Goal: Information Seeking & Learning: Learn about a topic

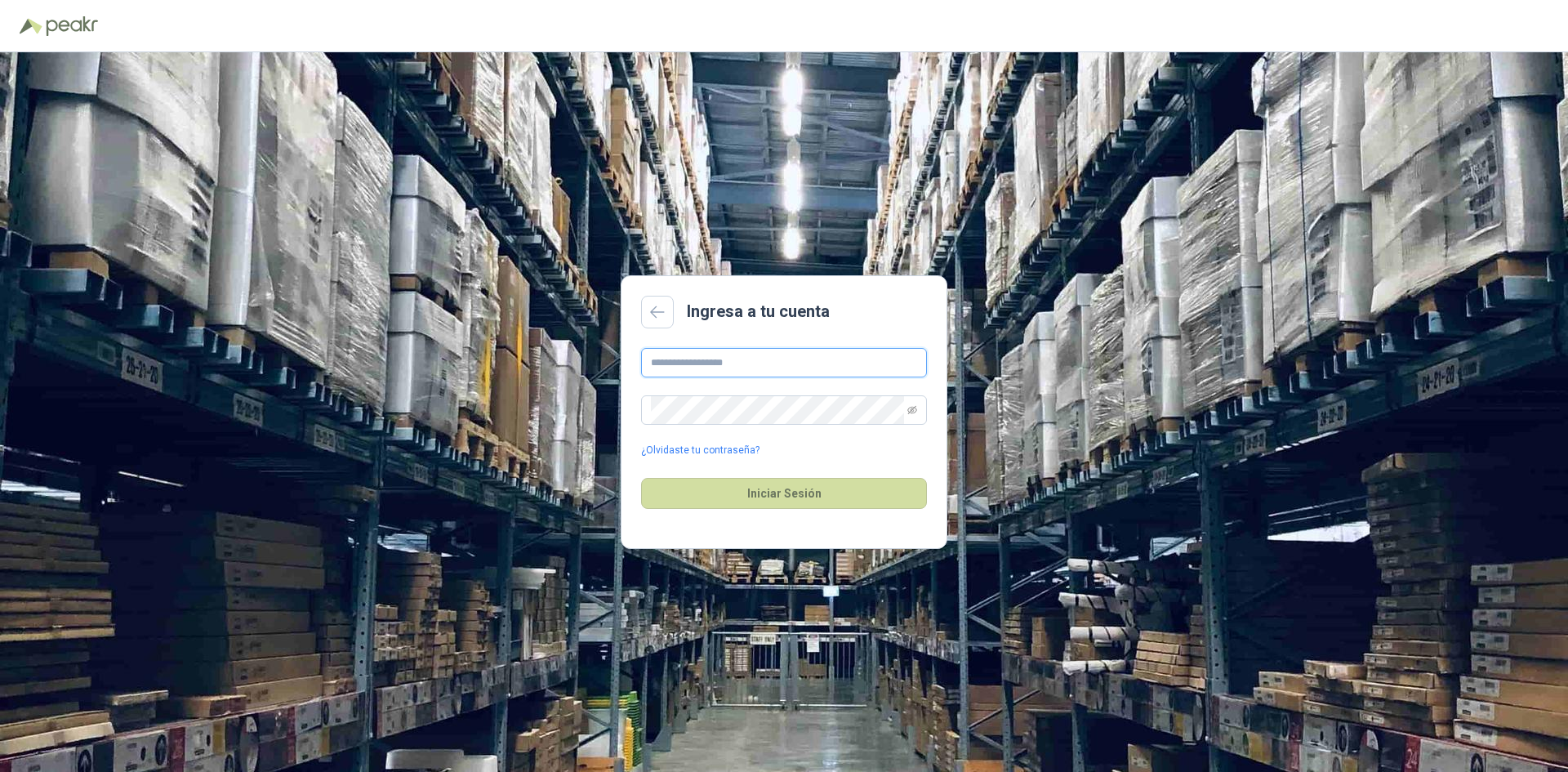
click at [713, 365] on input "text" at bounding box center [784, 362] width 286 height 29
type input "**********"
click at [641, 478] on button "Iniciar Sesión" at bounding box center [784, 493] width 286 height 31
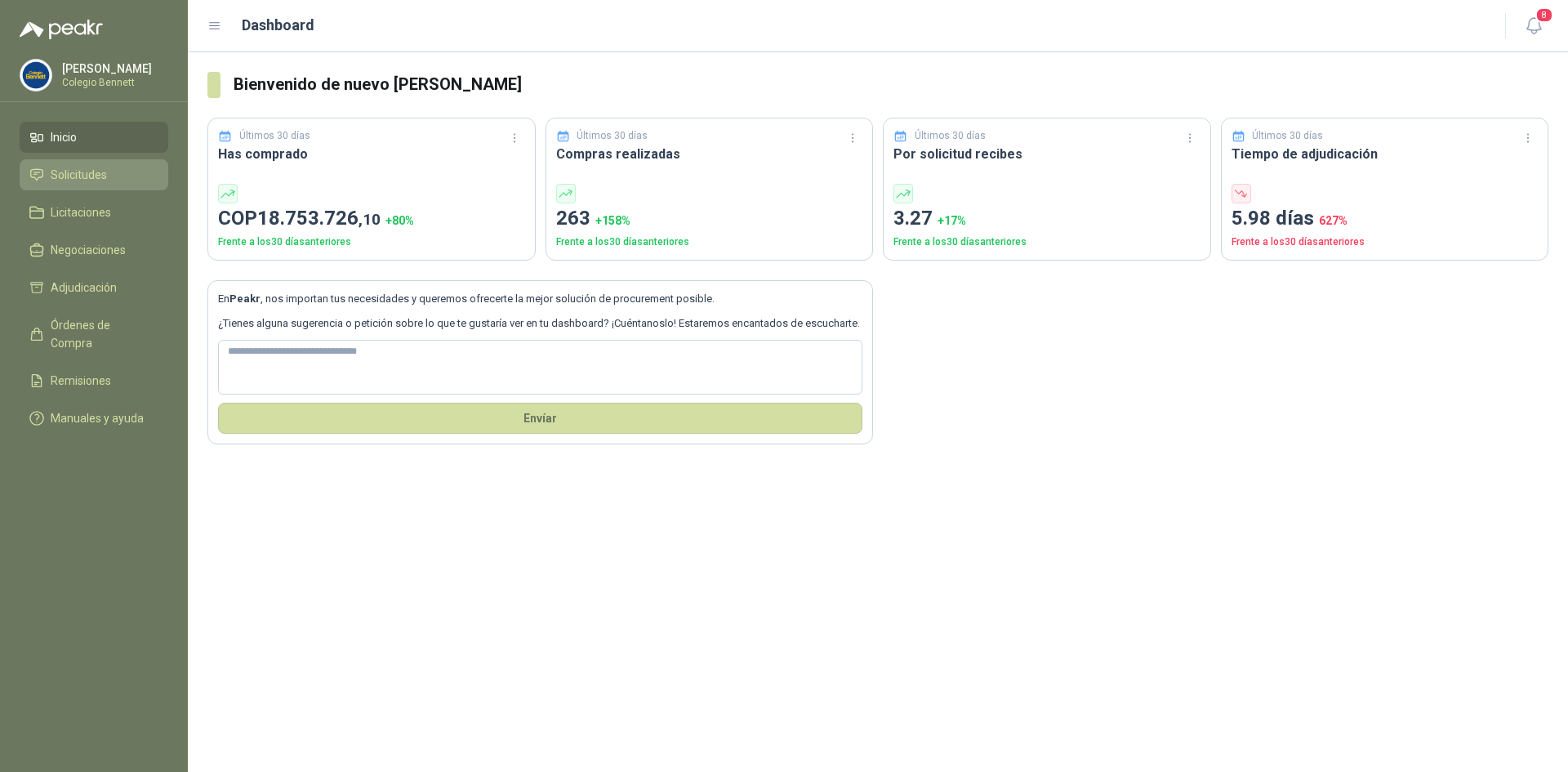
click at [103, 182] on span "Solicitudes" at bounding box center [79, 174] width 56 height 18
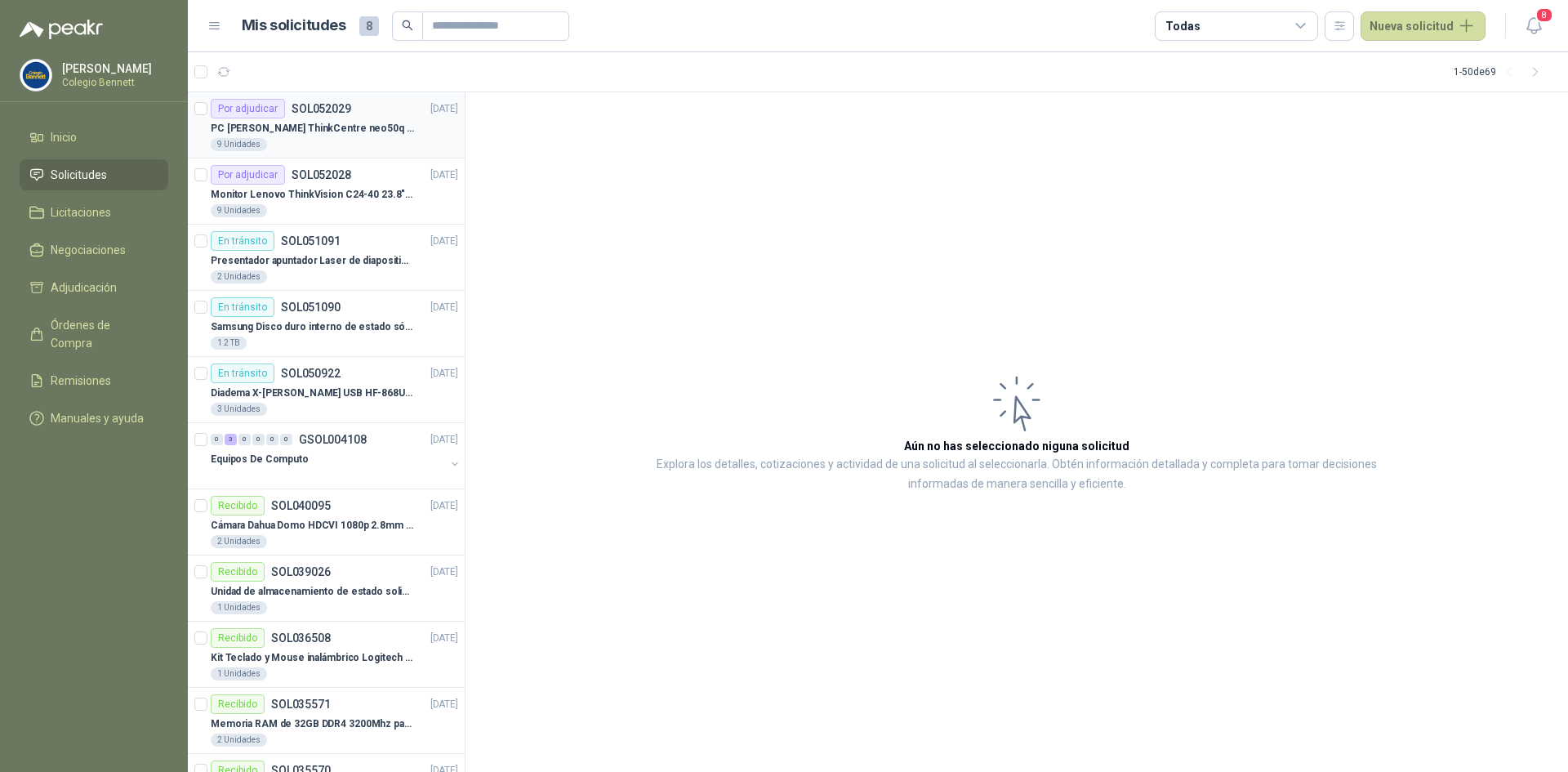
click at [305, 129] on p "PC [PERSON_NAME] ThinkCentre neo50q Gen 4 Core i5 16Gb 512Gb SSD Win 11 Pro 3YW…" at bounding box center [312, 128] width 204 height 16
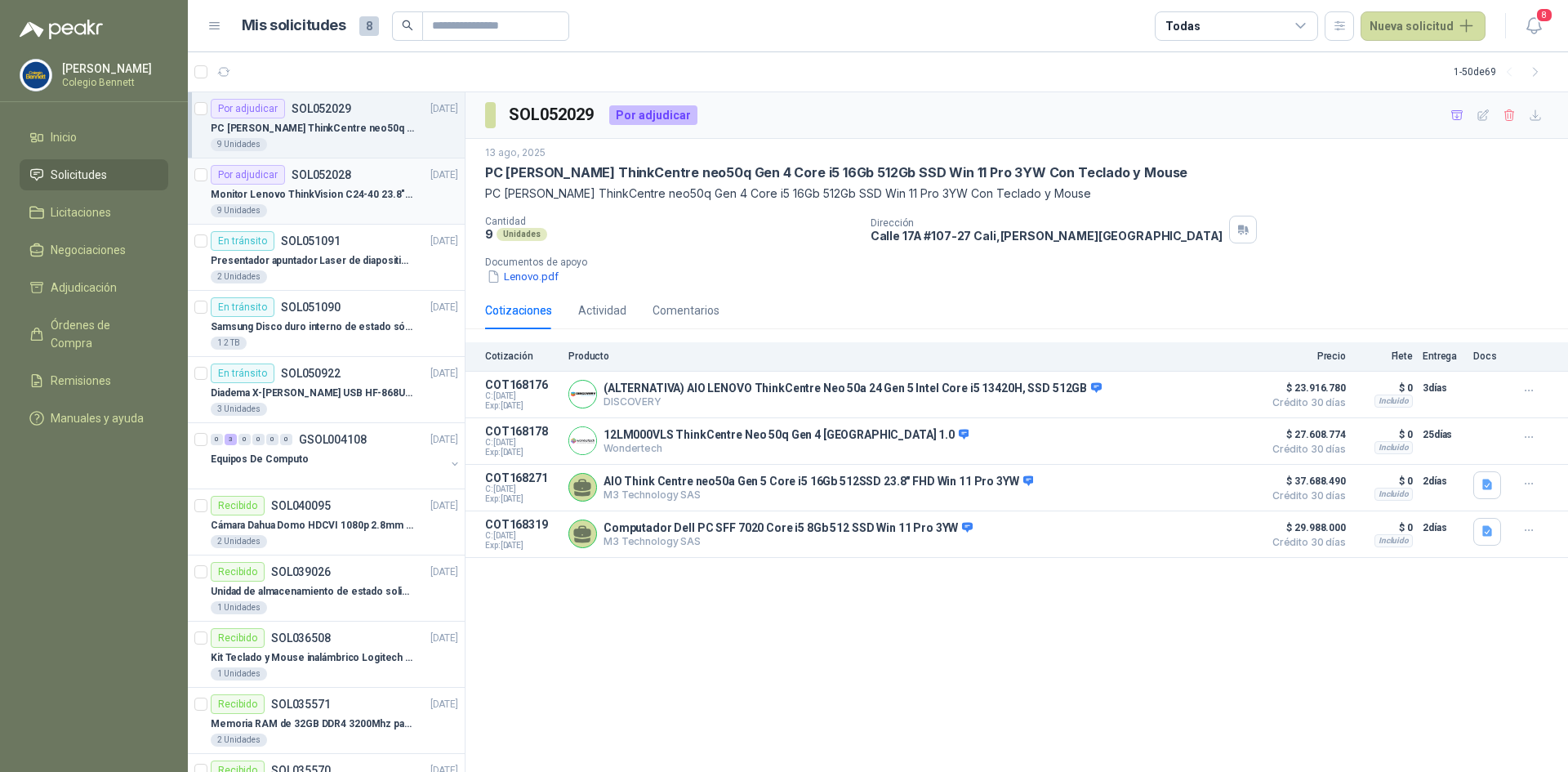
click at [325, 205] on div "9 Unidades" at bounding box center [334, 210] width 248 height 13
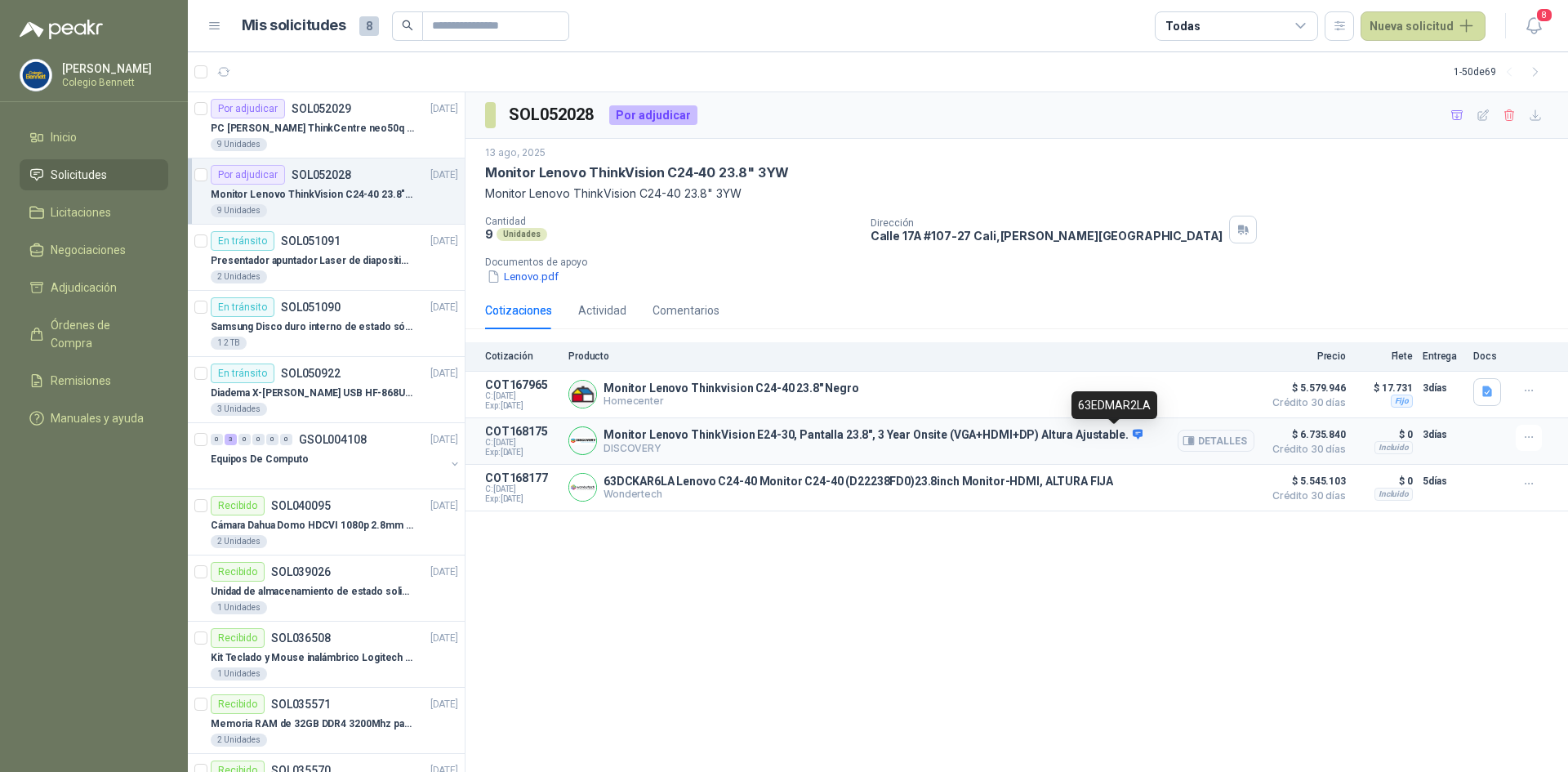
click at [1133, 432] on icon at bounding box center [1138, 434] width 10 height 9
click at [1230, 447] on button "Detalles" at bounding box center [1216, 441] width 77 height 22
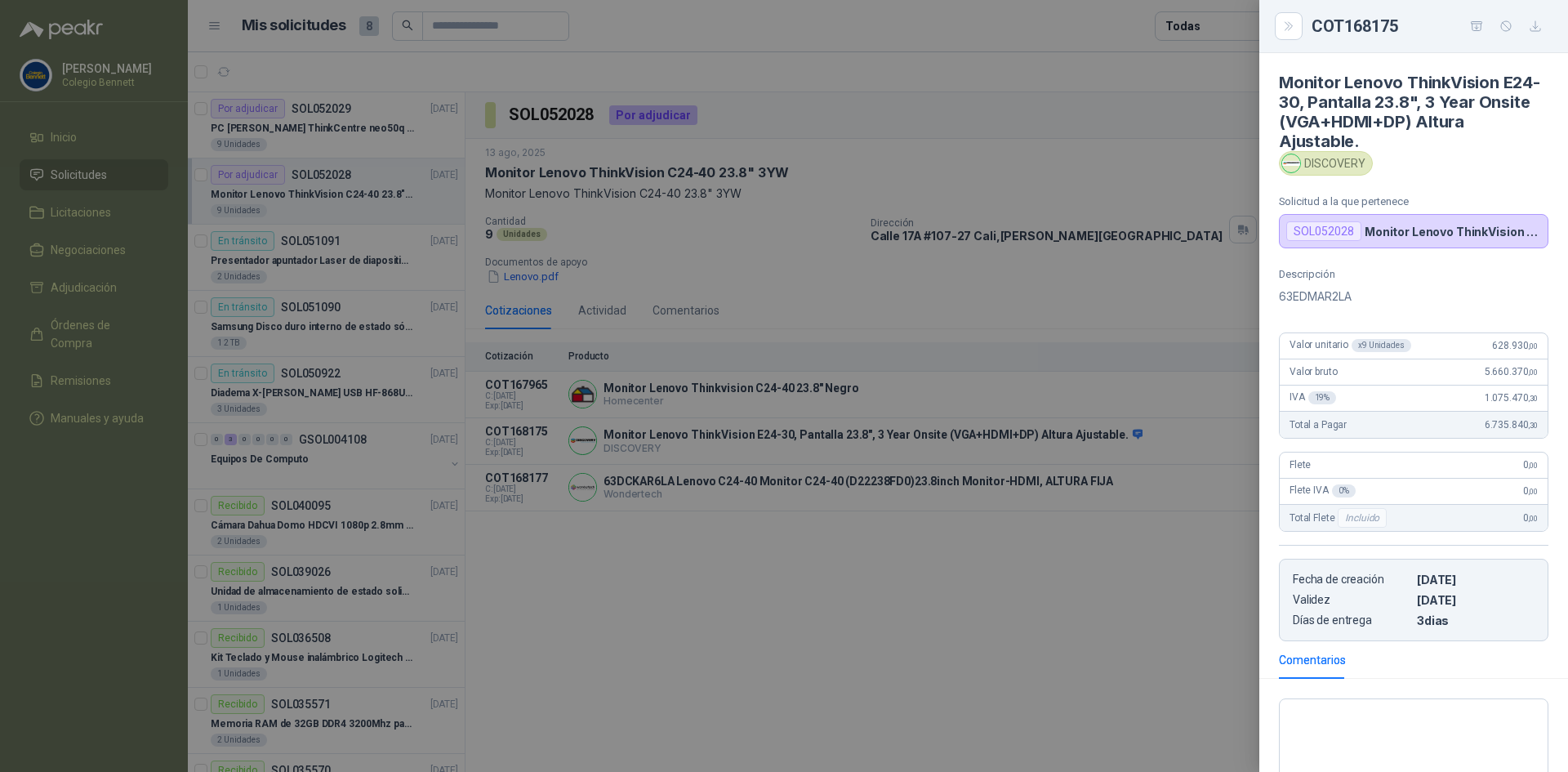
click at [1223, 319] on div at bounding box center [784, 386] width 1568 height 772
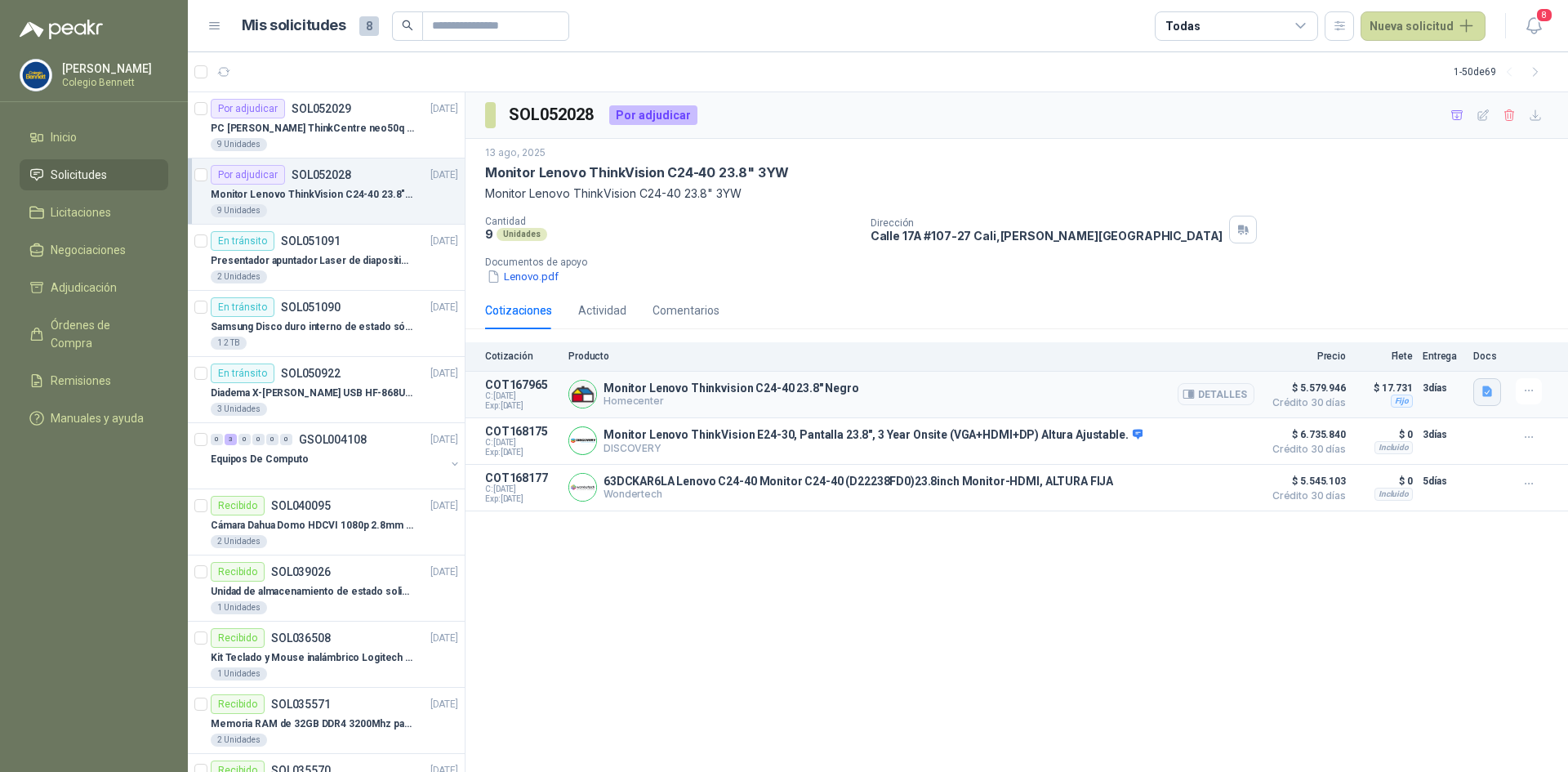
drag, startPoint x: 1489, startPoint y: 390, endPoint x: 1485, endPoint y: 398, distance: 8.9
click at [1485, 398] on icon "button" at bounding box center [1488, 392] width 14 height 14
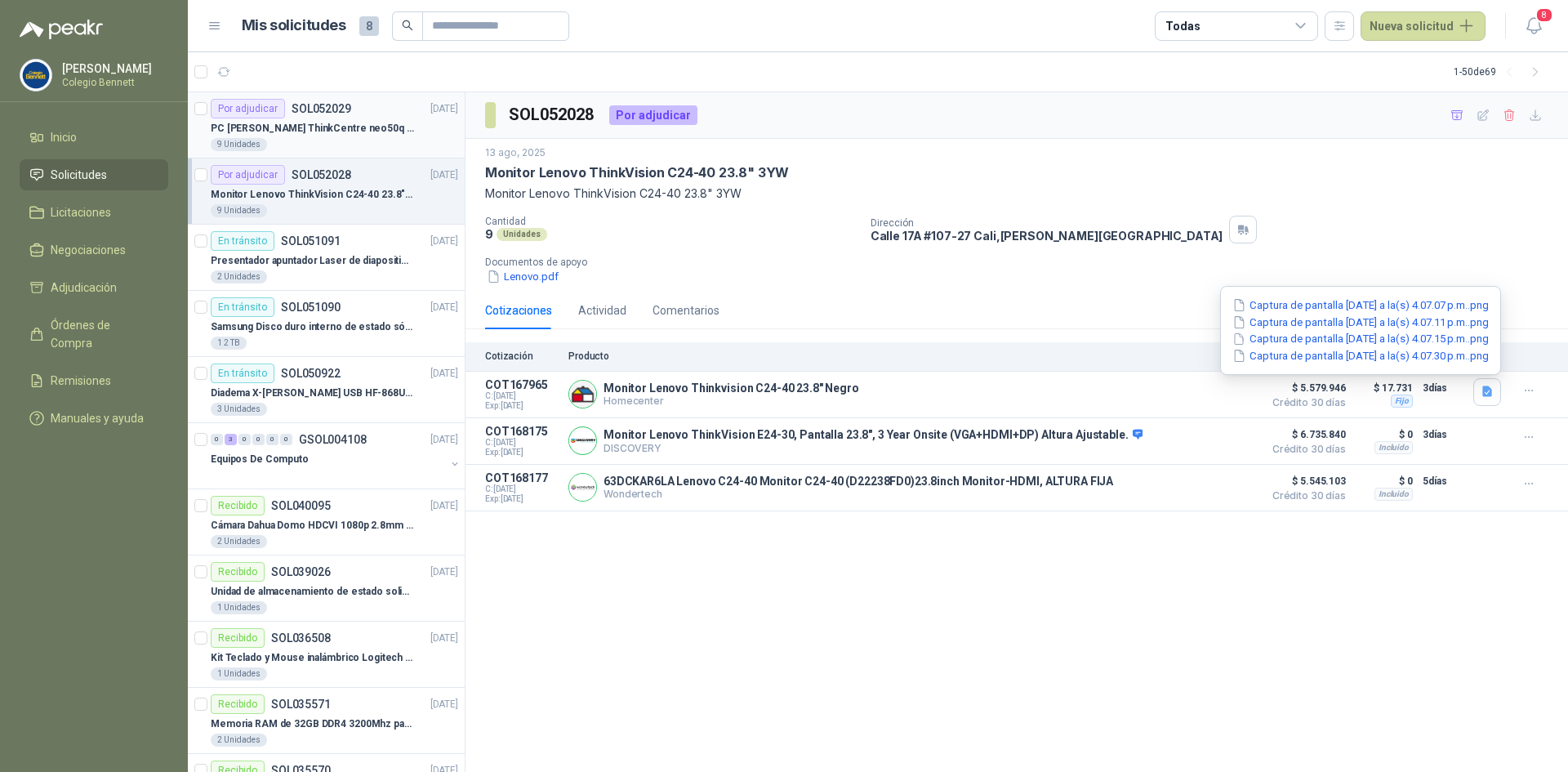
click at [284, 136] on div "PC [PERSON_NAME] ThinkCentre neo50q Gen 4 Core i5 16Gb 512Gb SSD Win 11 Pro 3YW…" at bounding box center [334, 128] width 248 height 20
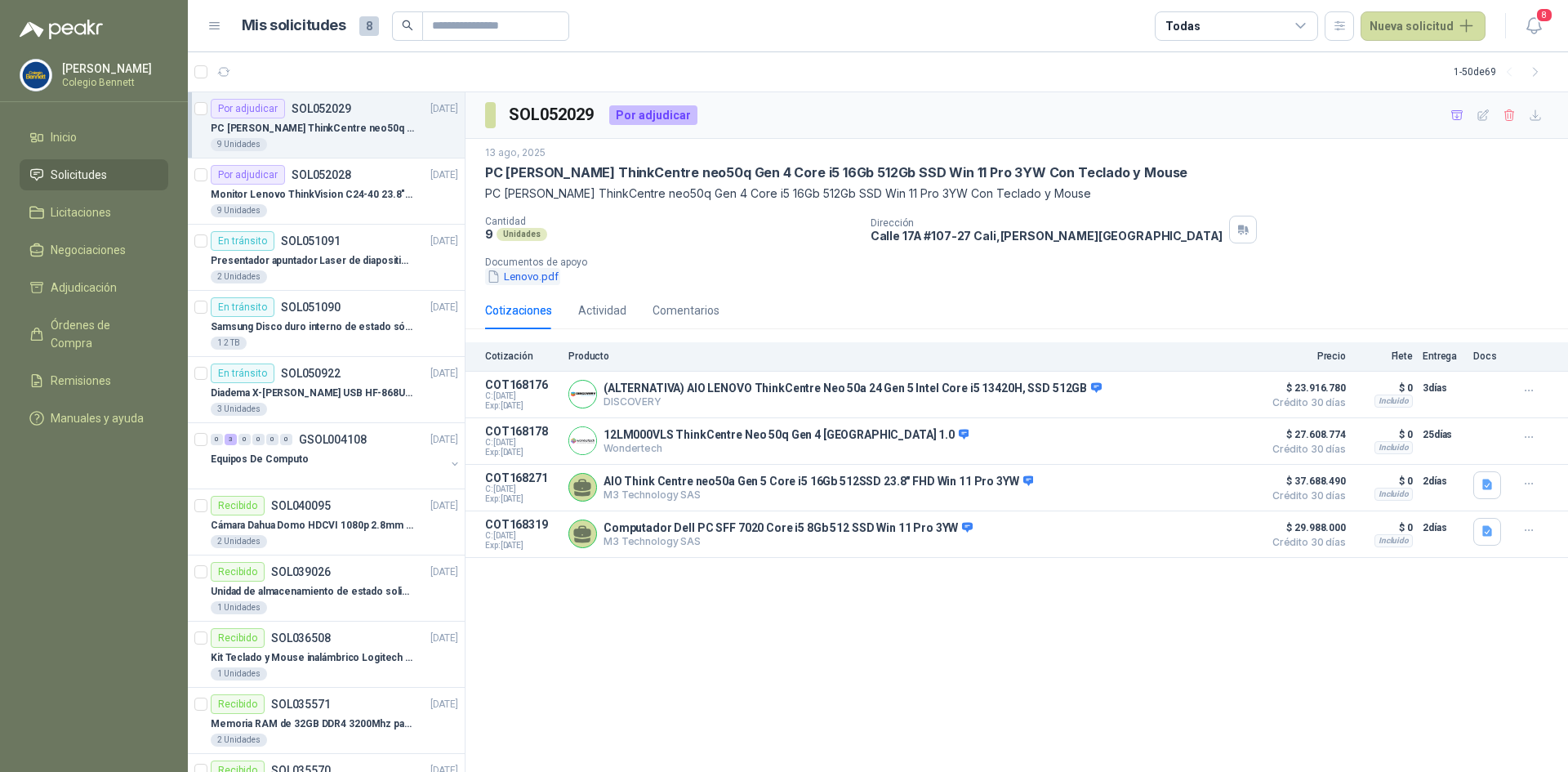
click at [548, 275] on button "Lenovo.pdf" at bounding box center [523, 277] width 75 height 17
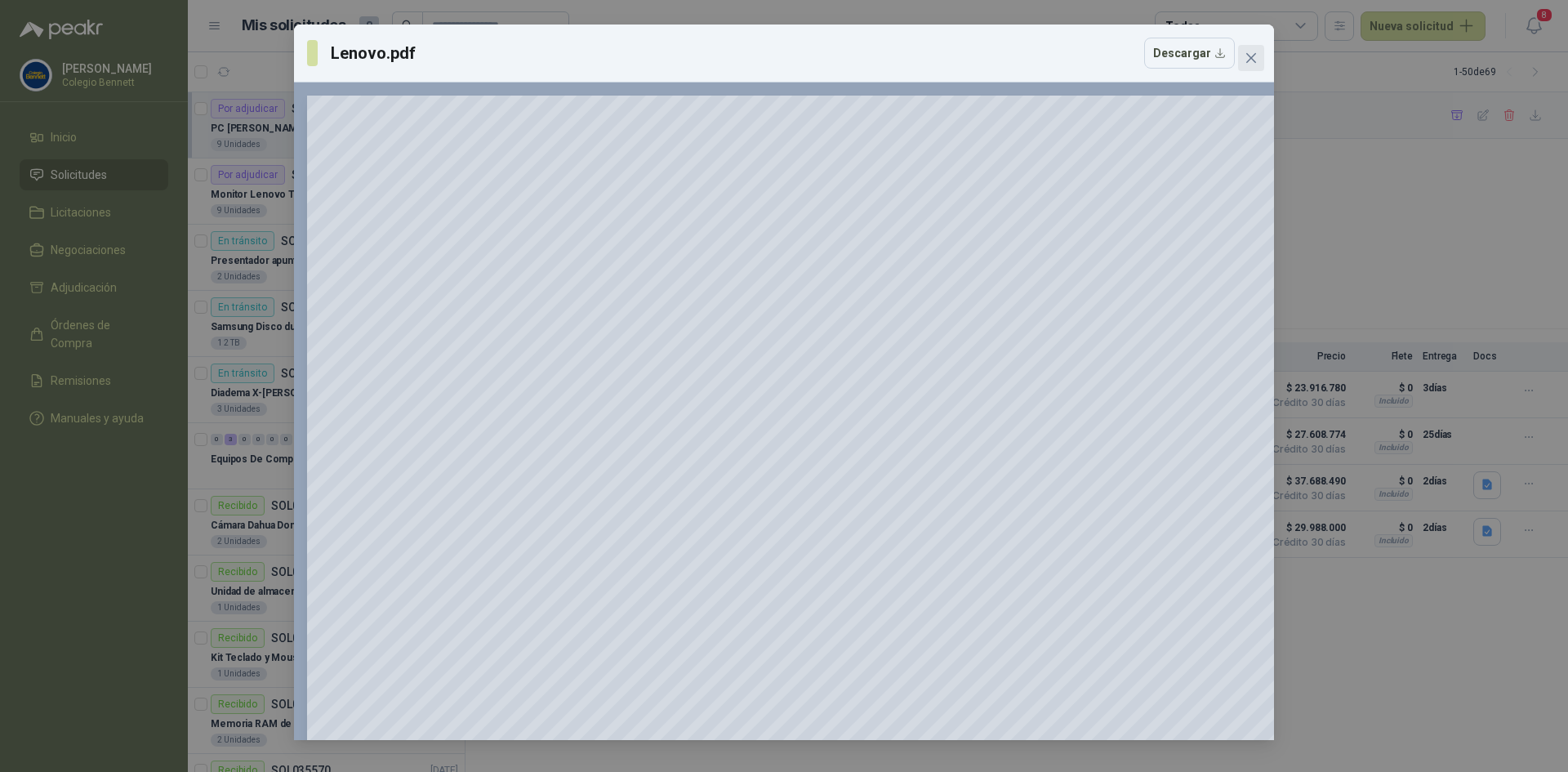
click at [1244, 56] on span "Close" at bounding box center [1251, 58] width 26 height 13
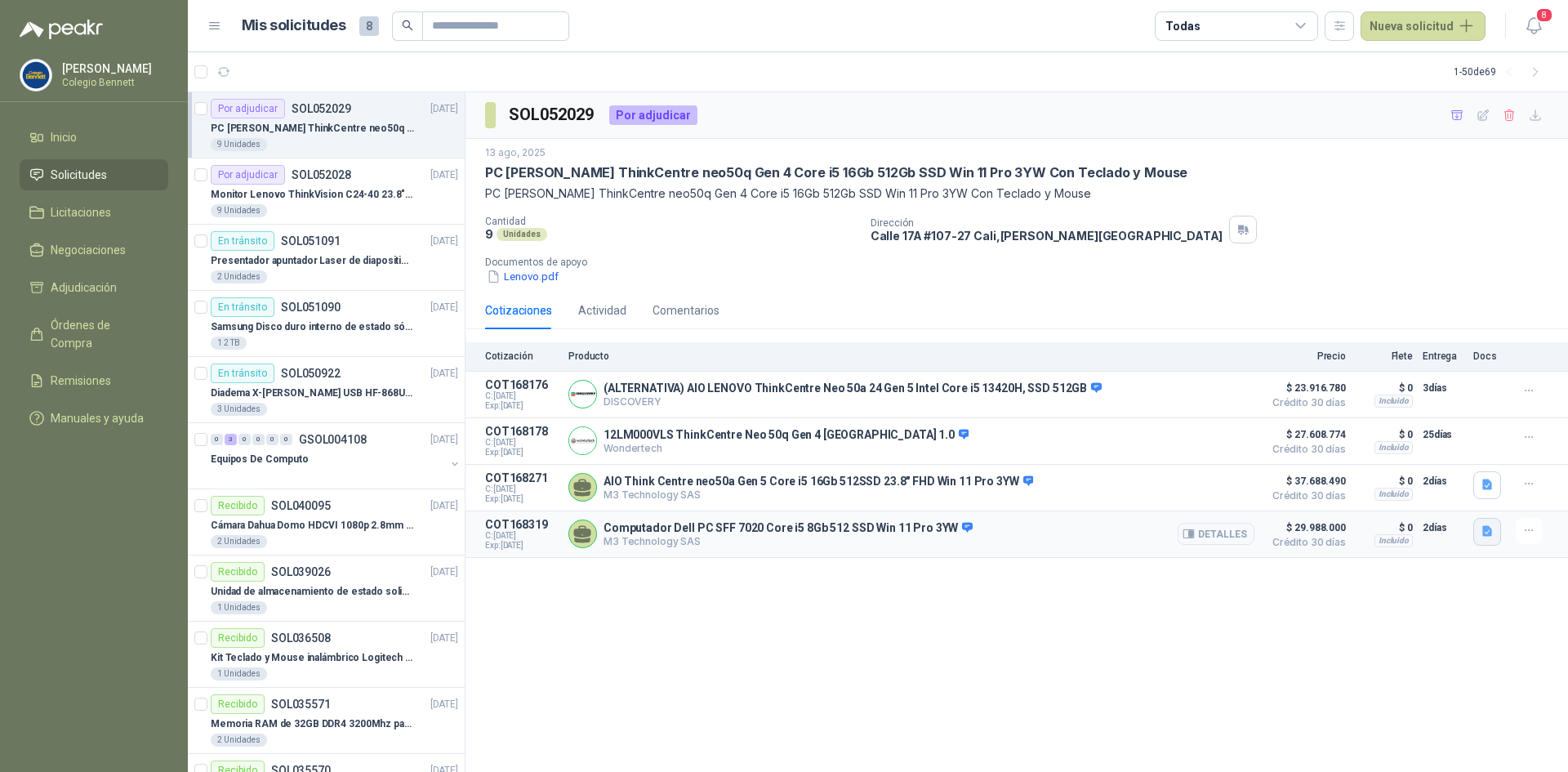
click at [1489, 544] on button "button" at bounding box center [1488, 532] width 28 height 28
click at [1361, 500] on button "Cotizacion Colegio [PERSON_NAME] Dell - Peakr - [DATE]-[DATE].pdf" at bounding box center [1318, 497] width 345 height 17
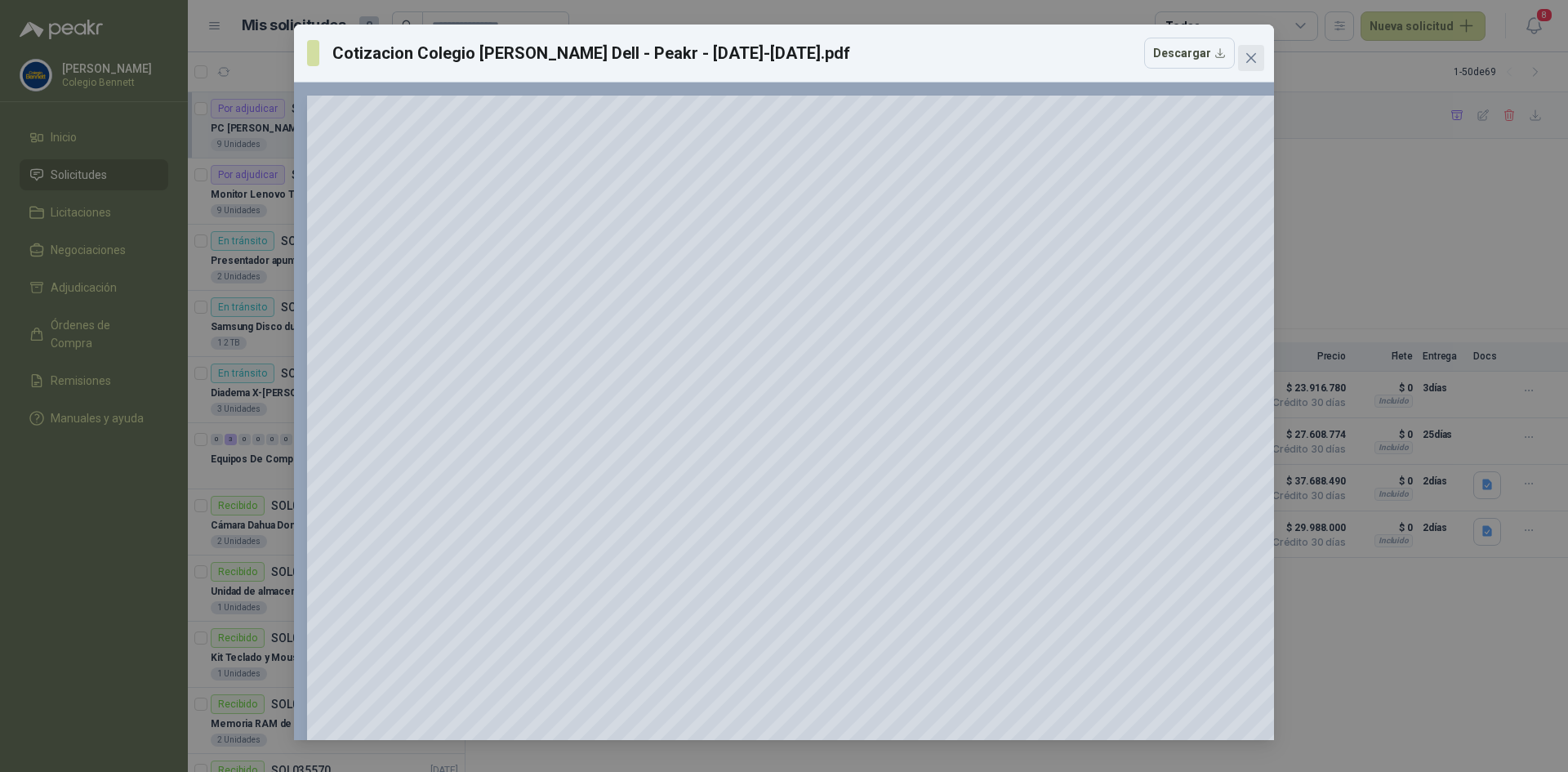
click at [1250, 58] on icon "close" at bounding box center [1251, 58] width 13 height 13
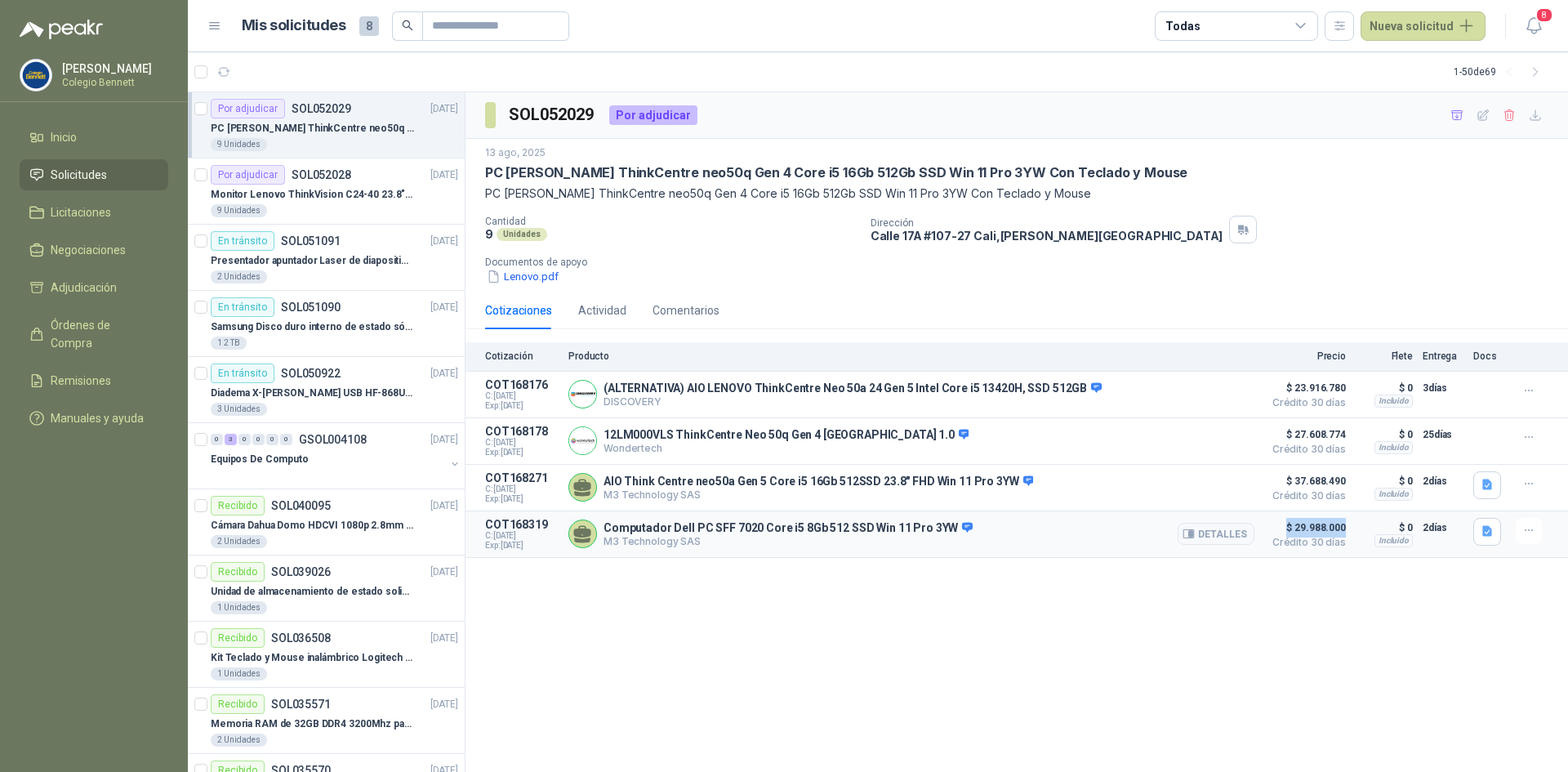
drag, startPoint x: 1287, startPoint y: 536, endPoint x: 1345, endPoint y: 523, distance: 59.4
click at [1344, 527] on span "$ 29.988.000" at bounding box center [1304, 527] width 81 height 20
drag, startPoint x: 1295, startPoint y: 390, endPoint x: 1342, endPoint y: 390, distance: 47.0
click at [1342, 390] on span "$ 23.916.780" at bounding box center [1304, 388] width 81 height 20
click at [1051, 441] on div "12LM000VLS ThinkCentre Neo 50q Gen 4 Eindhoven 1.0 Wondertech Detalles" at bounding box center [912, 440] width 686 height 33
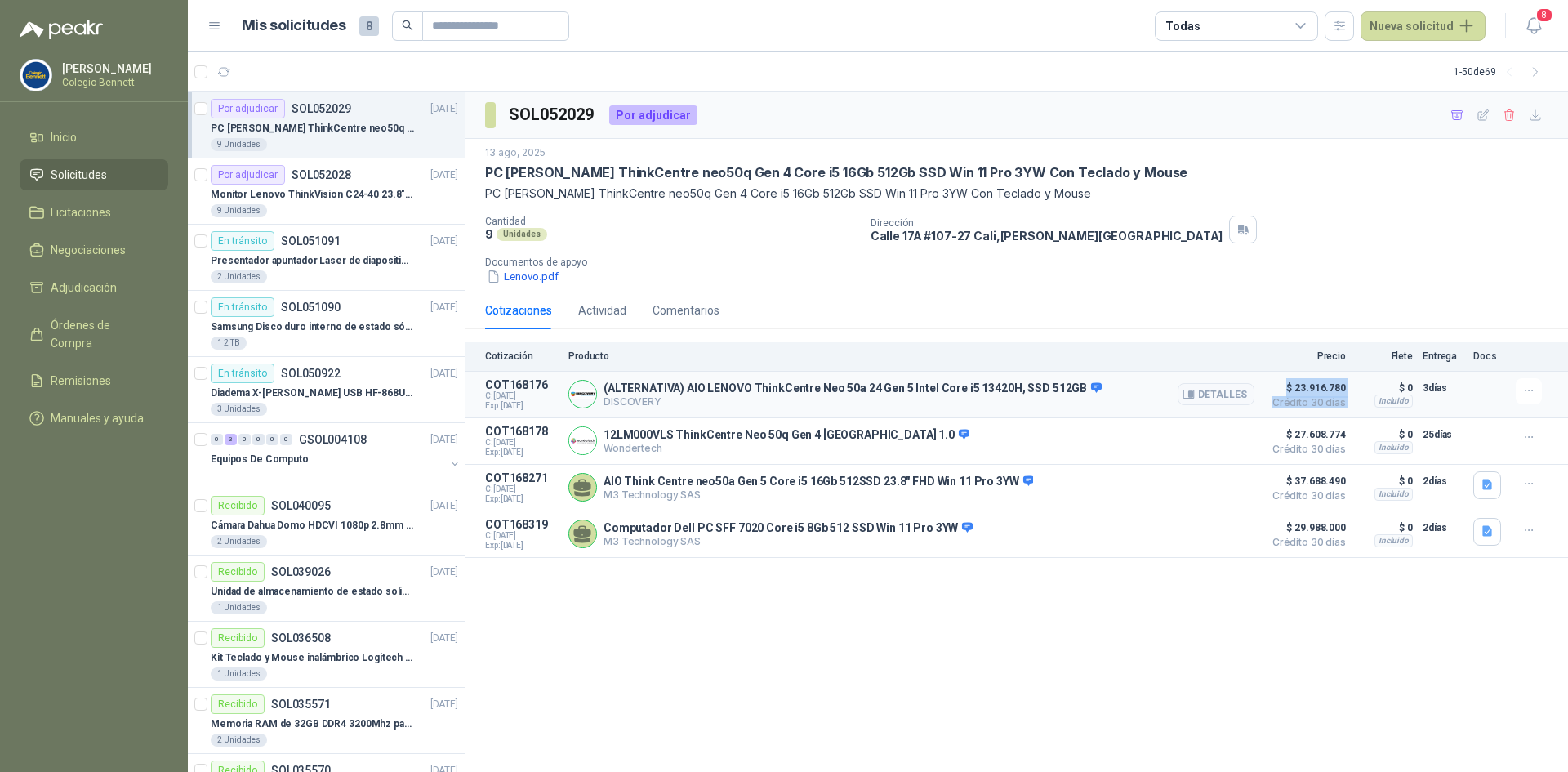
drag, startPoint x: 1288, startPoint y: 389, endPoint x: 1389, endPoint y: 390, distance: 101.0
click at [1389, 390] on article "COT168176 C: [DATE] Exp: [DATE] (ALTERNATIVA) AIO LENOVO ThinkCentre Neo 50a 24…" at bounding box center [1016, 395] width 1102 height 47
click at [1526, 393] on icon "button" at bounding box center [1530, 391] width 14 height 14
click at [1326, 397] on span "Crédito 30 días" at bounding box center [1304, 402] width 81 height 9
click at [1237, 399] on button "Detalles" at bounding box center [1216, 394] width 77 height 22
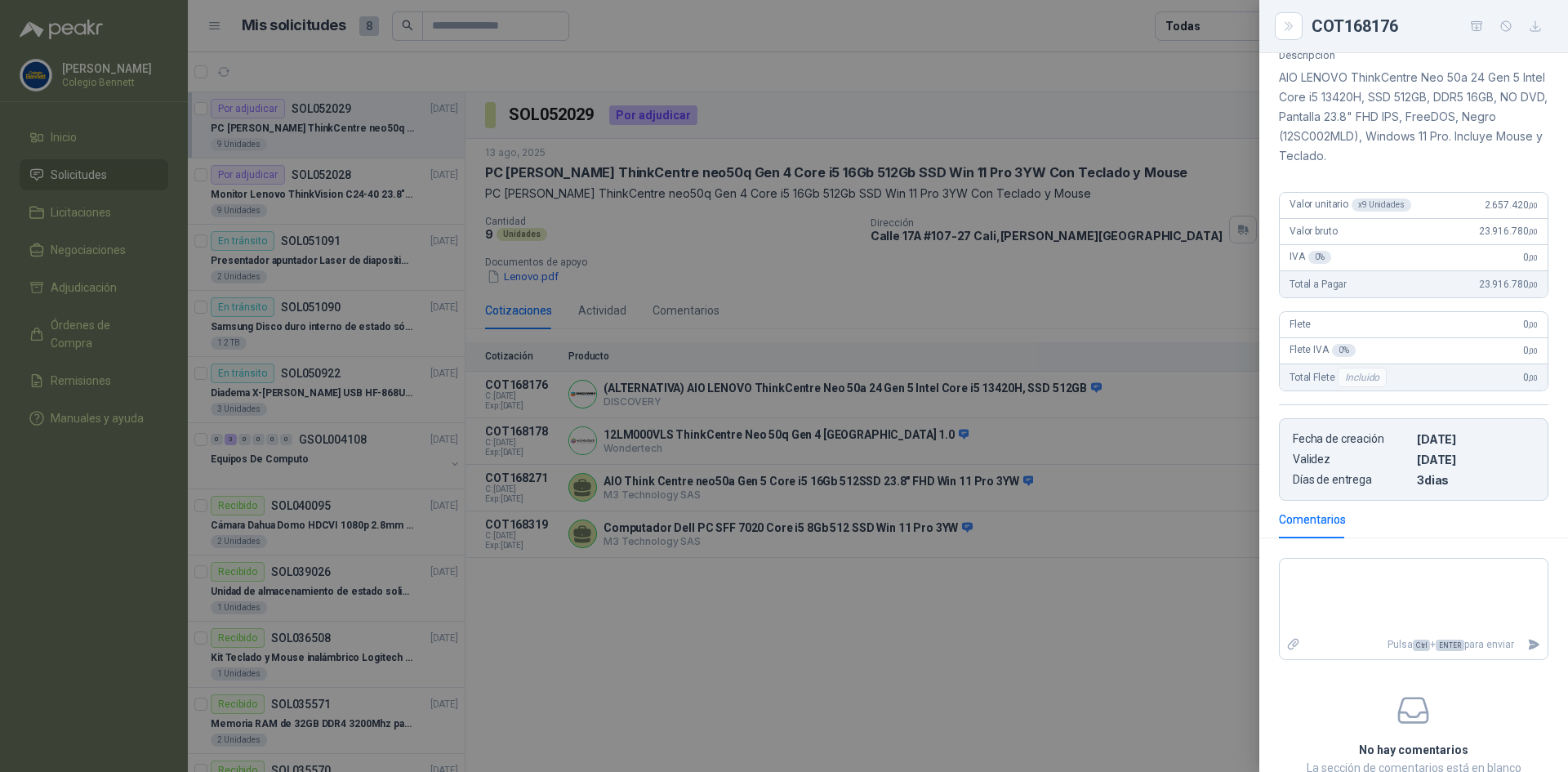
scroll to position [304, 0]
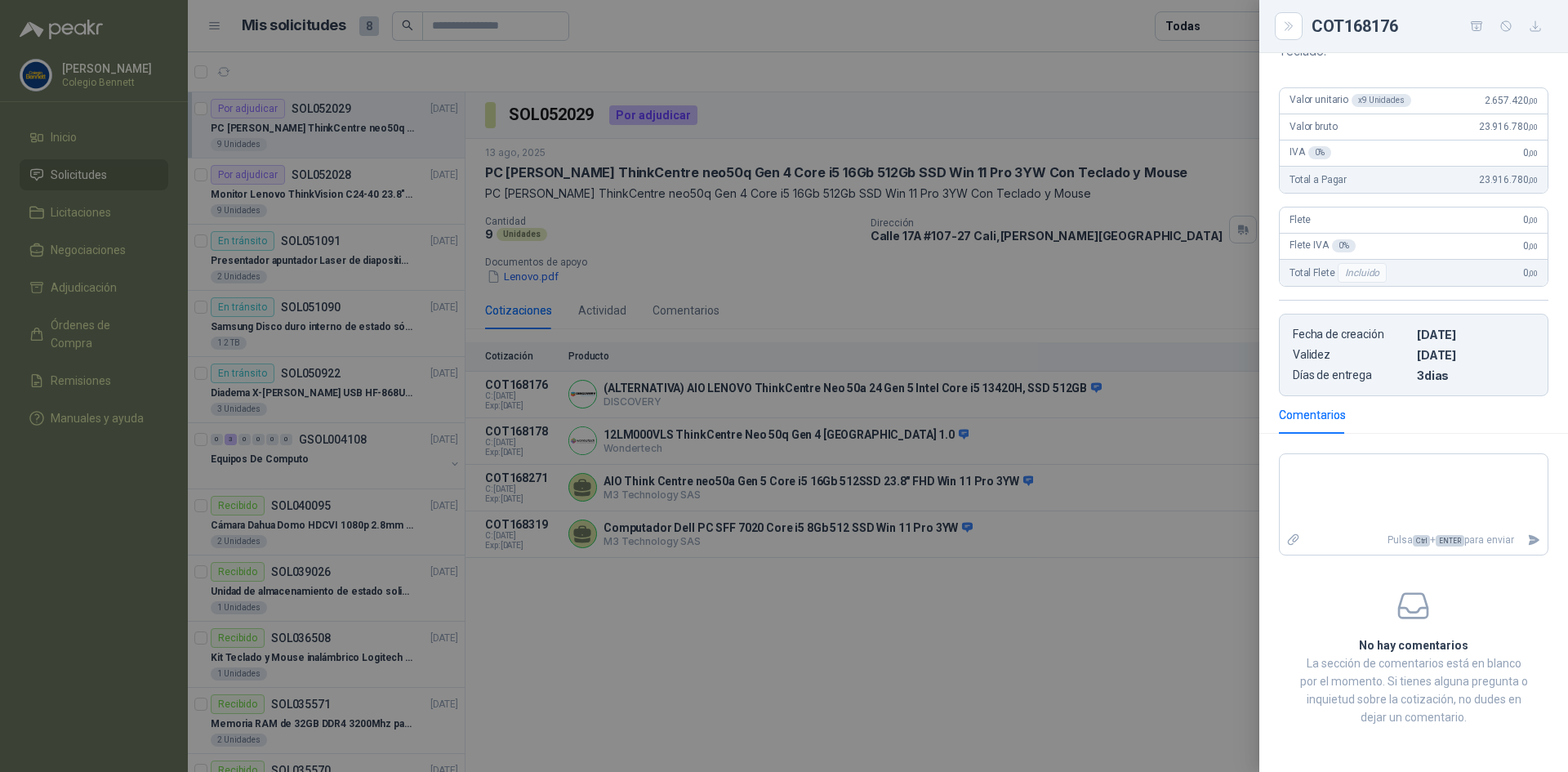
click at [1023, 613] on div at bounding box center [784, 386] width 1568 height 772
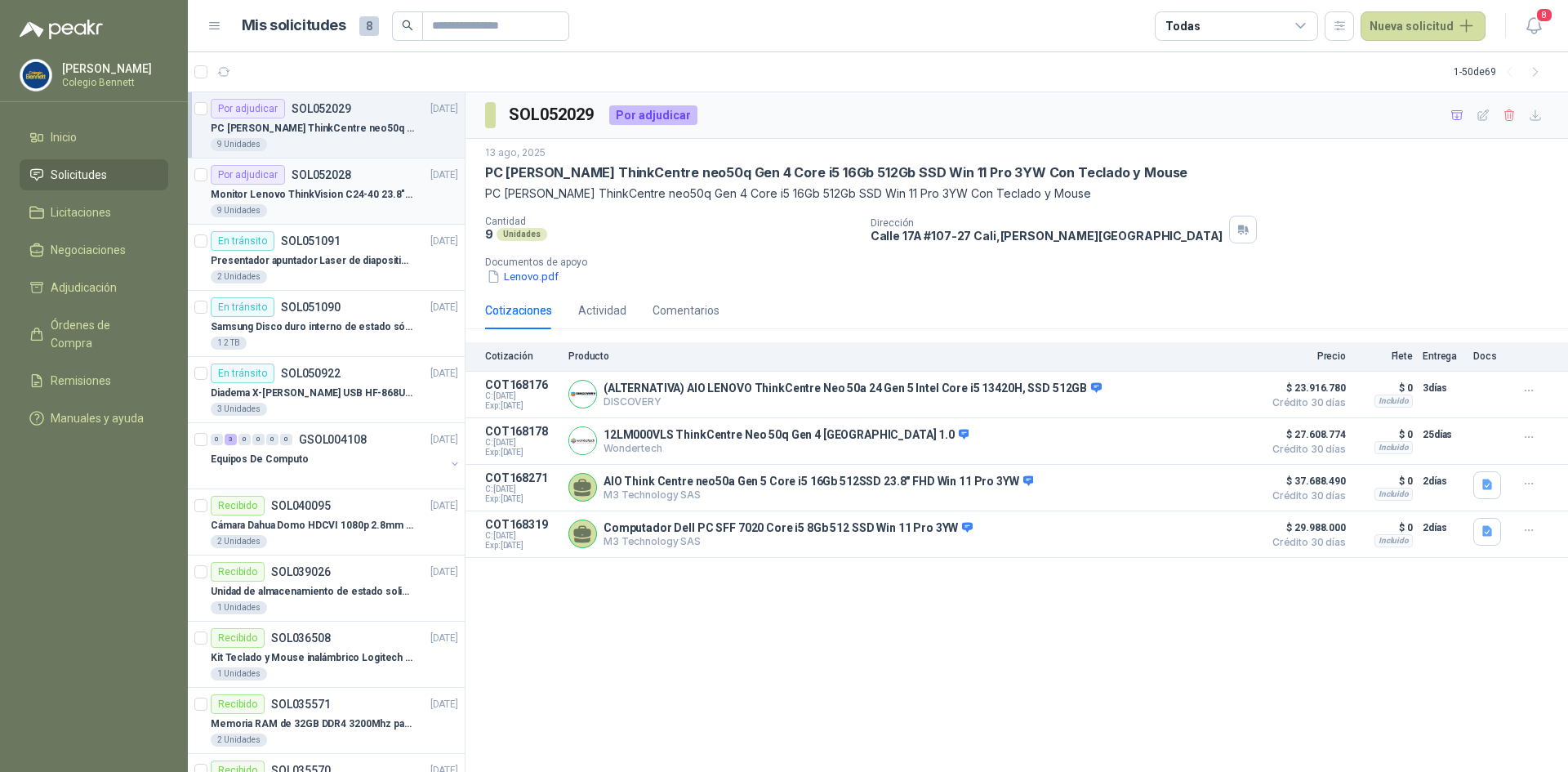
click at [331, 193] on p "Monitor Lenovo ThinkVision C24-40 23.8" 3YW" at bounding box center [312, 194] width 204 height 16
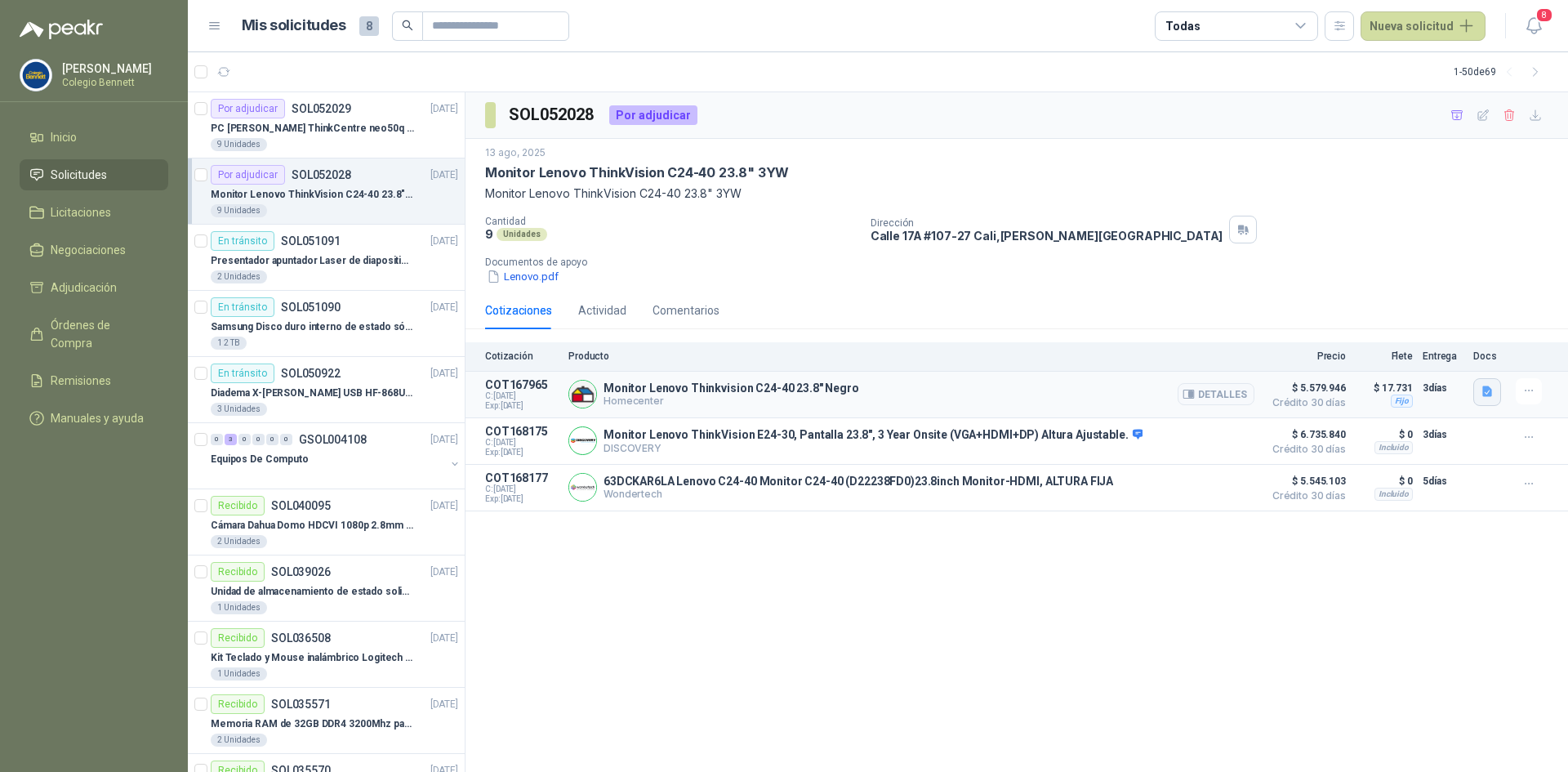
click at [1490, 404] on button "button" at bounding box center [1488, 393] width 28 height 28
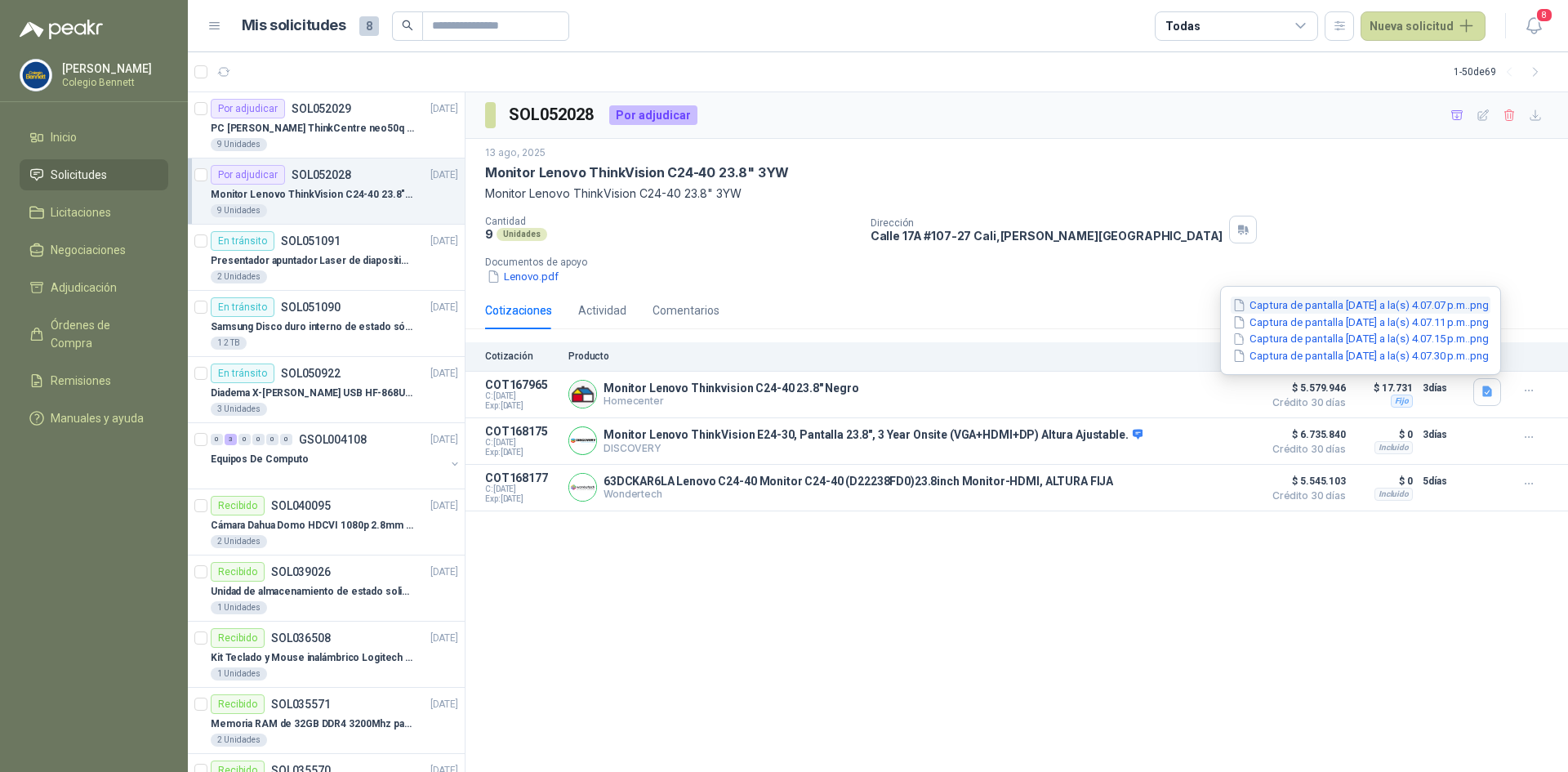
click at [1381, 311] on button "Captura de pantalla [DATE] a la(s) 4.07.07 p.m..png" at bounding box center [1361, 305] width 260 height 17
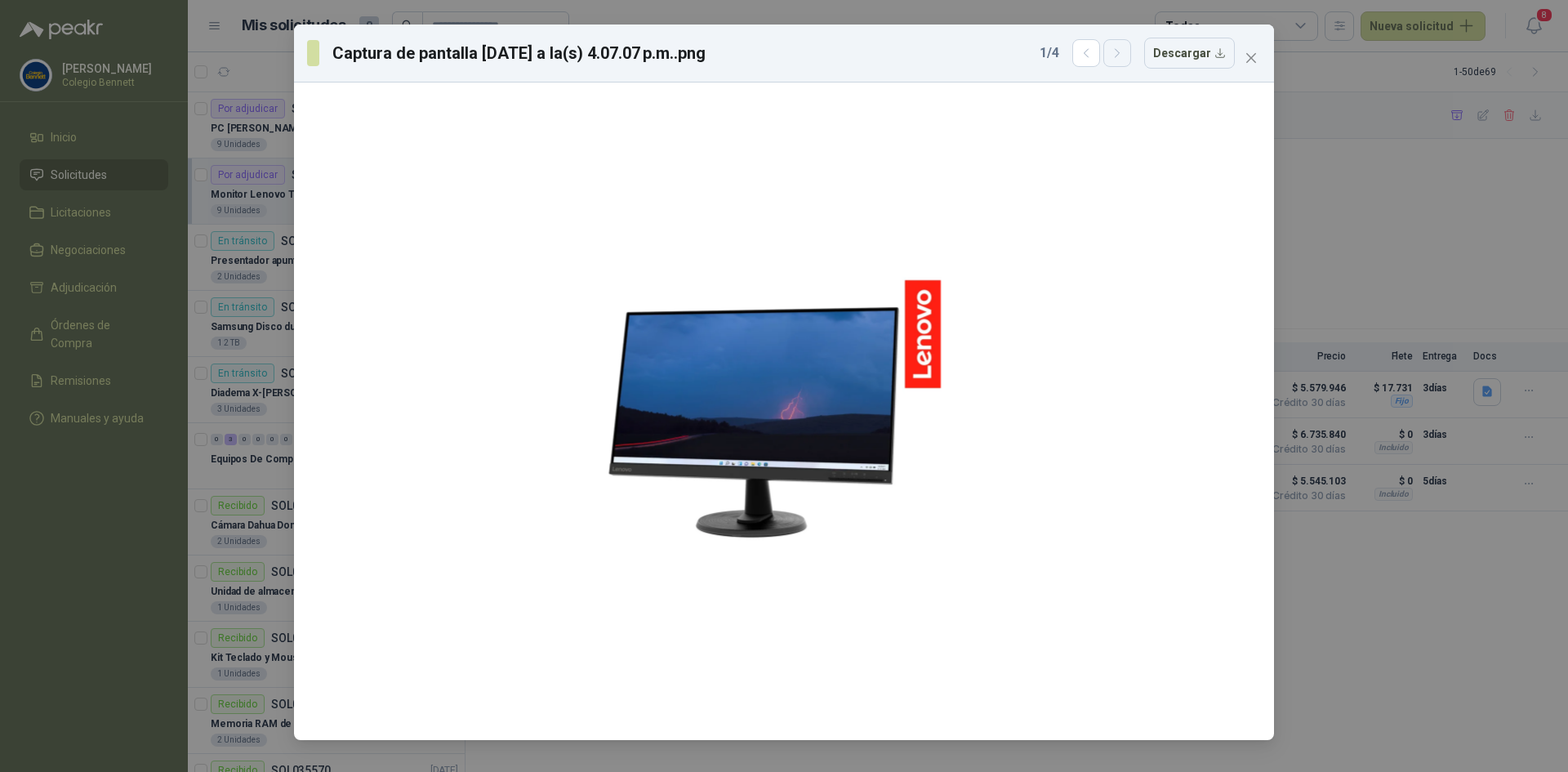
click at [1125, 57] on icon "button" at bounding box center [1117, 53] width 14 height 14
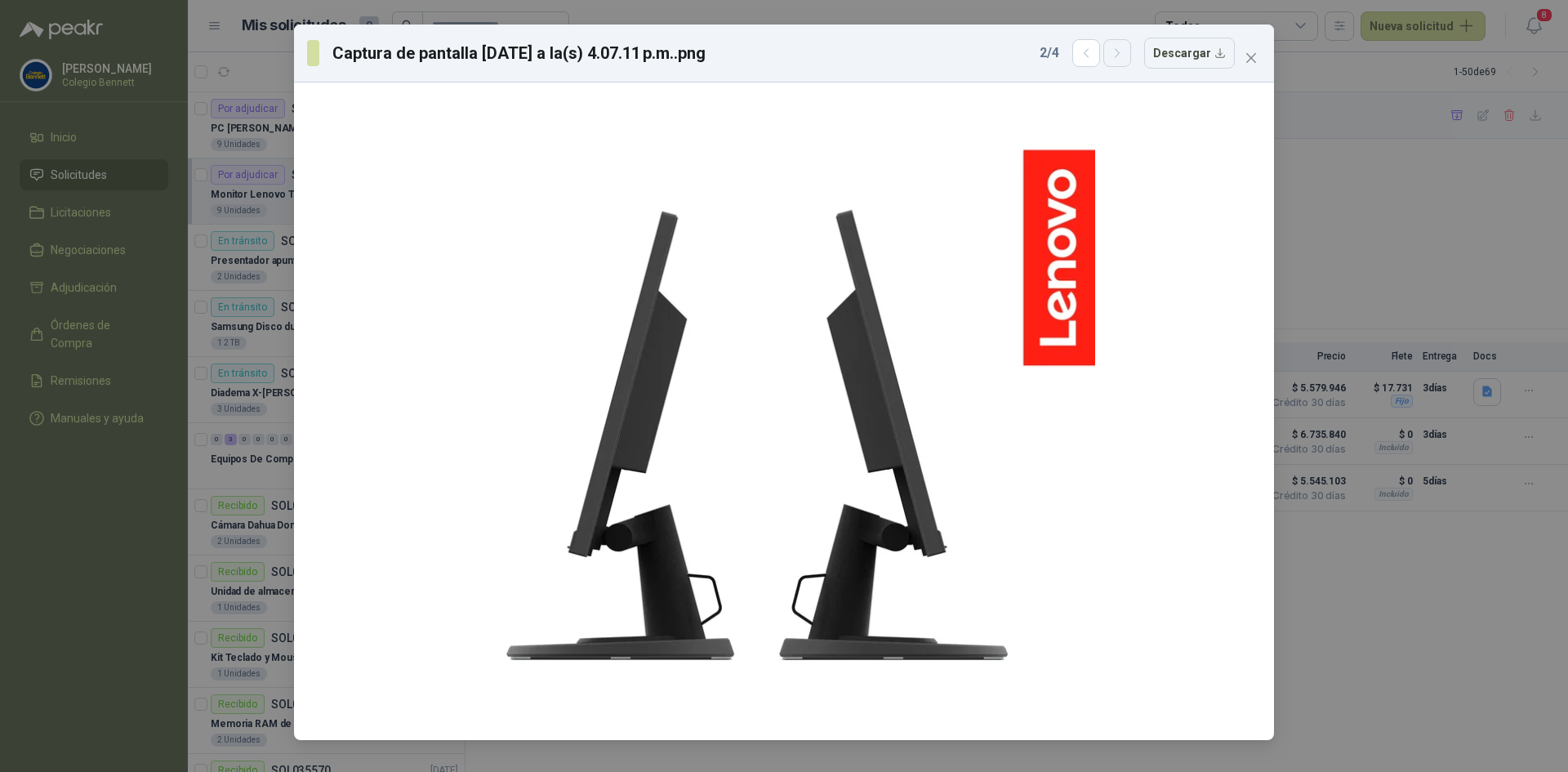
click at [1125, 57] on icon "button" at bounding box center [1117, 53] width 14 height 14
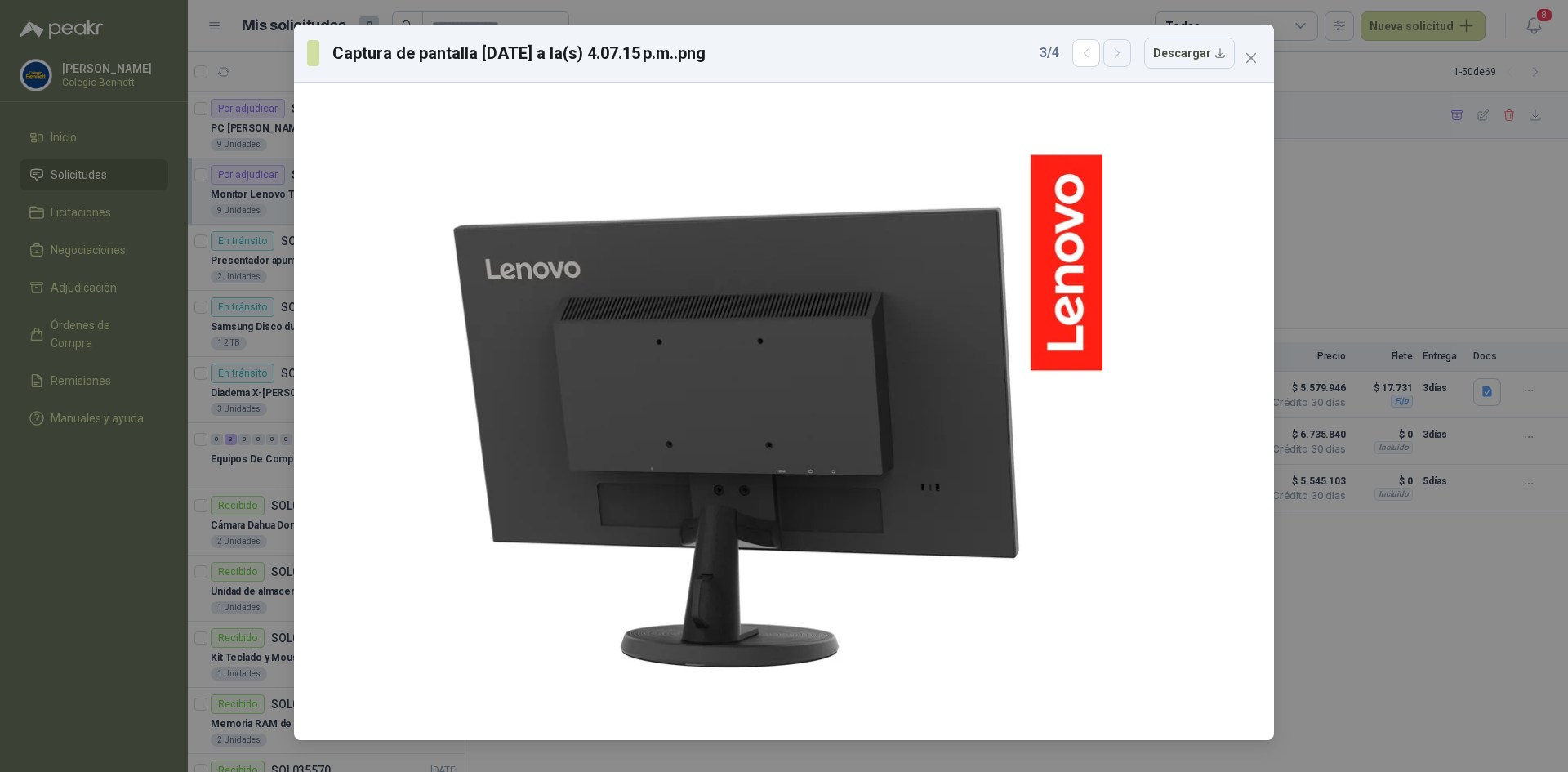
click at [1125, 57] on icon "button" at bounding box center [1117, 53] width 14 height 14
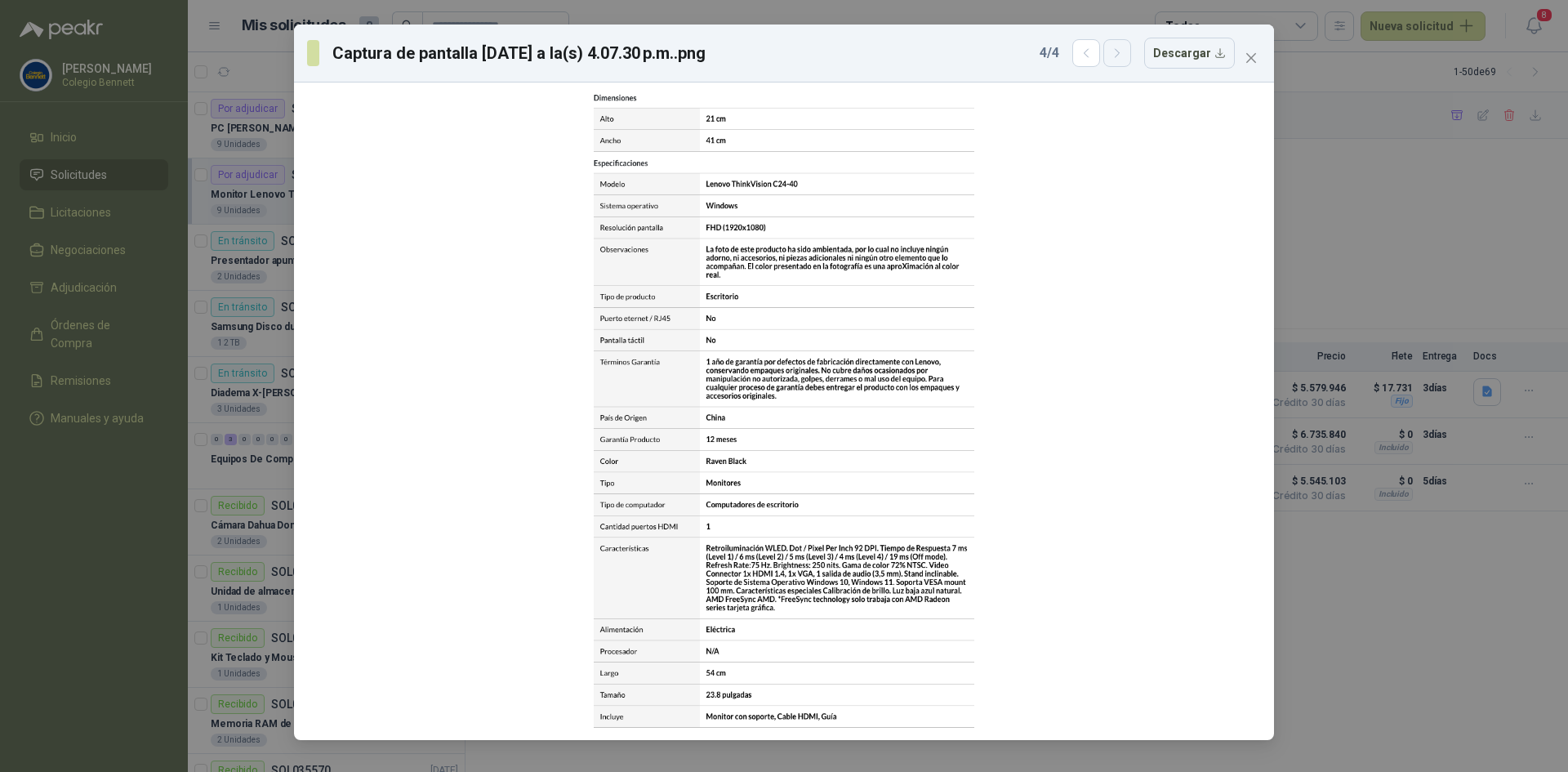
click at [1125, 57] on icon "button" at bounding box center [1117, 53] width 14 height 14
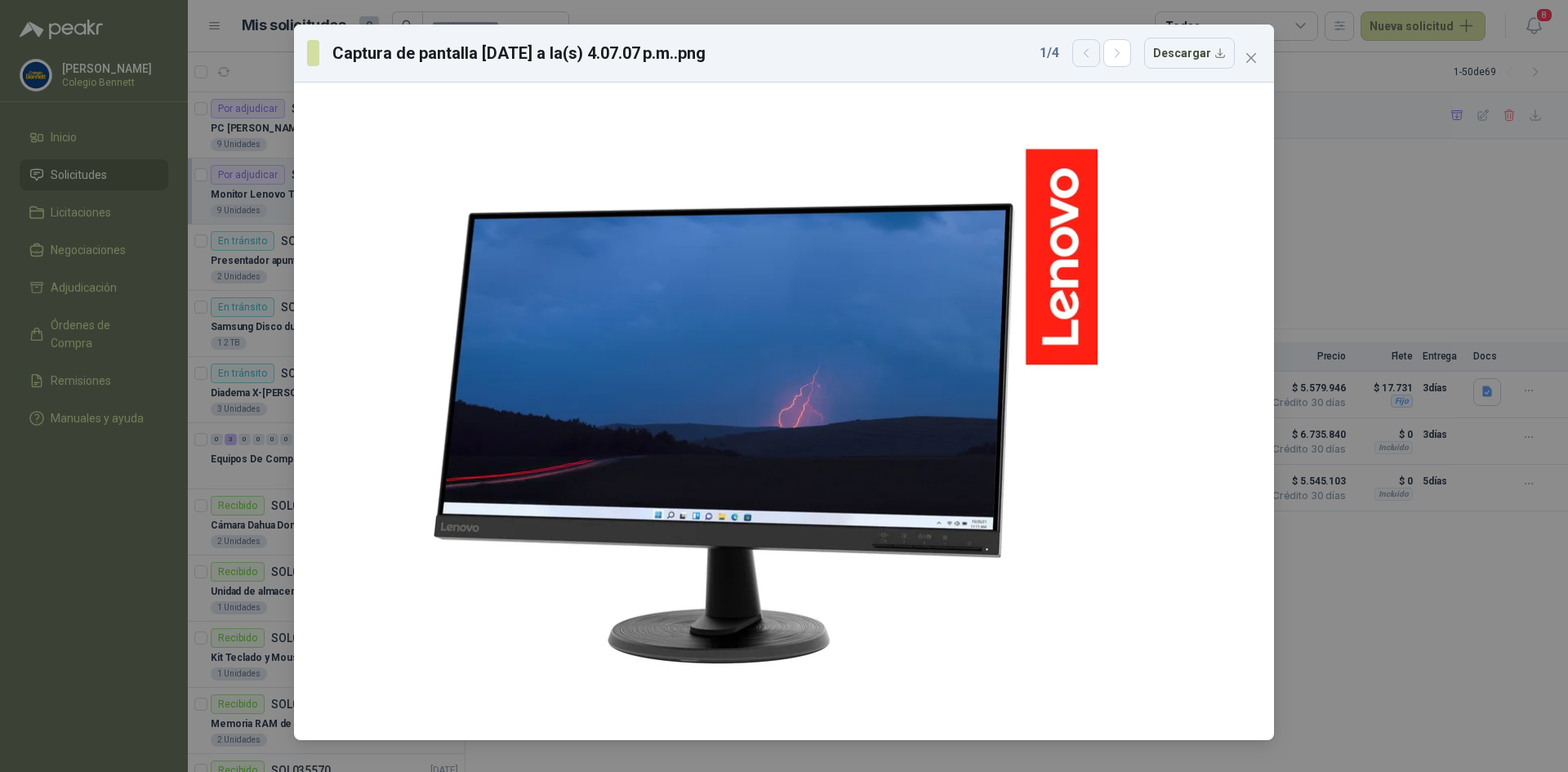
click at [1094, 55] on icon "button" at bounding box center [1086, 53] width 14 height 14
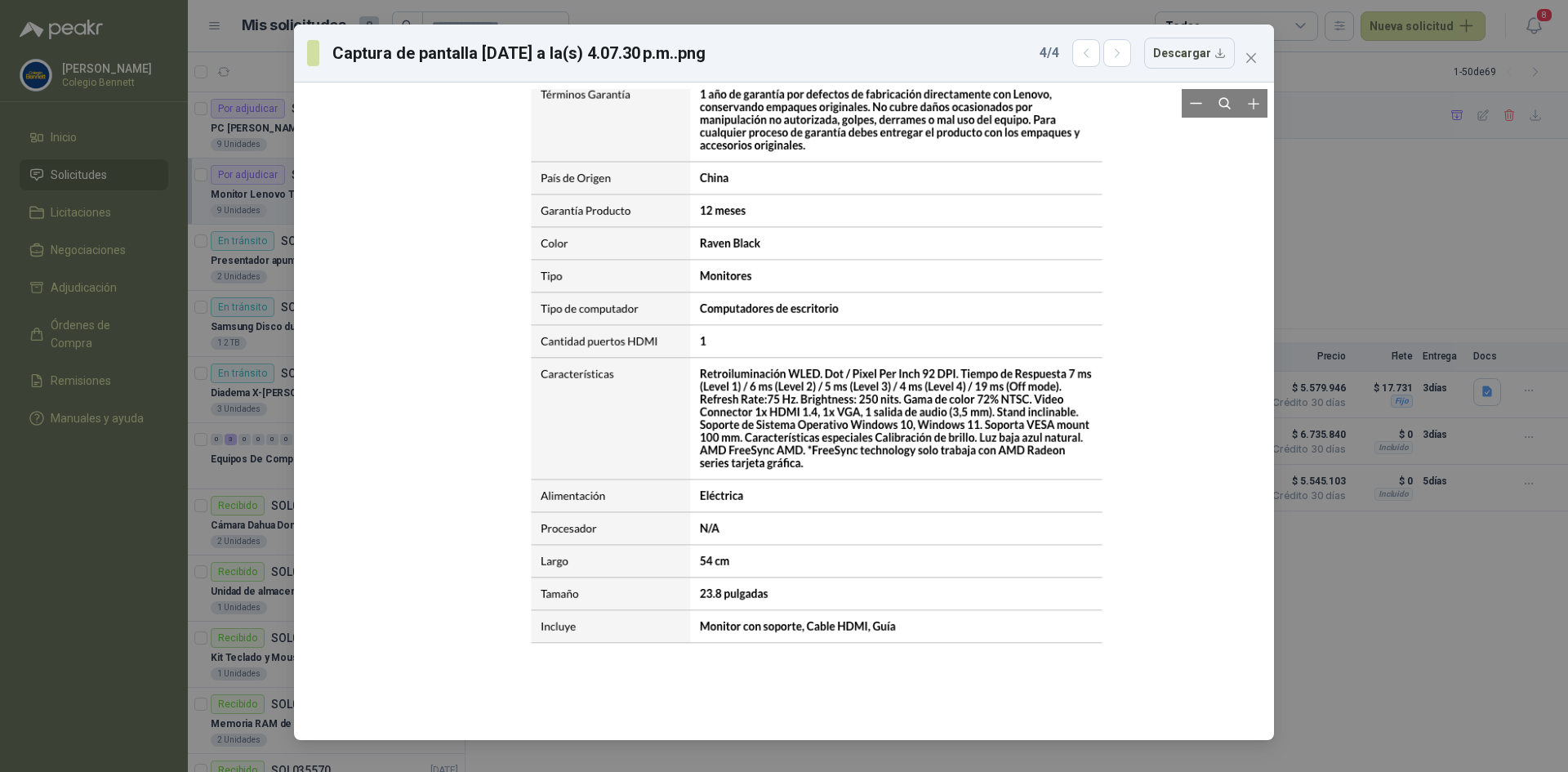
drag, startPoint x: 902, startPoint y: 382, endPoint x: 916, endPoint y: 293, distance: 90.1
click at [916, 293] on div at bounding box center [817, 169] width 597 height 966
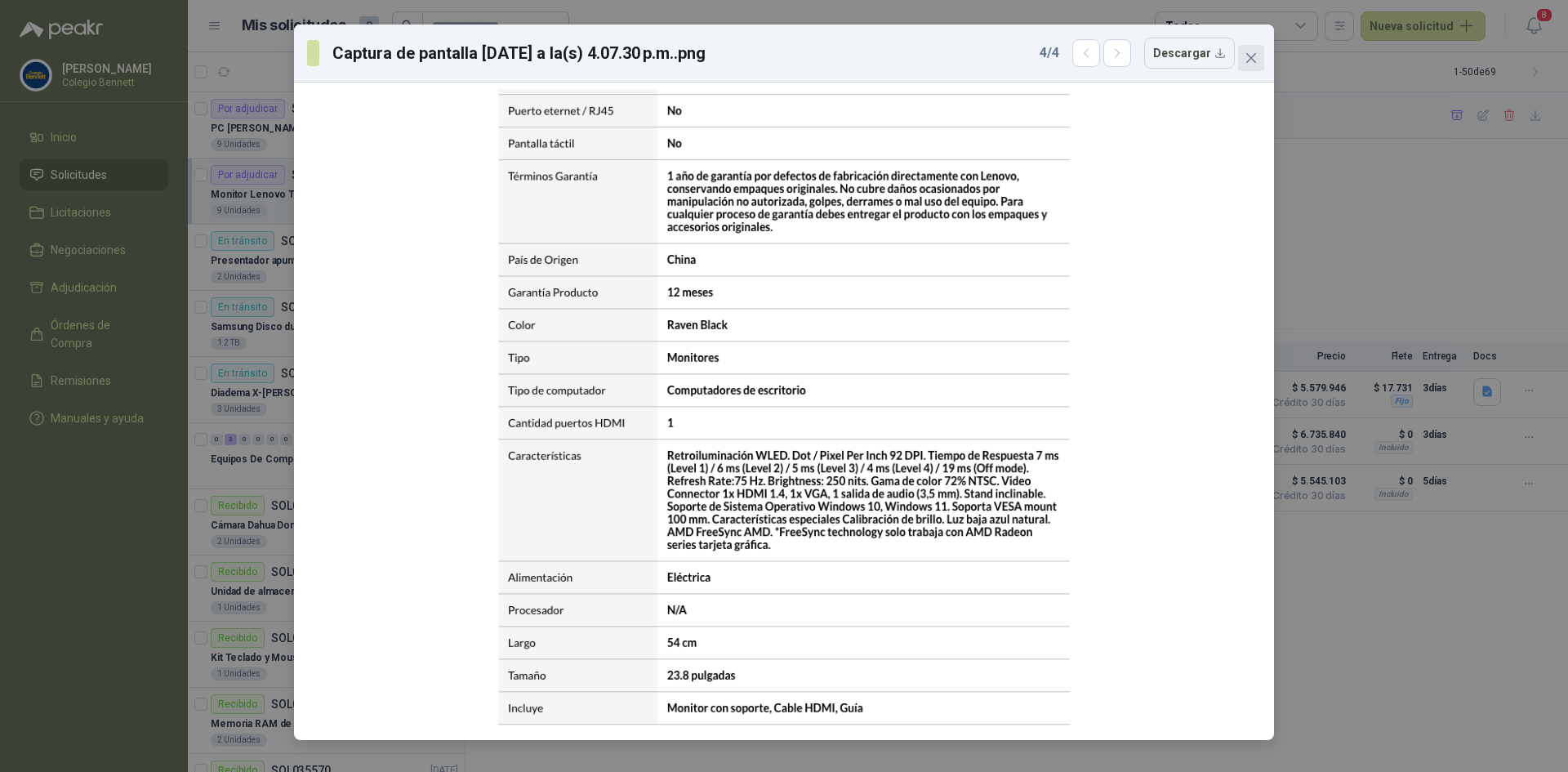
click at [1257, 60] on icon "close" at bounding box center [1251, 58] width 13 height 13
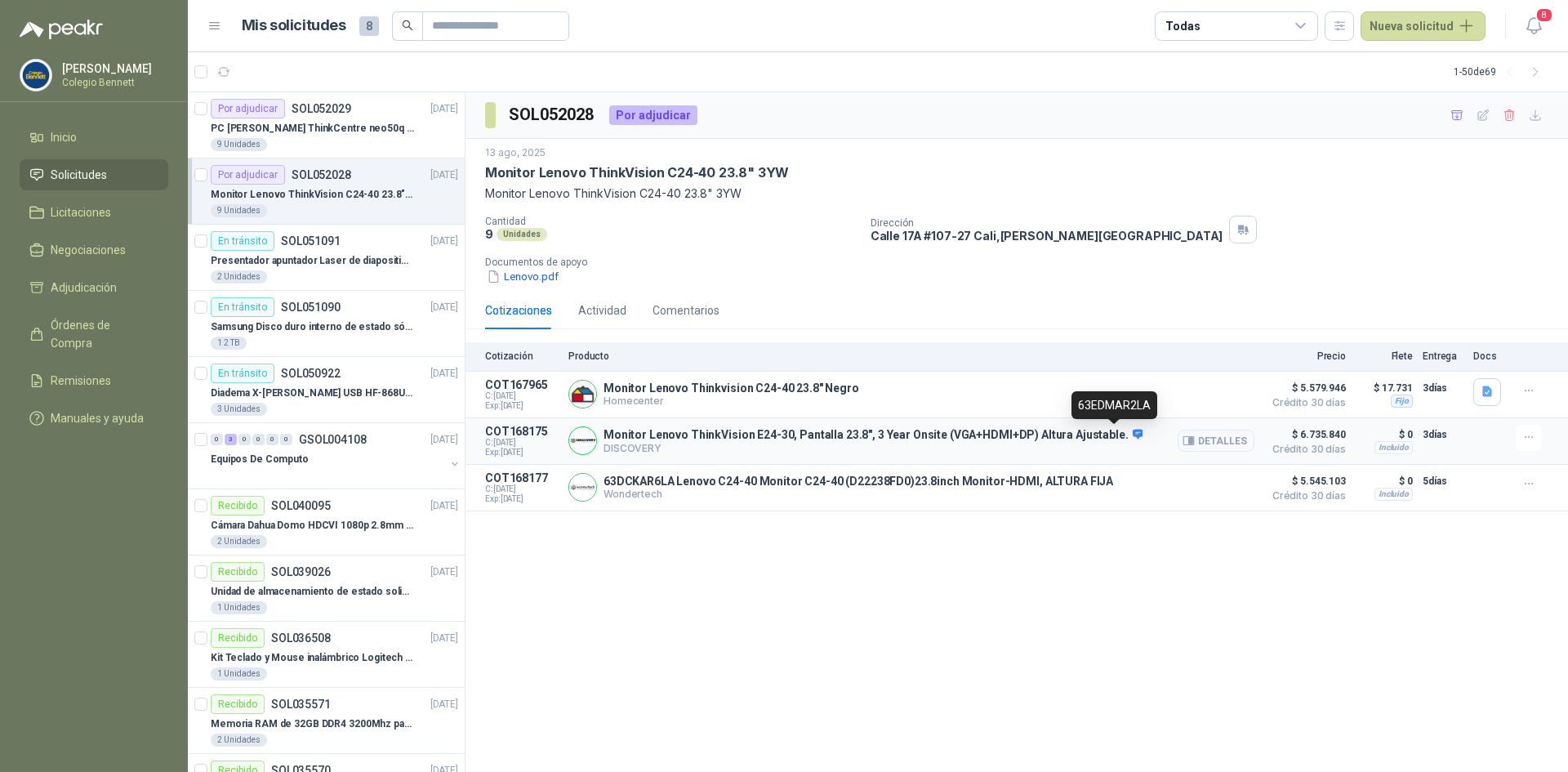
click at [1133, 436] on icon at bounding box center [1138, 434] width 10 height 9
click at [1213, 437] on button "Detalles" at bounding box center [1216, 441] width 77 height 22
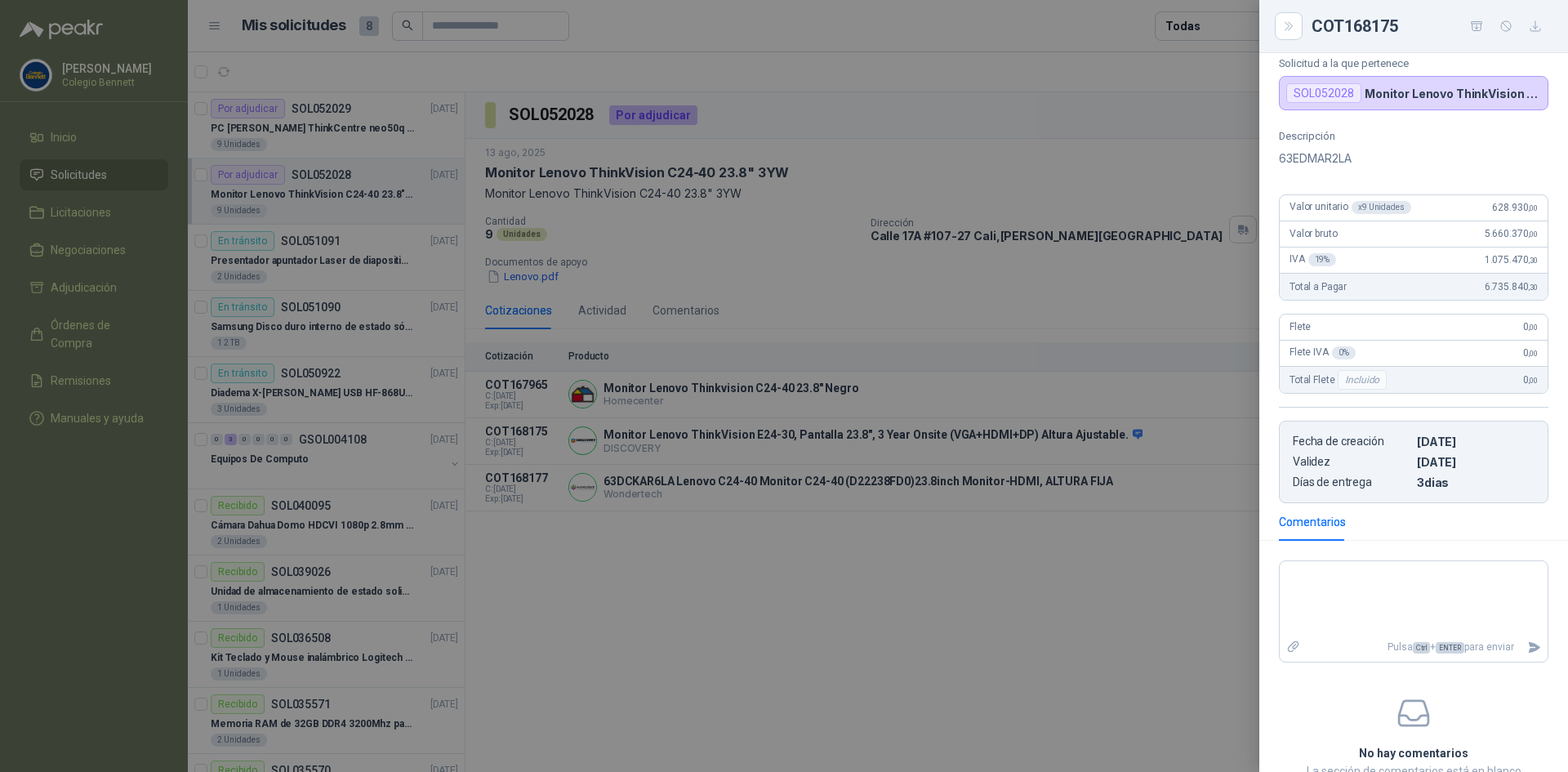
scroll to position [246, 0]
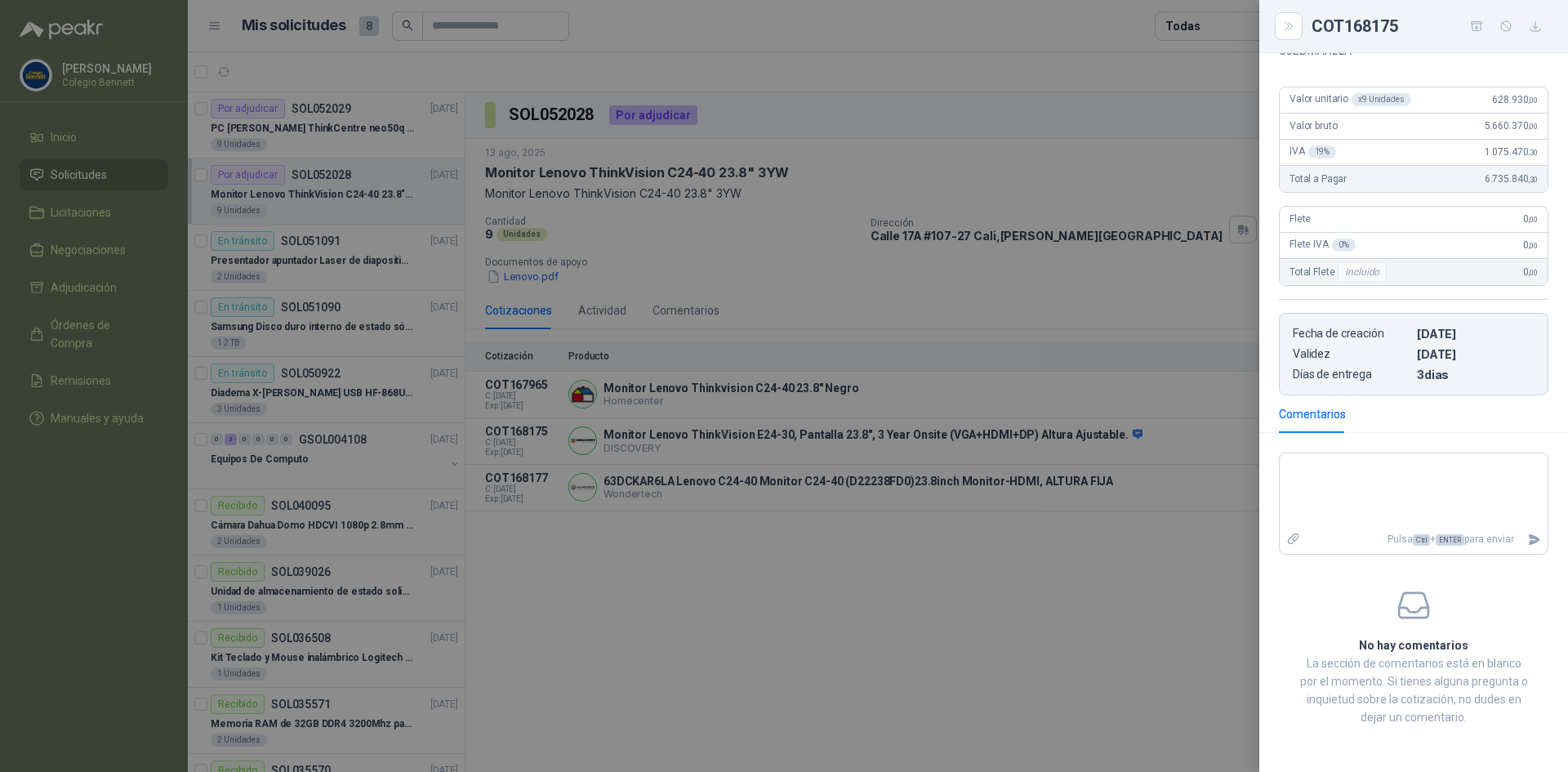
click at [1049, 513] on div at bounding box center [784, 386] width 1568 height 772
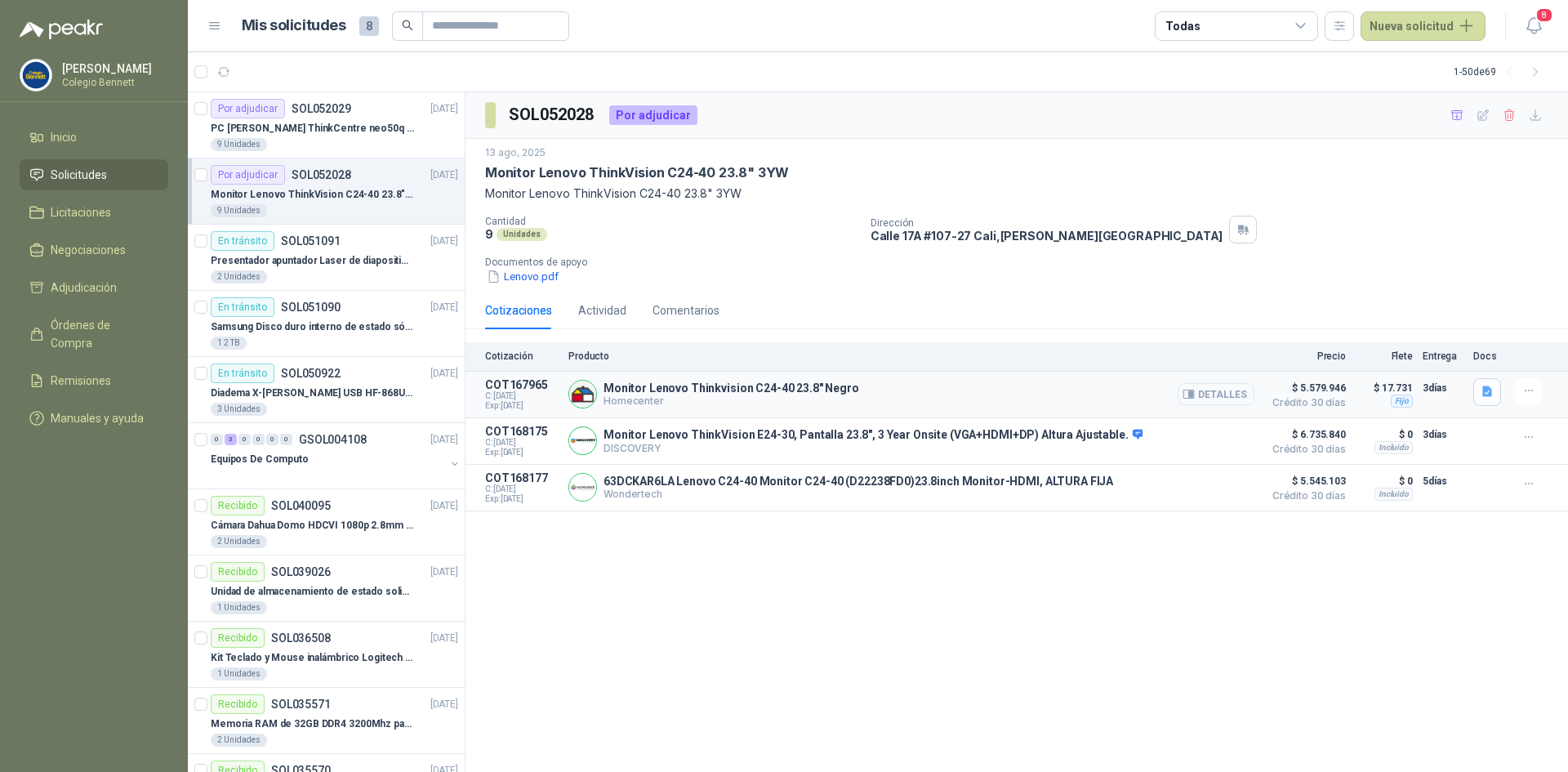
click at [1223, 389] on button "Detalles" at bounding box center [1216, 394] width 77 height 22
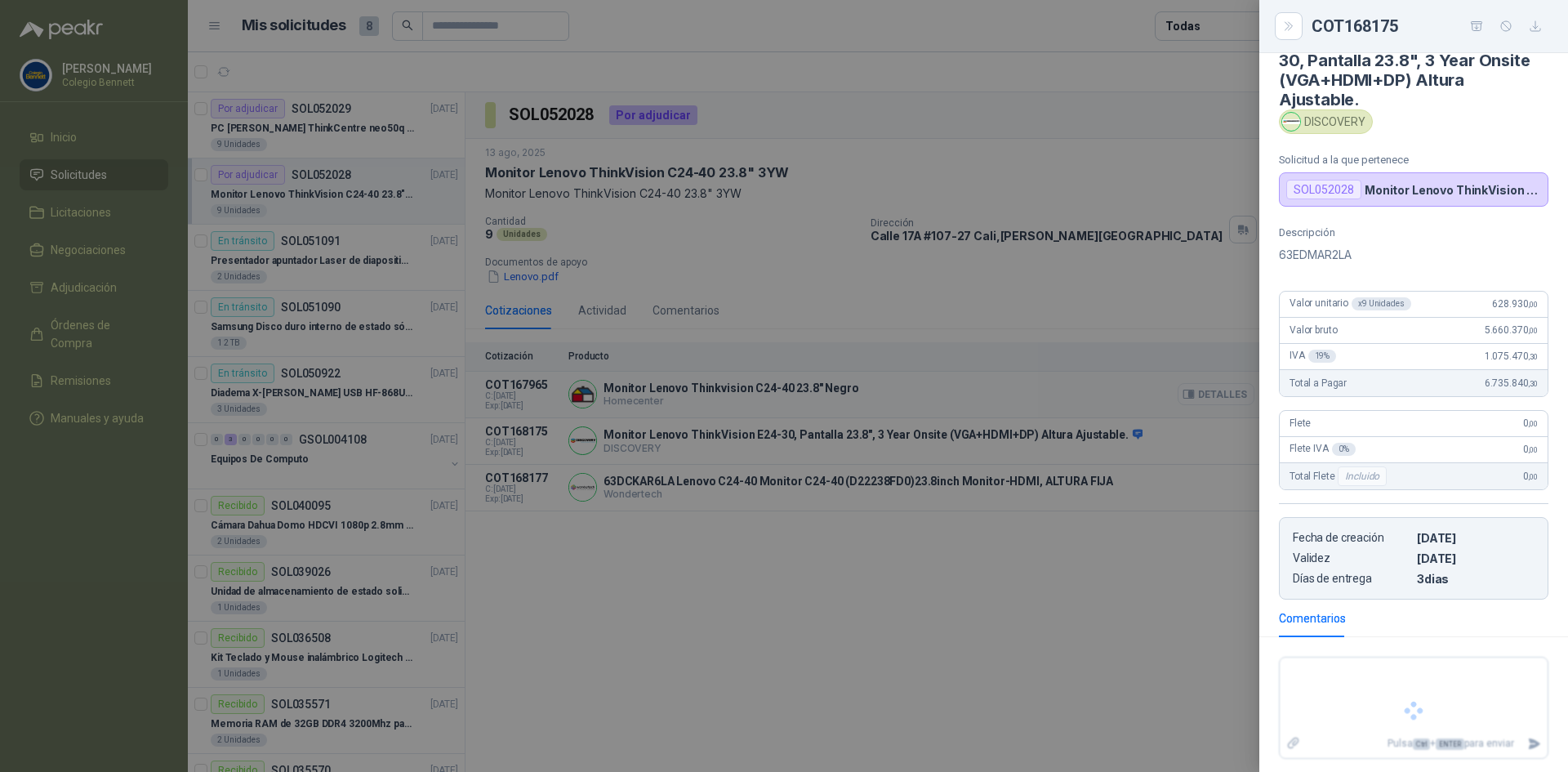
scroll to position [42, 0]
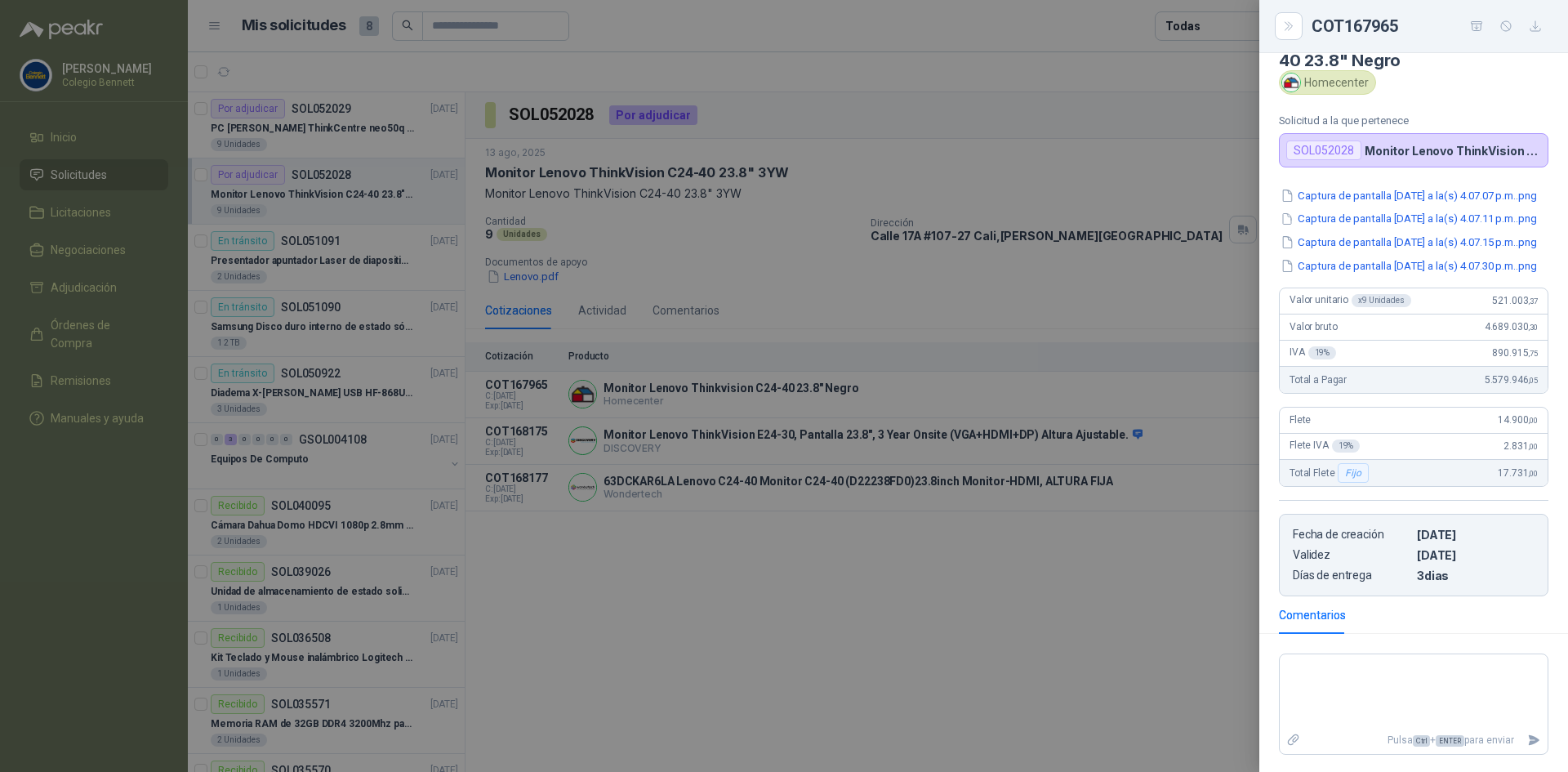
click at [942, 546] on div at bounding box center [784, 386] width 1568 height 772
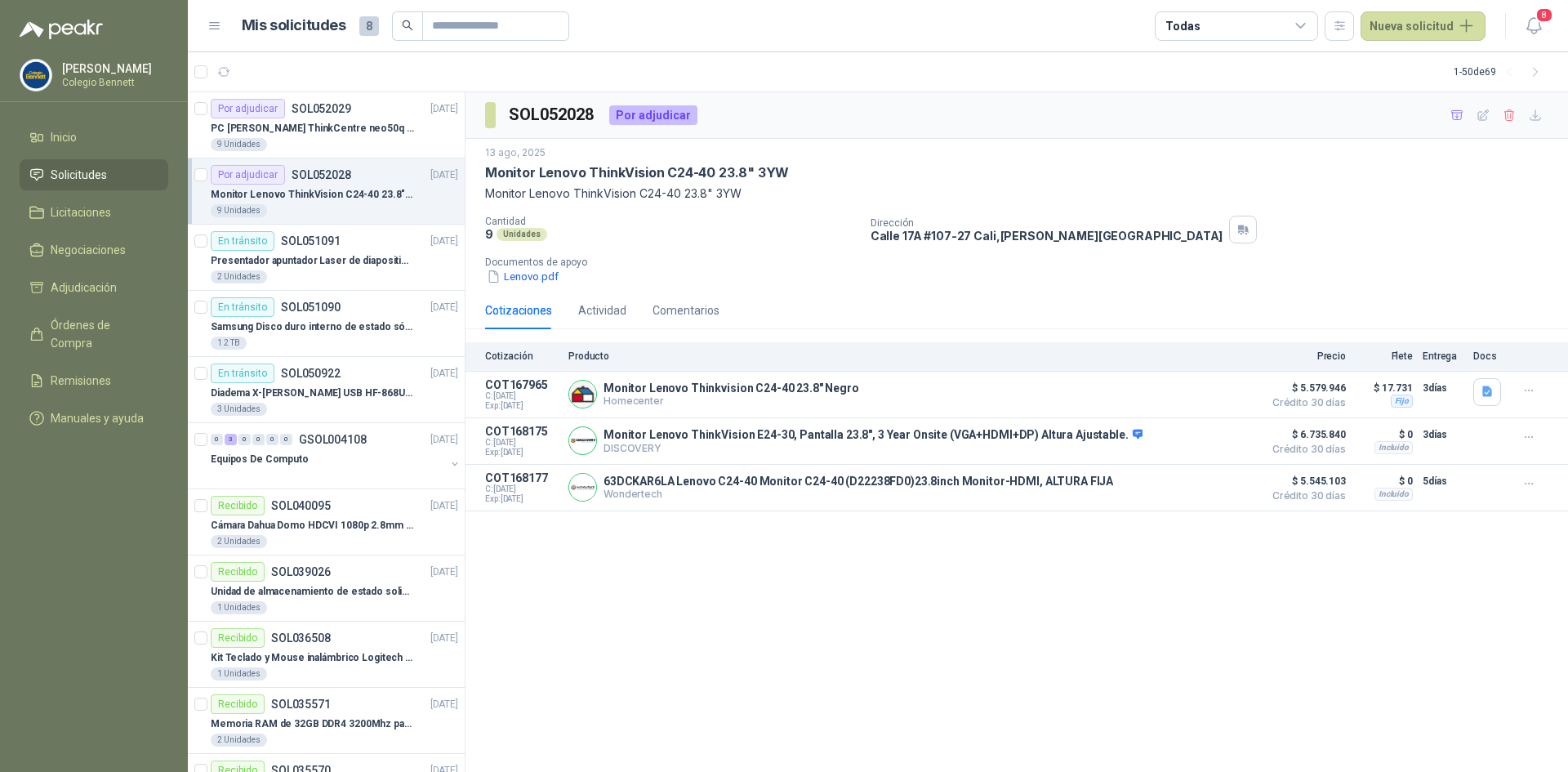
click at [648, 307] on div "Cotizaciones Actividad Comentarios" at bounding box center [602, 310] width 235 height 37
click at [667, 309] on div "Comentarios" at bounding box center [686, 309] width 67 height 18
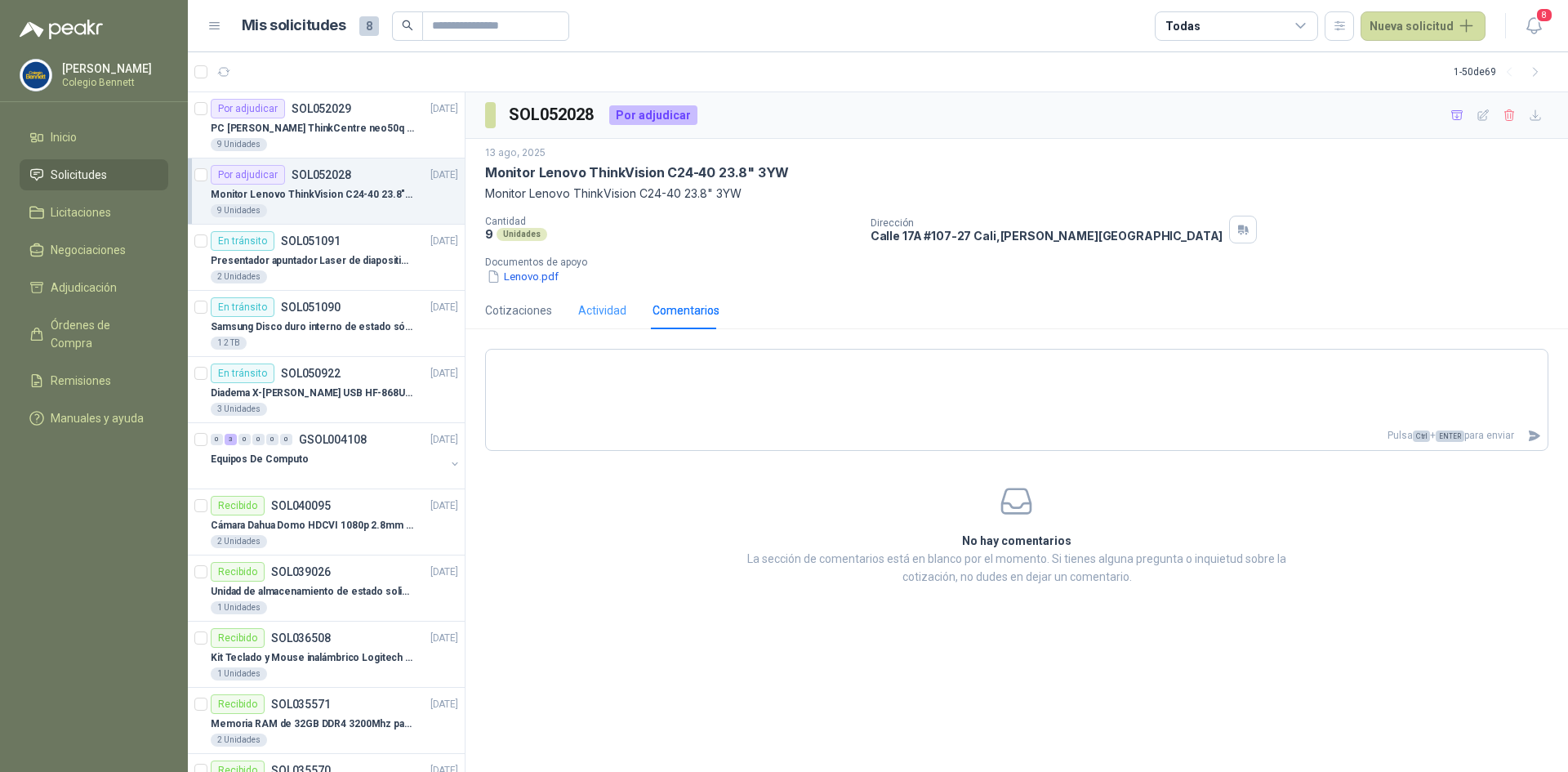
click at [591, 300] on div "Actividad" at bounding box center [603, 310] width 49 height 37
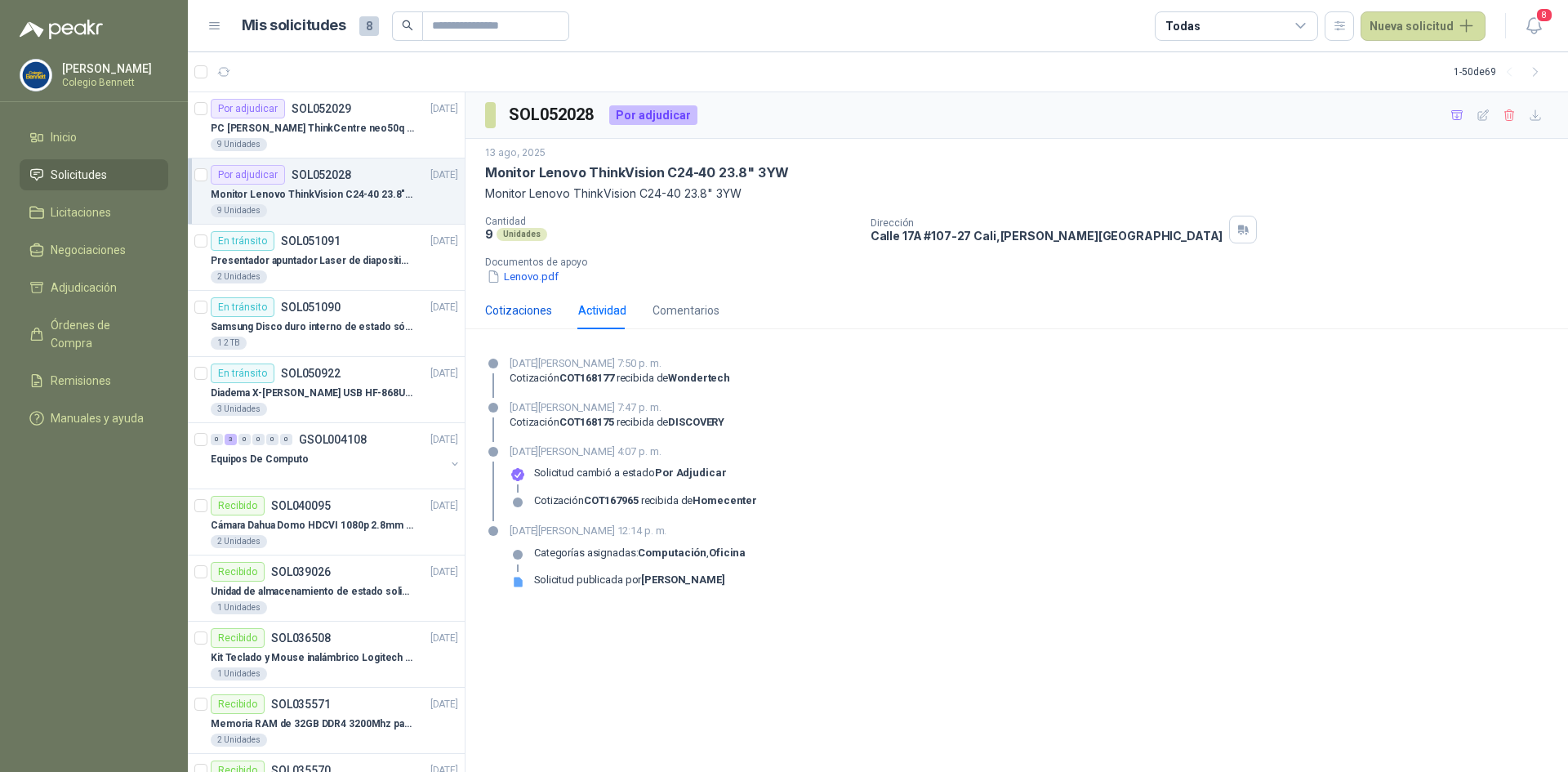
click at [495, 308] on div "Cotizaciones" at bounding box center [519, 309] width 67 height 18
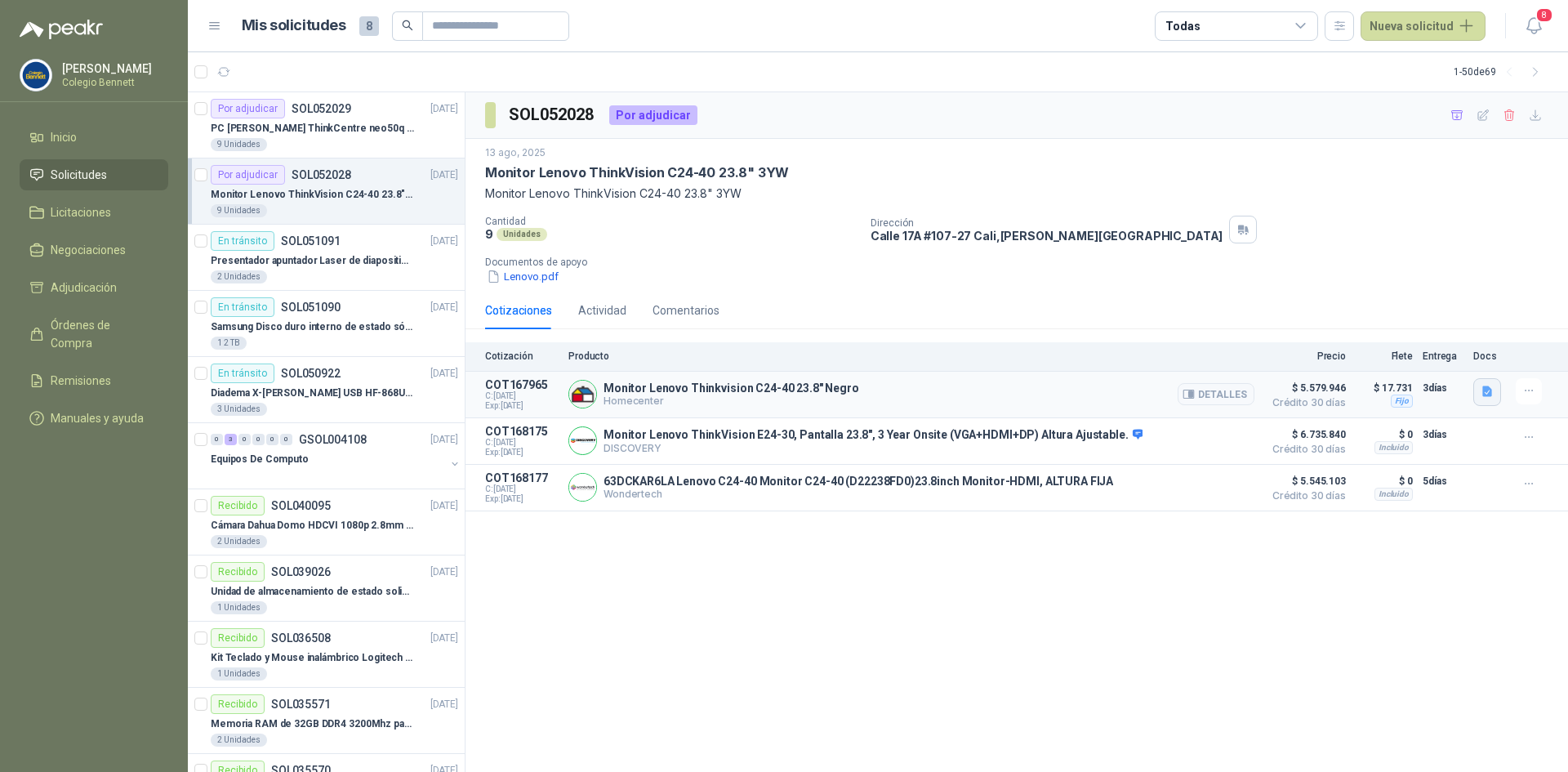
click at [1490, 393] on icon "button" at bounding box center [1488, 391] width 9 height 10
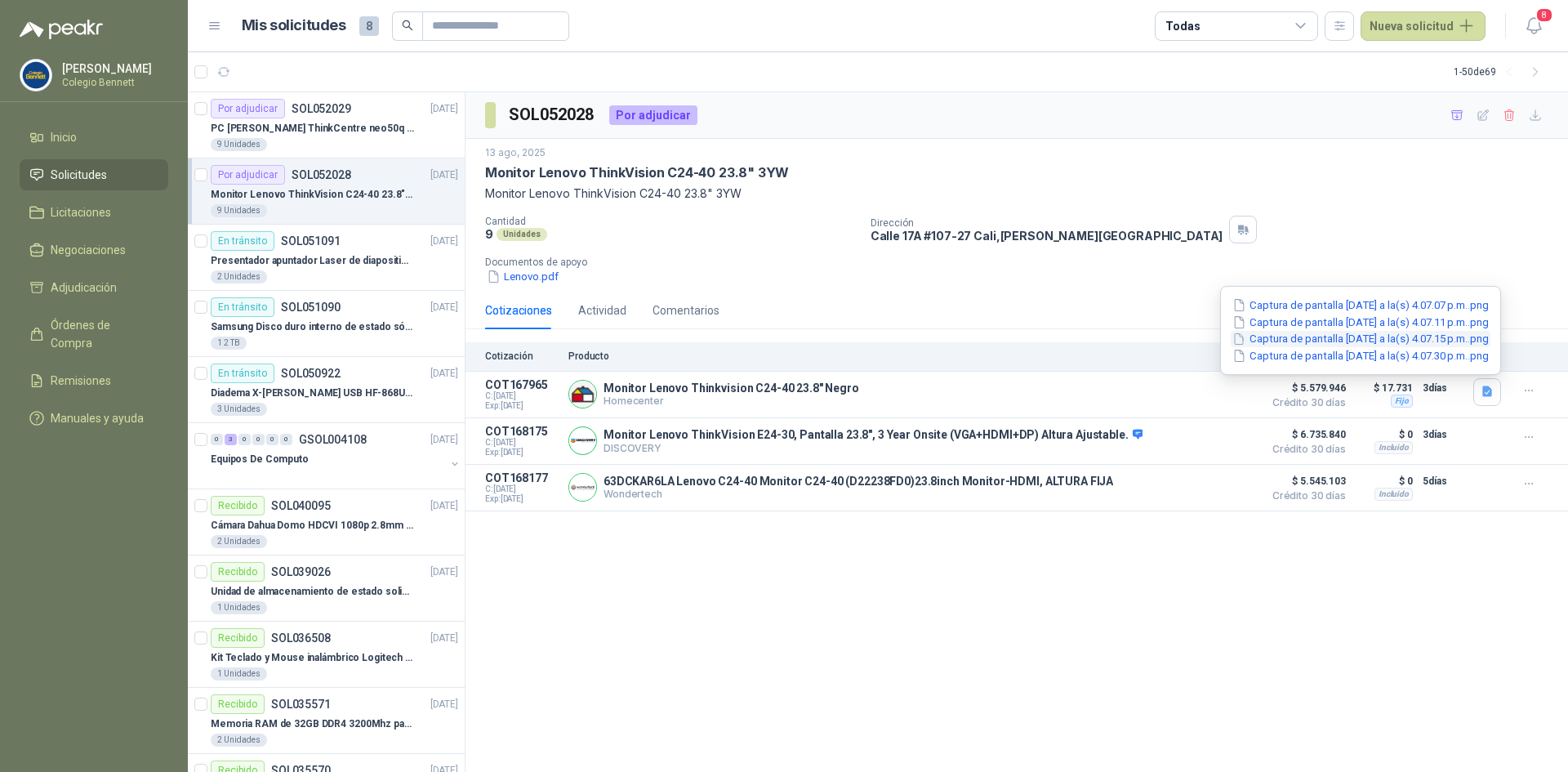
click at [1361, 342] on button "Captura de pantalla [DATE] a la(s) 4.07.15 p.m..png" at bounding box center [1361, 339] width 260 height 17
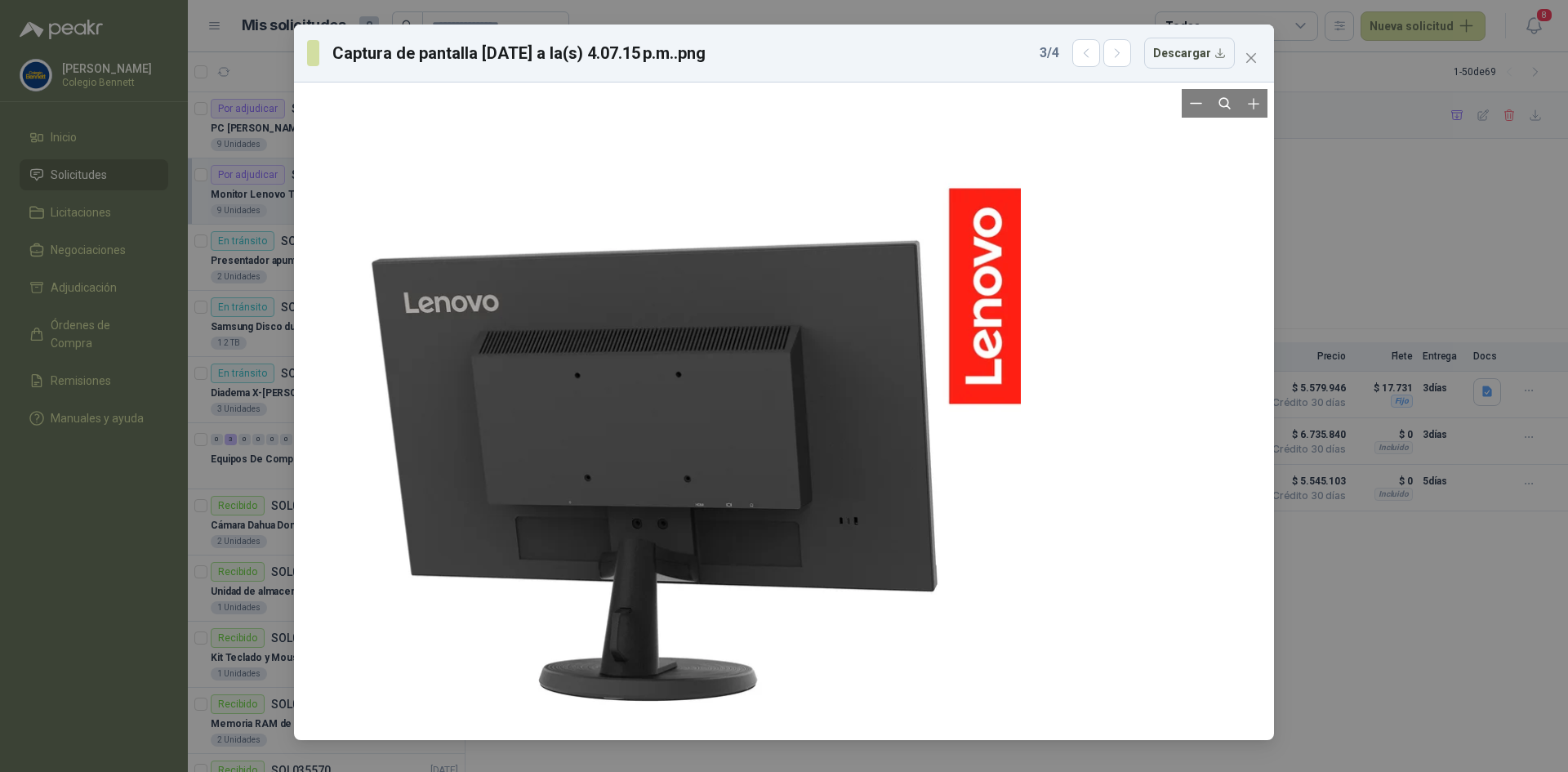
drag, startPoint x: 886, startPoint y: 423, endPoint x: 640, endPoint y: 450, distance: 247.5
click at [640, 450] on div at bounding box center [703, 444] width 741 height 644
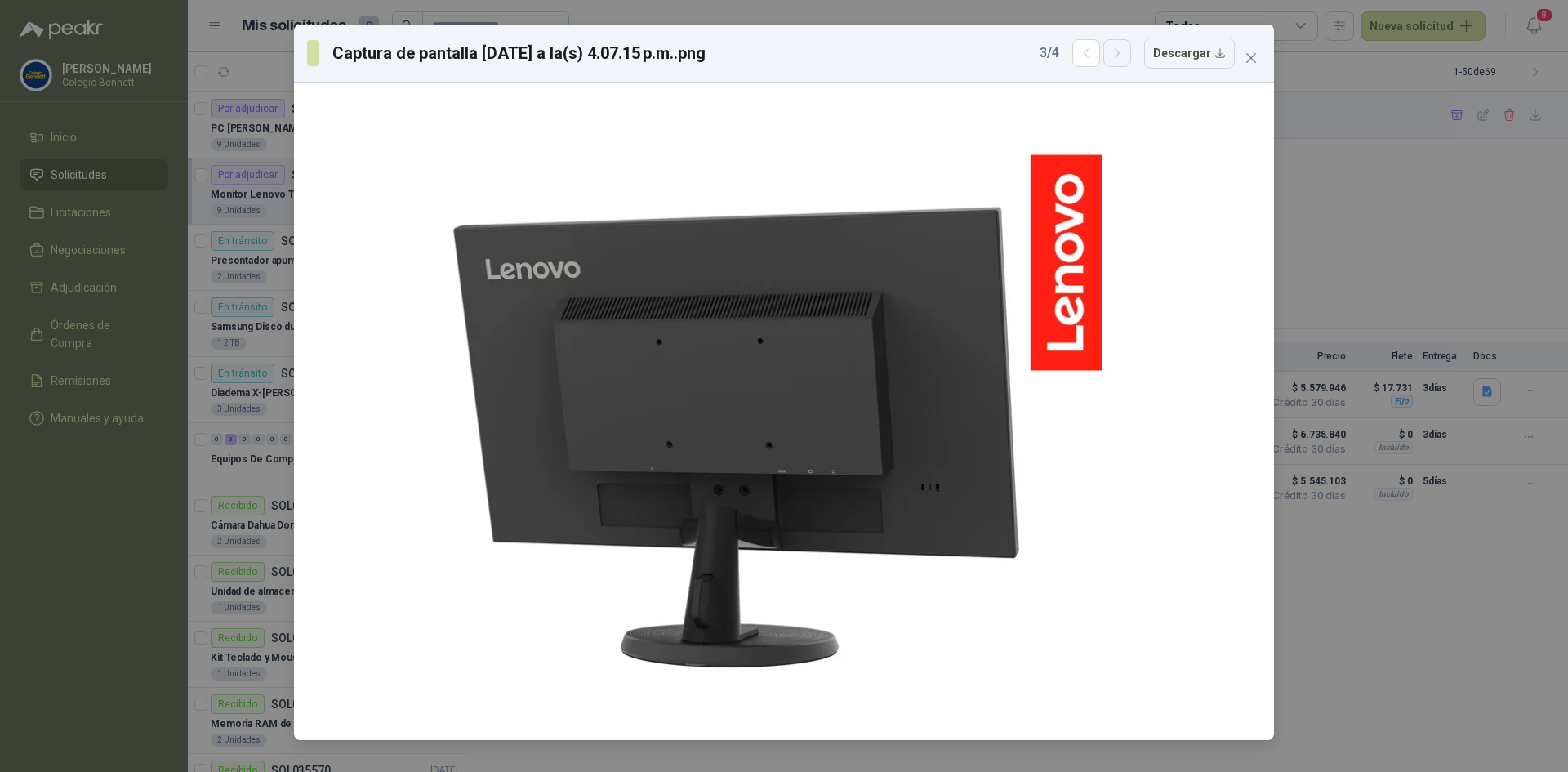
click at [1125, 60] on icon "button" at bounding box center [1117, 53] width 14 height 14
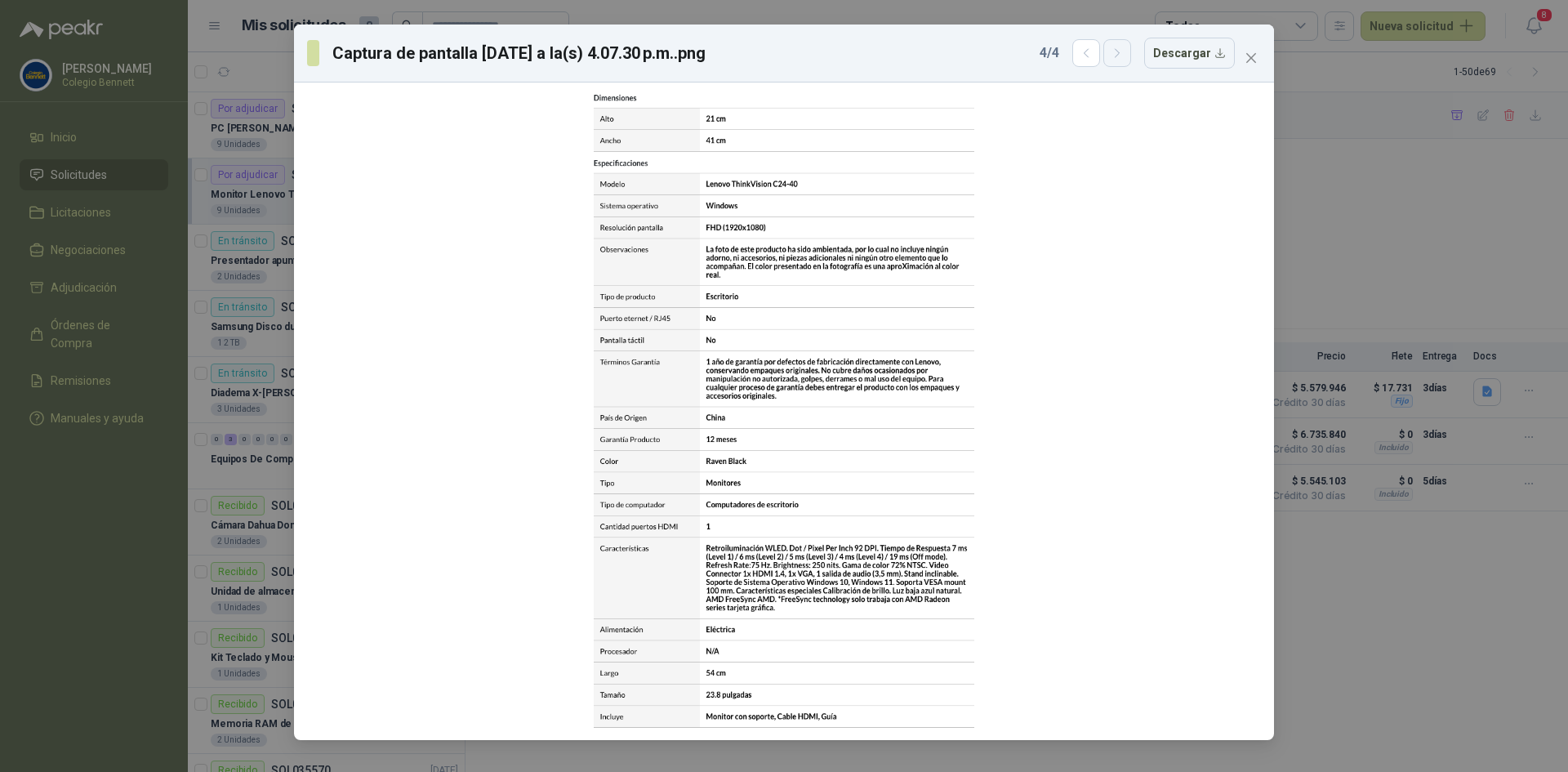
click at [1129, 61] on button "button" at bounding box center [1117, 53] width 28 height 28
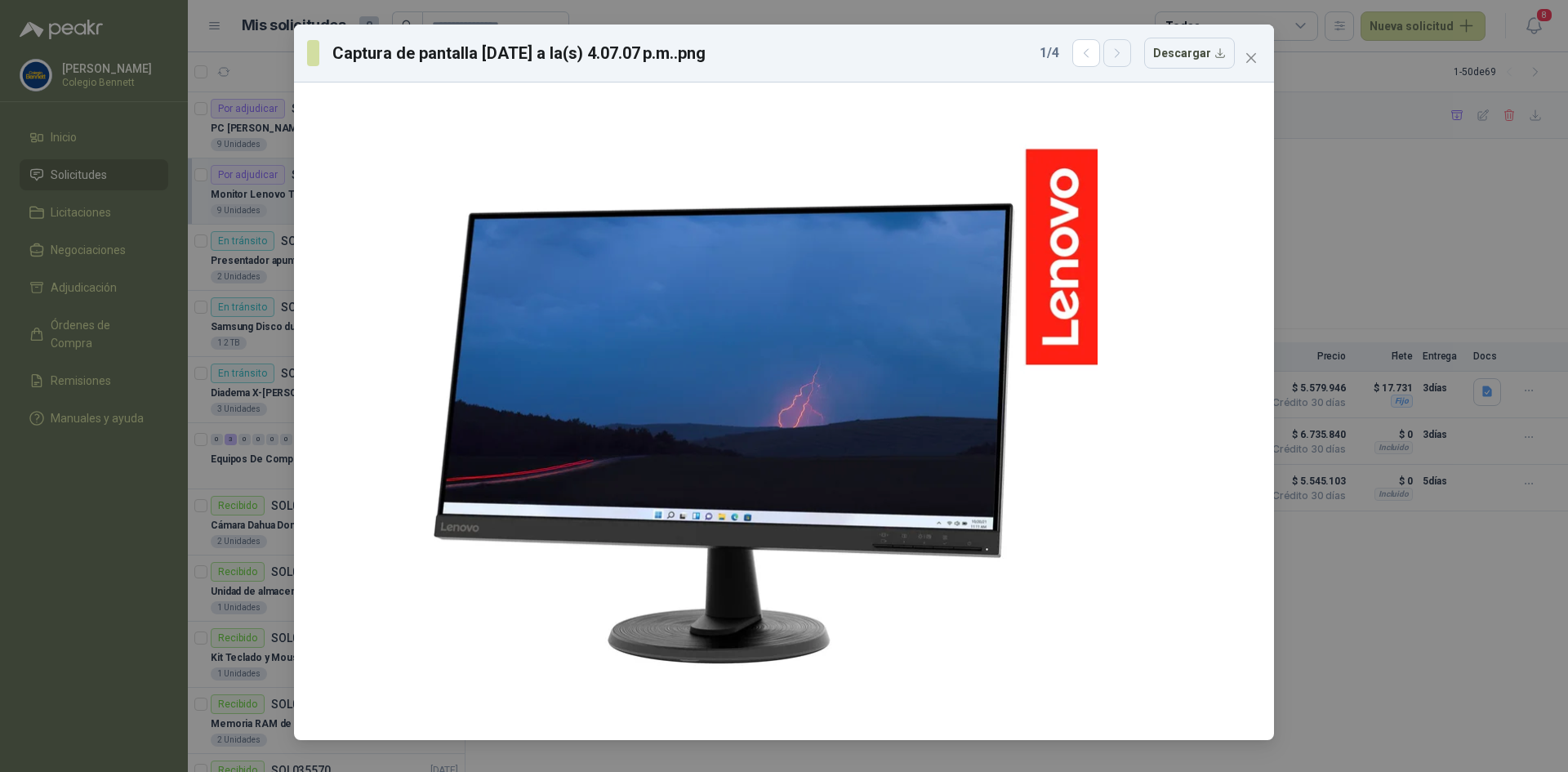
click at [1129, 61] on button "button" at bounding box center [1117, 53] width 28 height 28
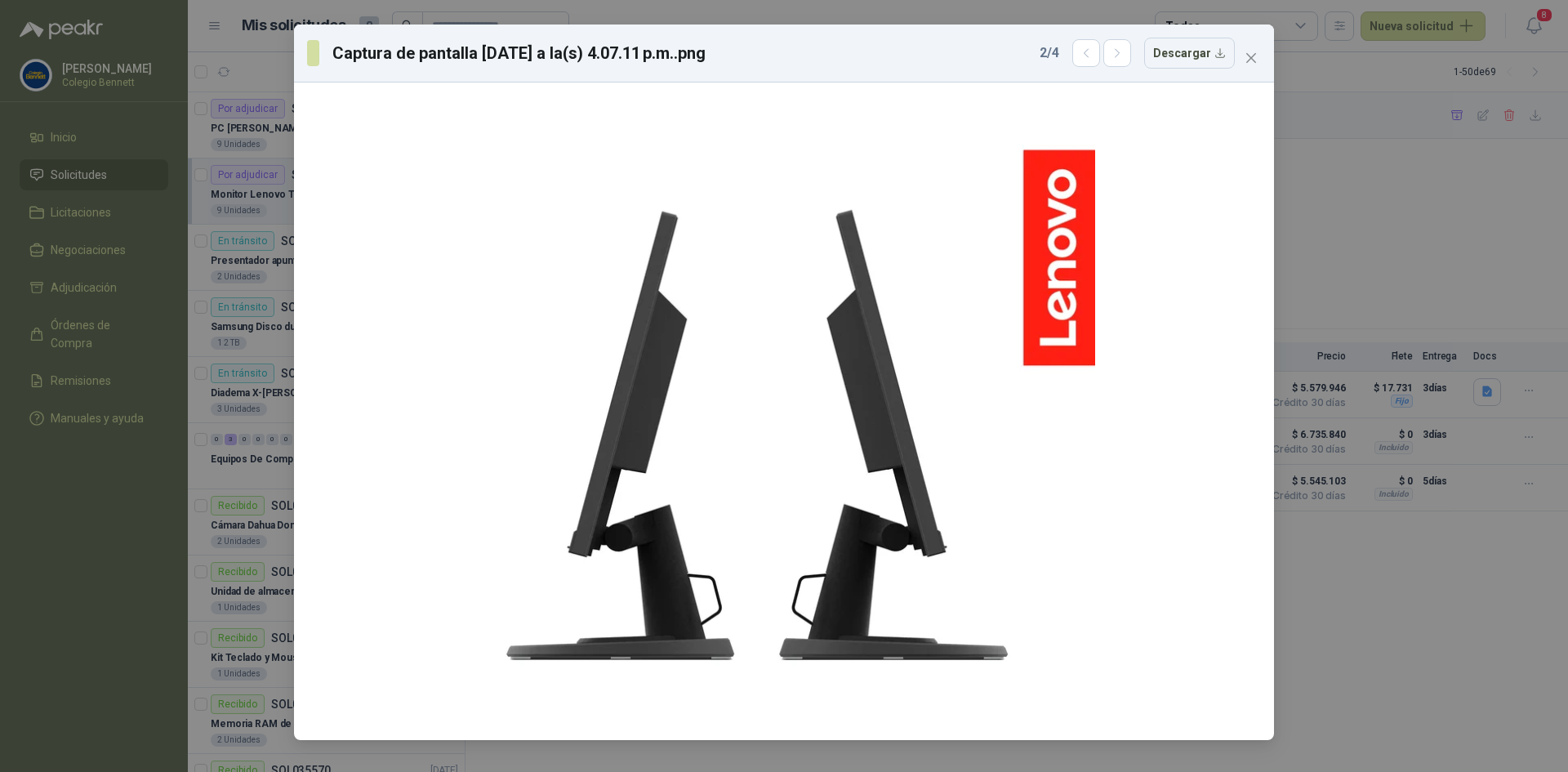
click at [1383, 236] on div "Captura de pantalla [DATE] a la(s) 4.07.11 p.m..png 2 / 4 Descargar" at bounding box center [784, 386] width 1568 height 772
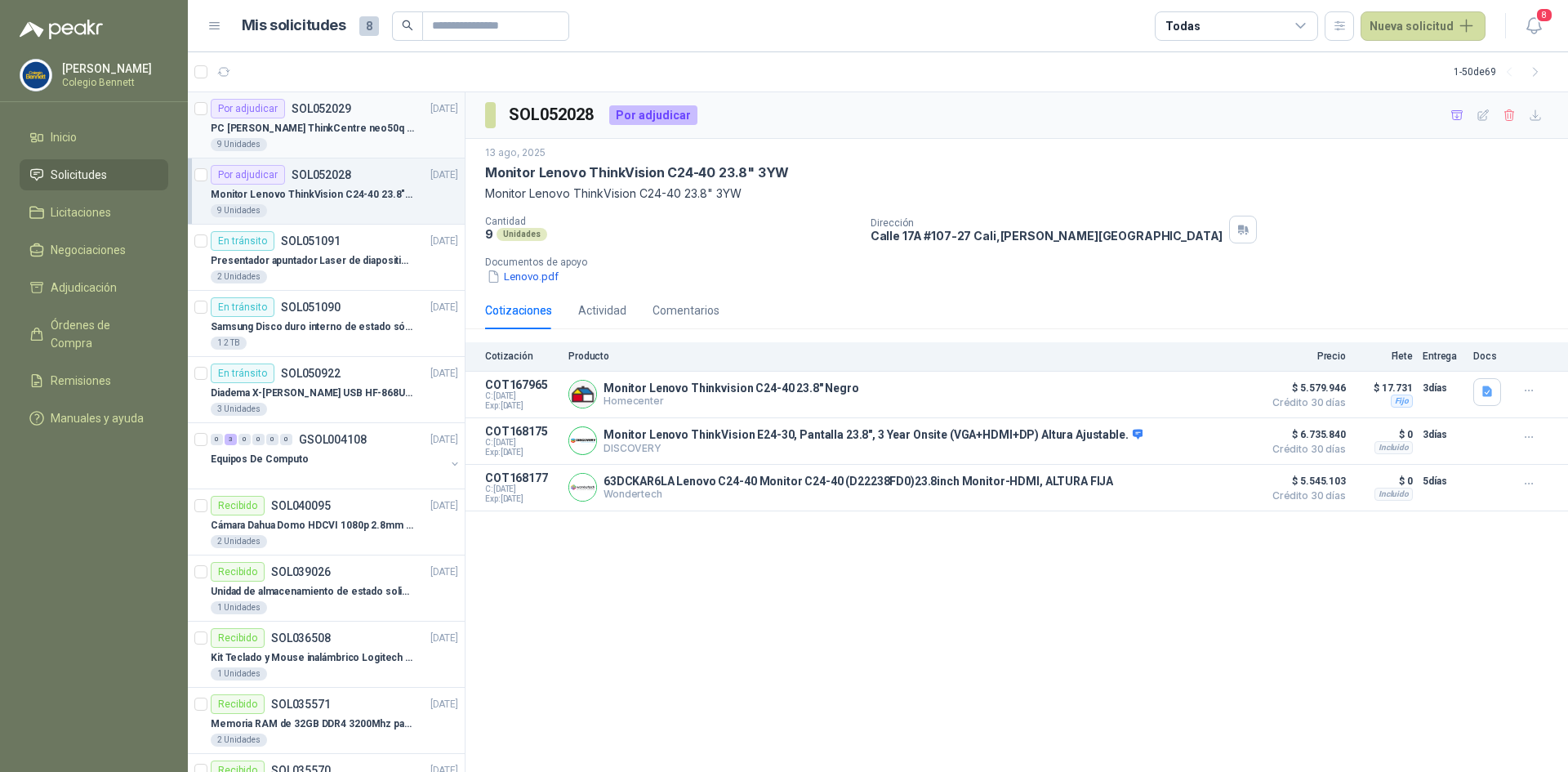
click at [309, 140] on div "9 Unidades" at bounding box center [334, 145] width 248 height 13
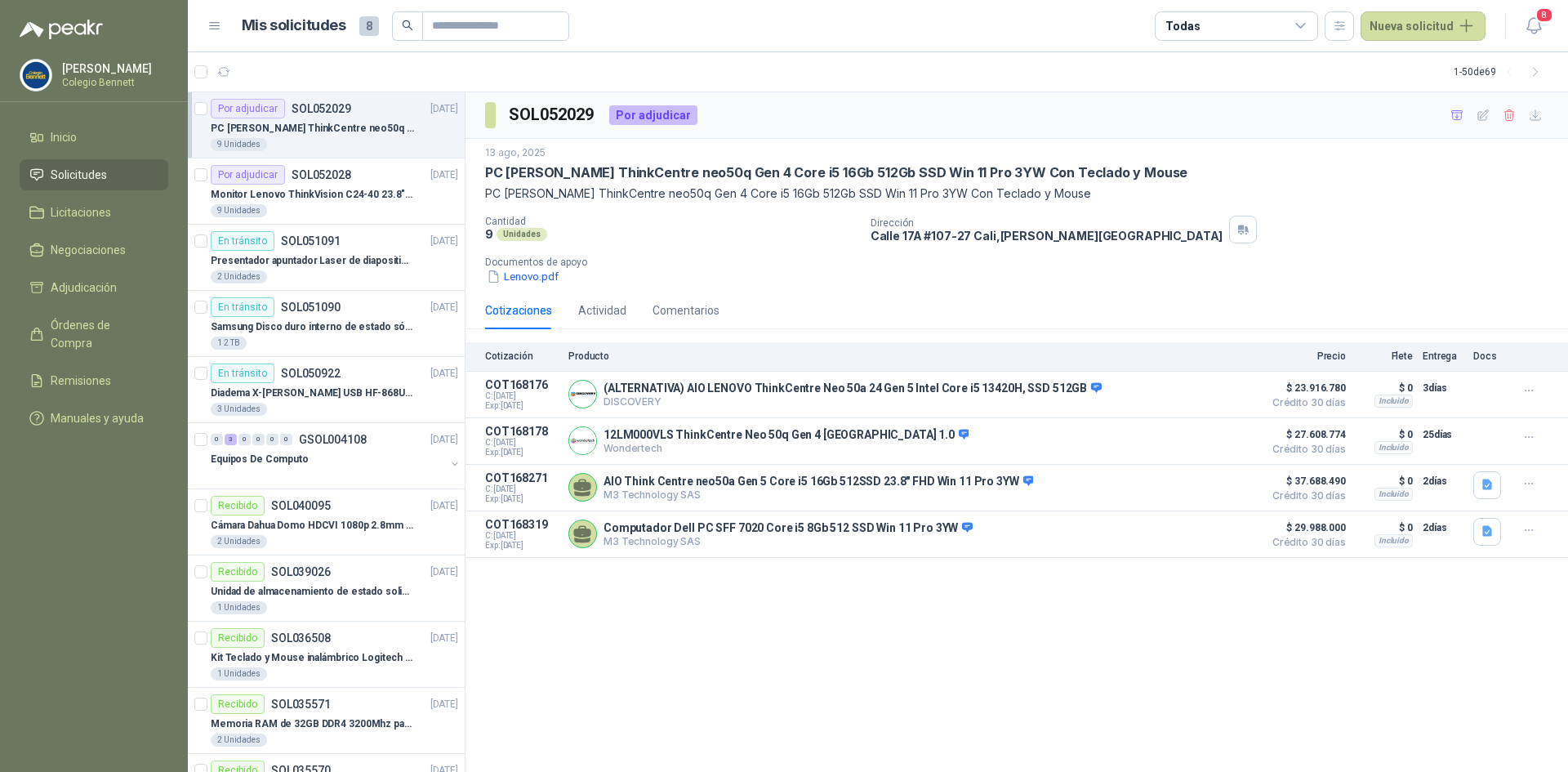
click at [580, 236] on div "9 Unidades" at bounding box center [671, 234] width 372 height 14
click at [1480, 120] on icon "button" at bounding box center [1483, 114] width 10 height 10
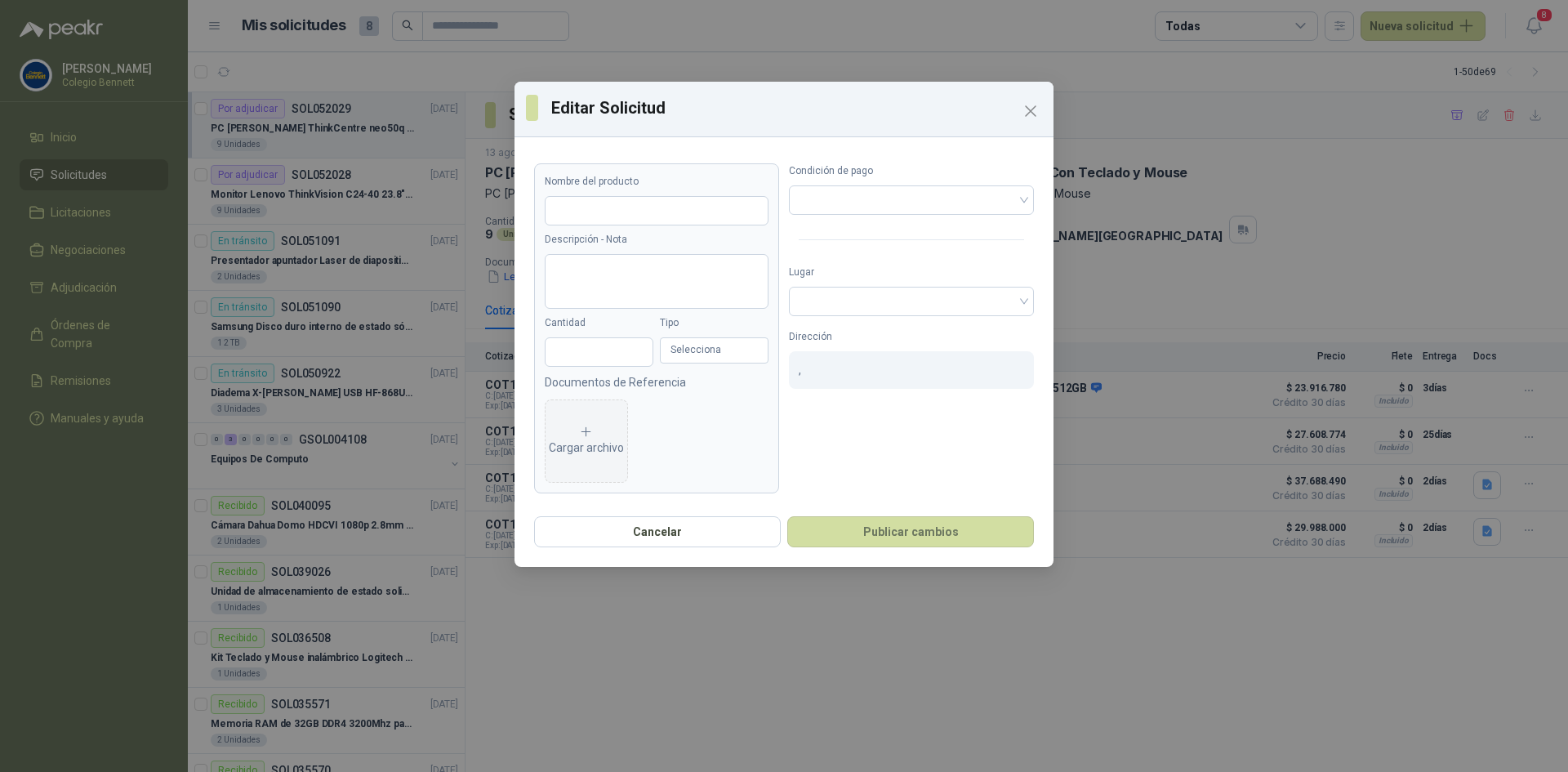
type input "**********"
type textarea "**********"
type input "*"
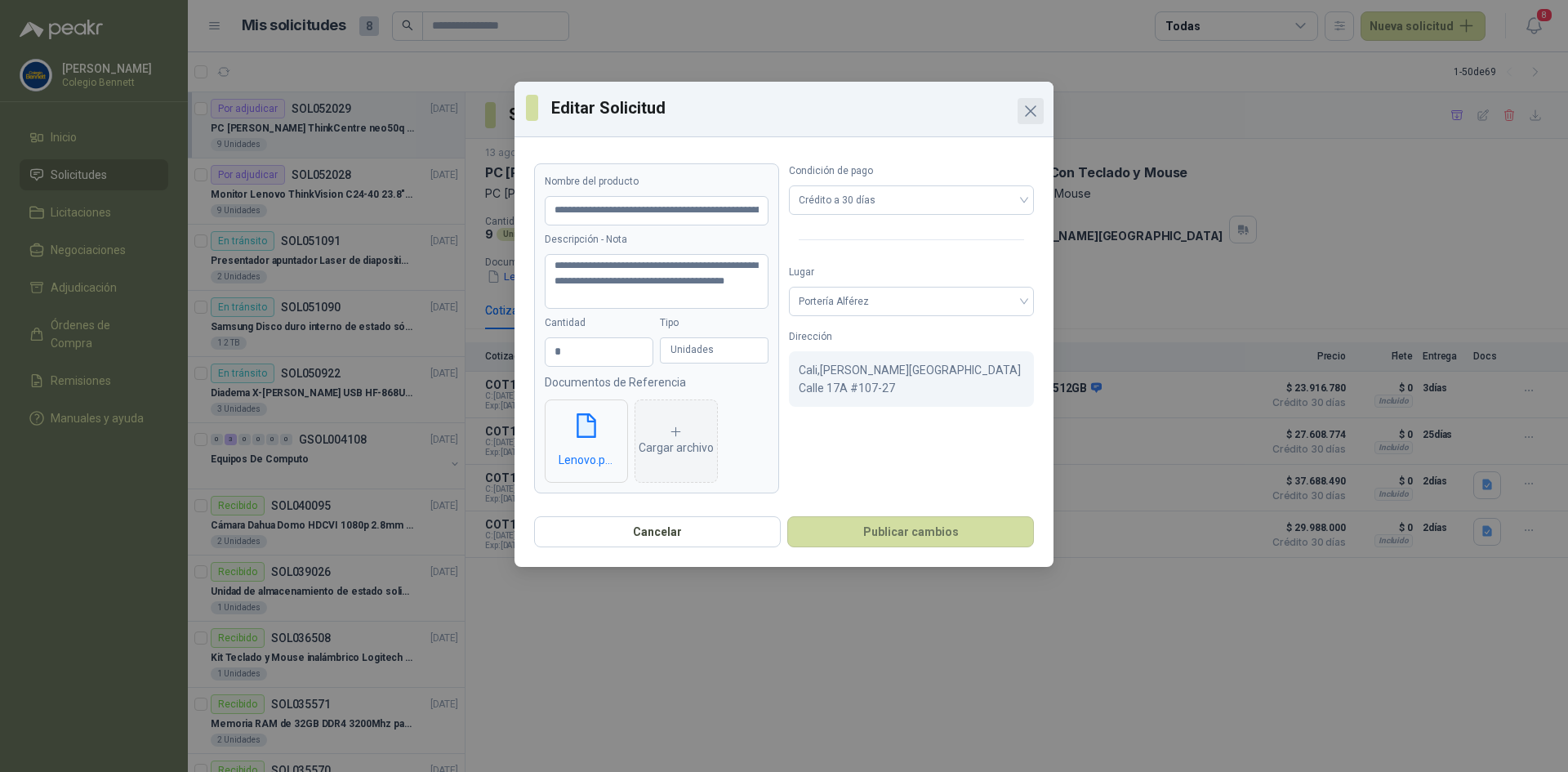
click at [1018, 109] on span "Close" at bounding box center [1031, 110] width 26 height 20
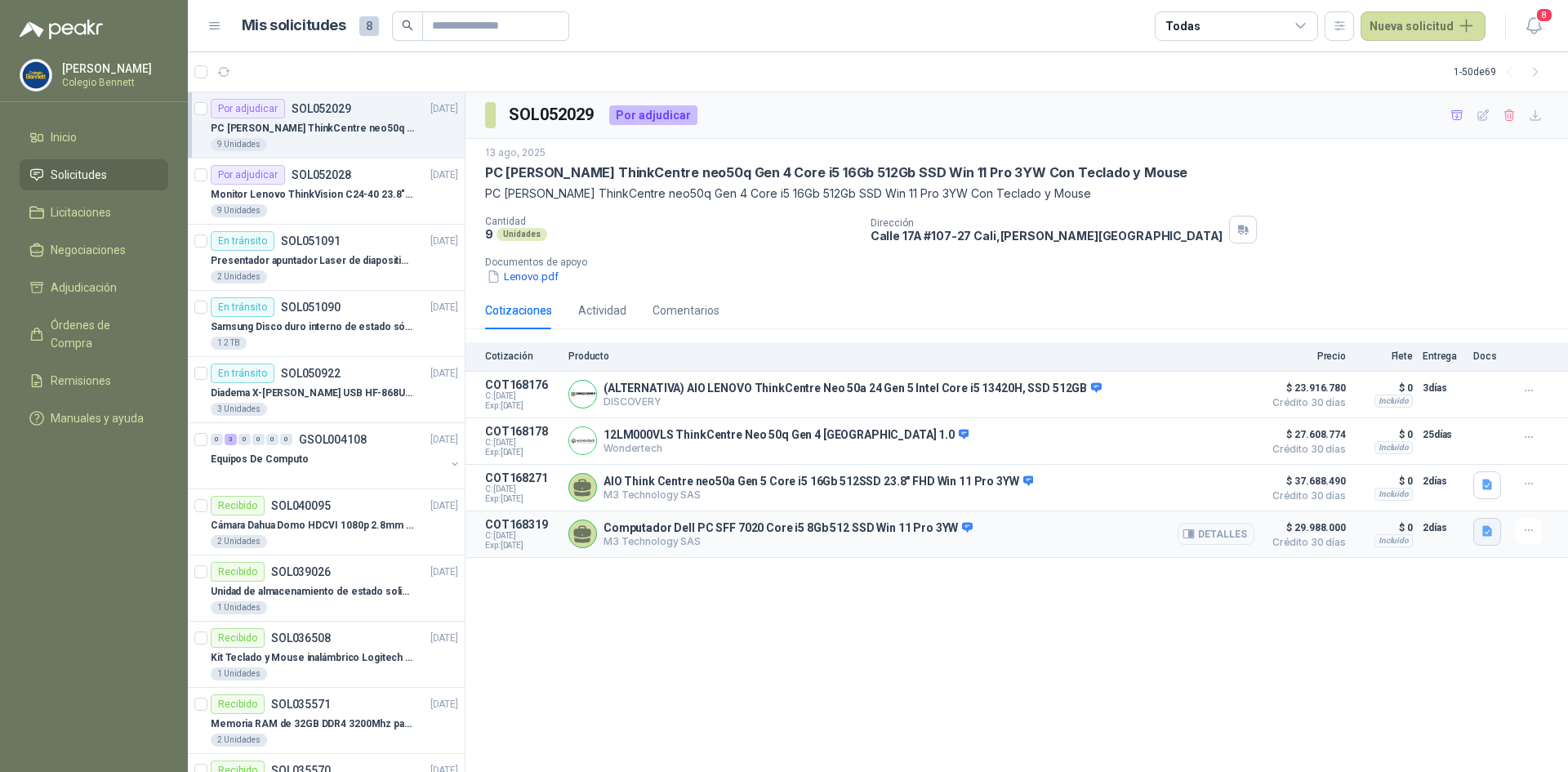
click at [1481, 535] on icon "button" at bounding box center [1488, 531] width 14 height 14
click at [1460, 499] on button "Cotizacion Colegio [PERSON_NAME] Dell - Peakr - [DATE]-[DATE].pdf" at bounding box center [1318, 497] width 345 height 17
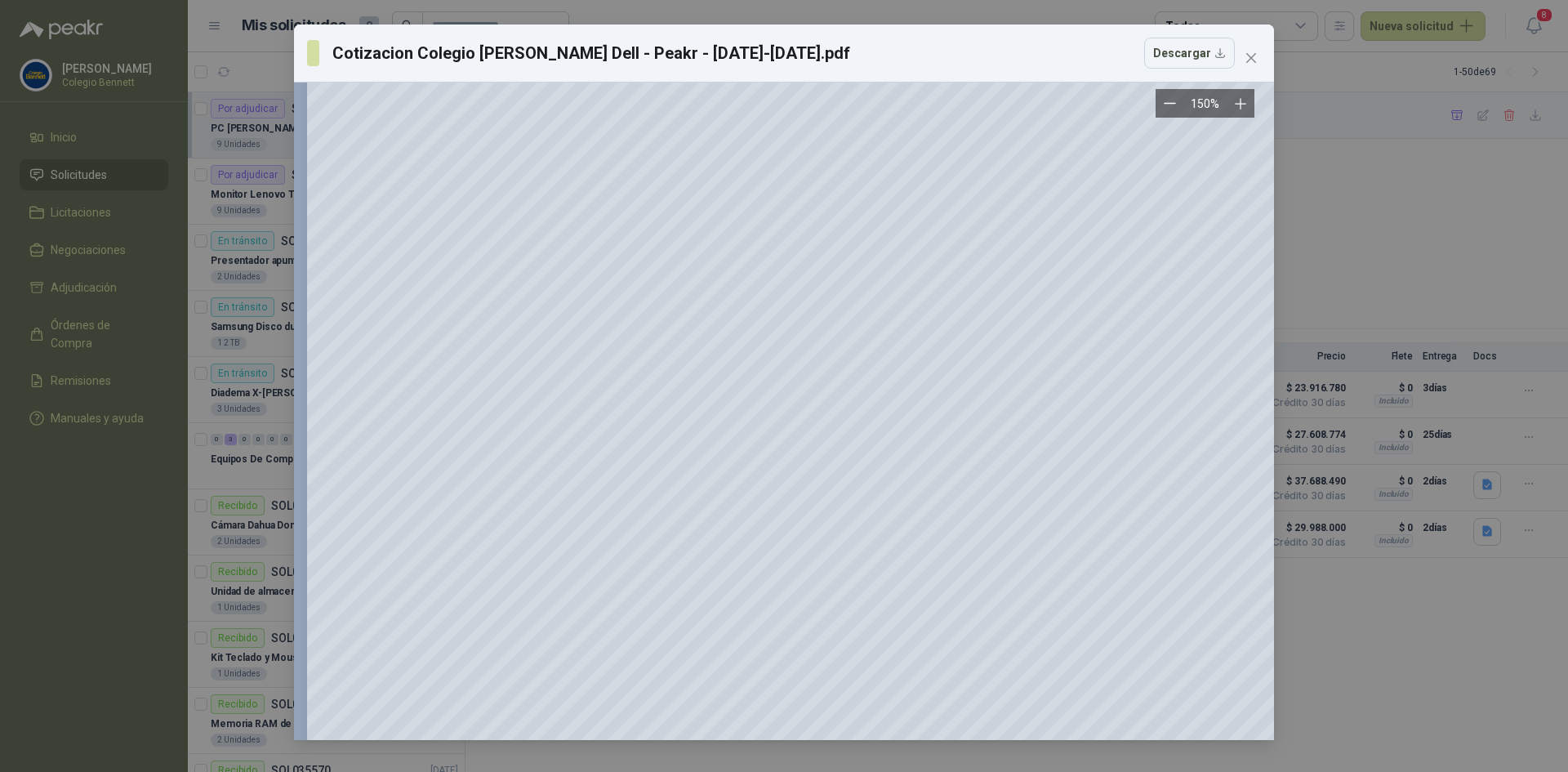
scroll to position [132, 0]
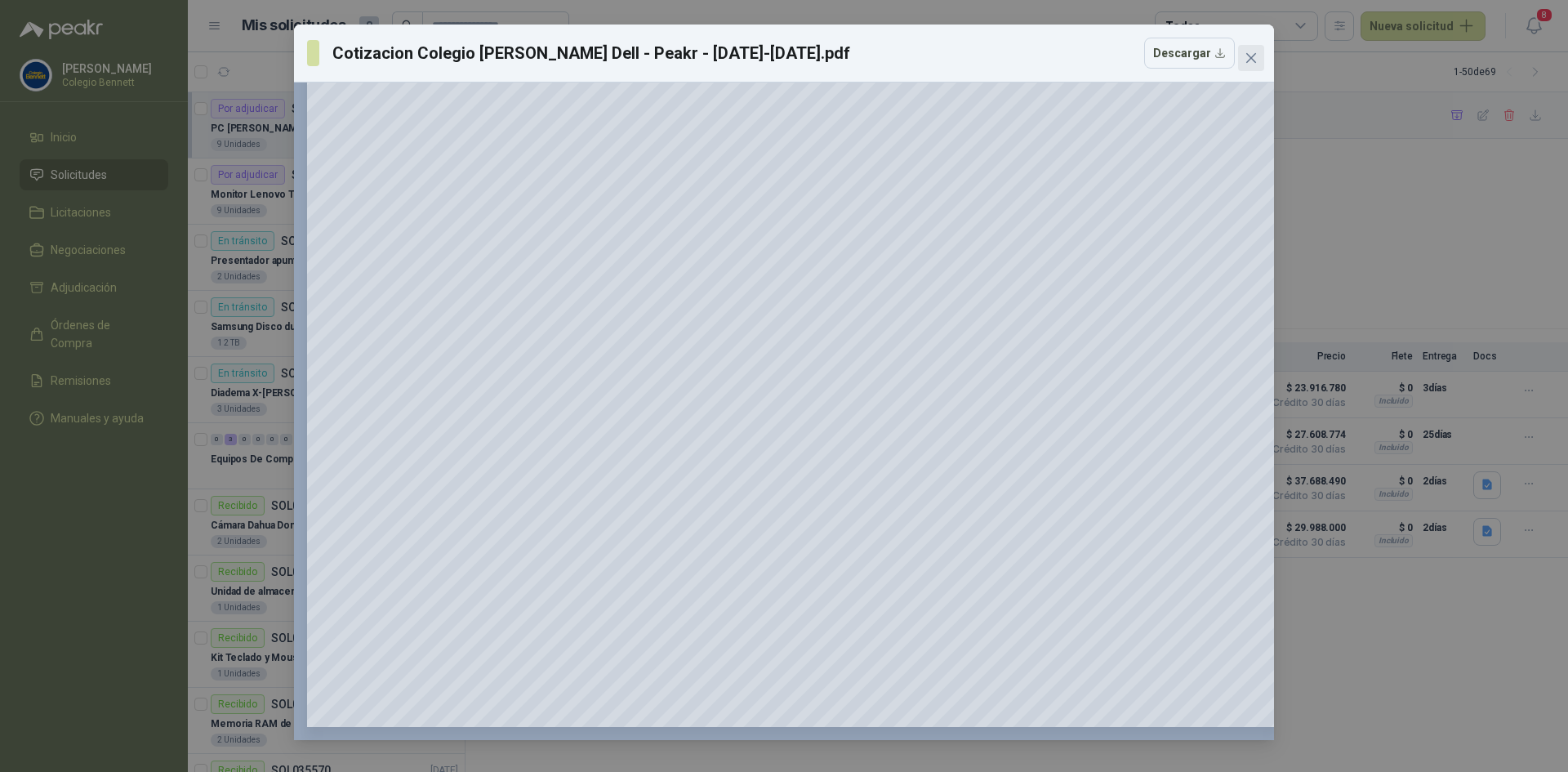
click at [1253, 64] on icon "close" at bounding box center [1251, 58] width 13 height 13
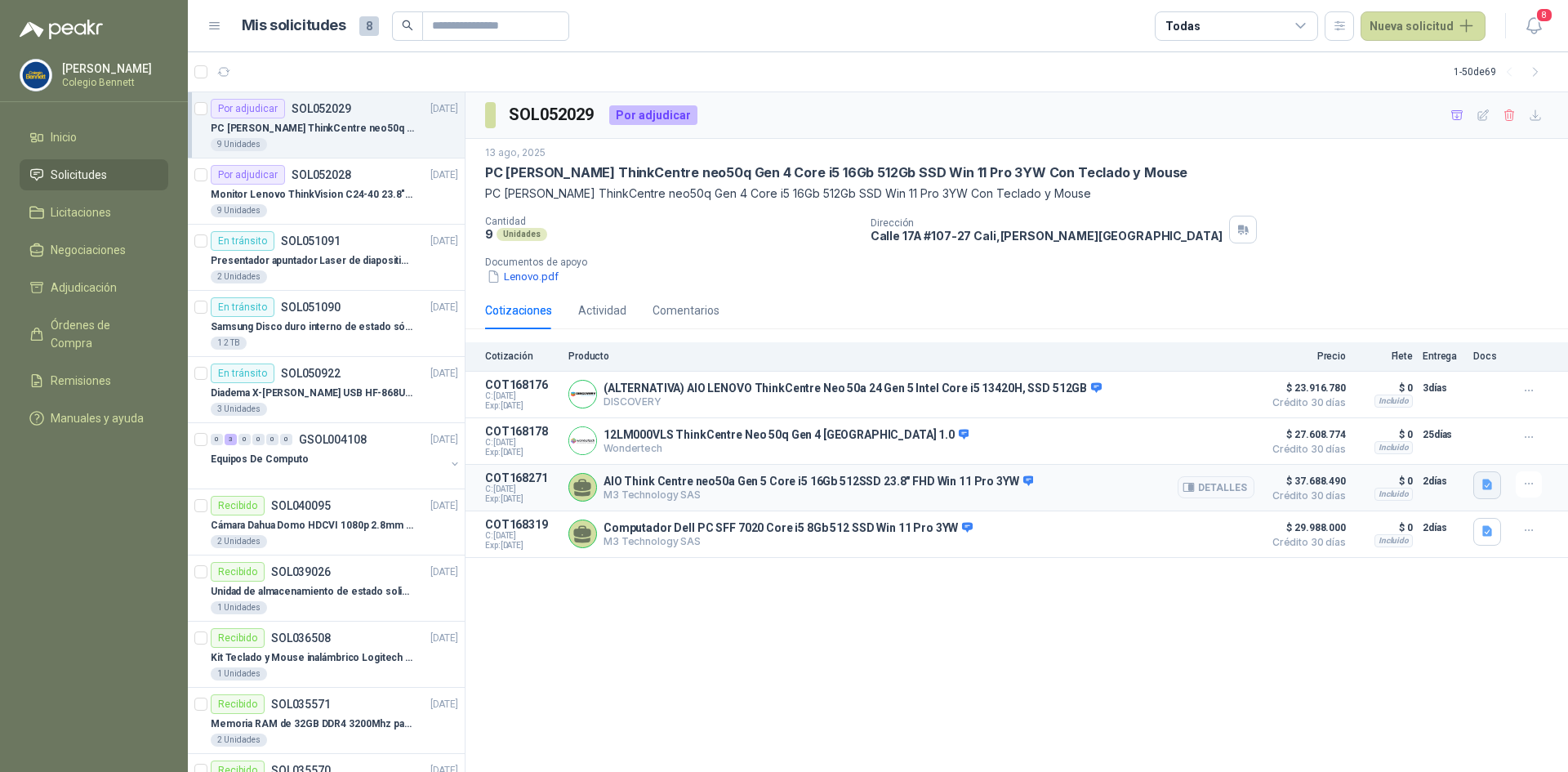
click at [1488, 490] on icon "button" at bounding box center [1488, 484] width 9 height 10
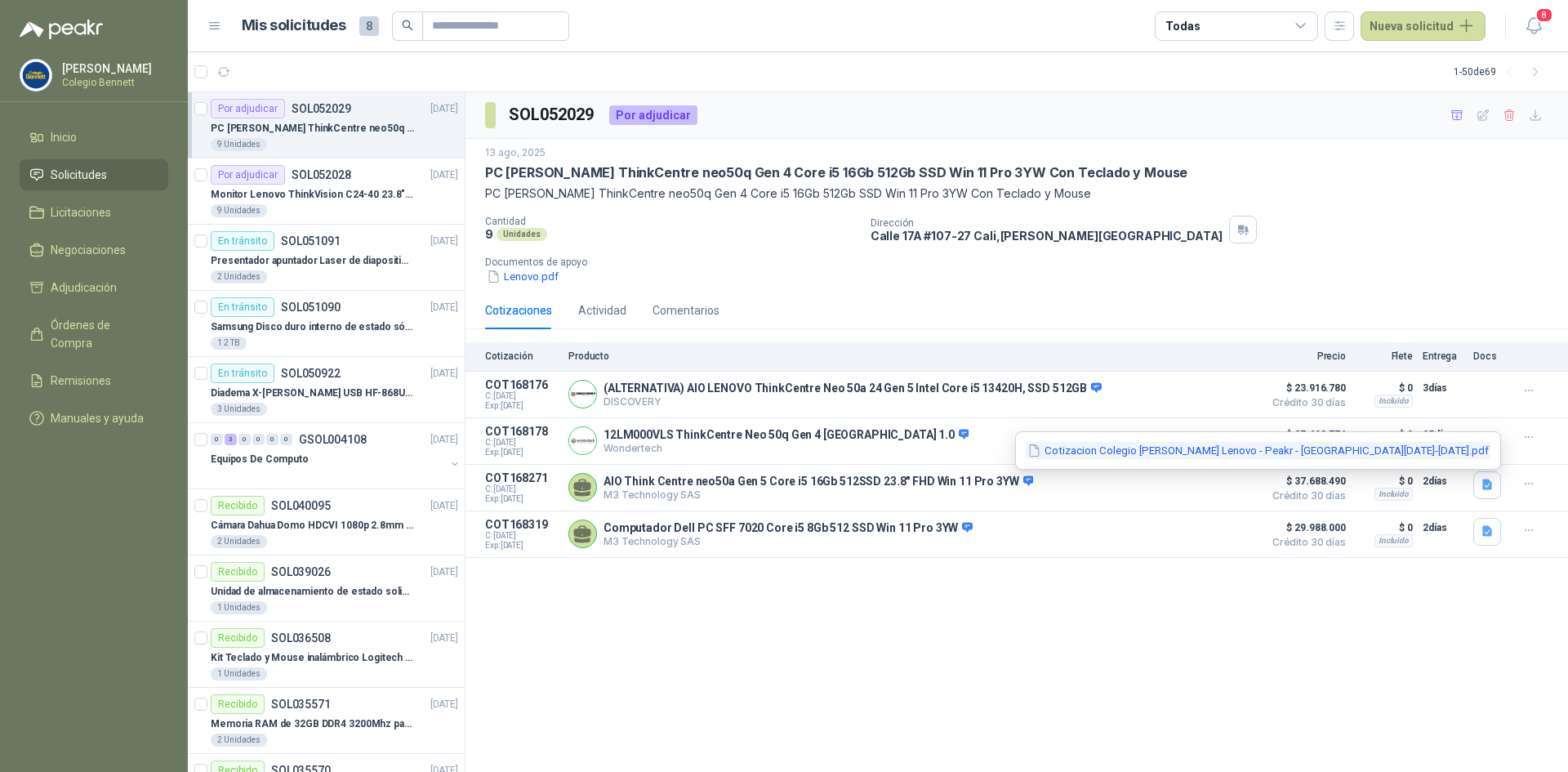
click at [1430, 448] on button "Cotizacion Colegio [PERSON_NAME] Lenovo - Peakr - [GEOGRAPHIC_DATA][DATE]-[DATE…" at bounding box center [1258, 450] width 465 height 17
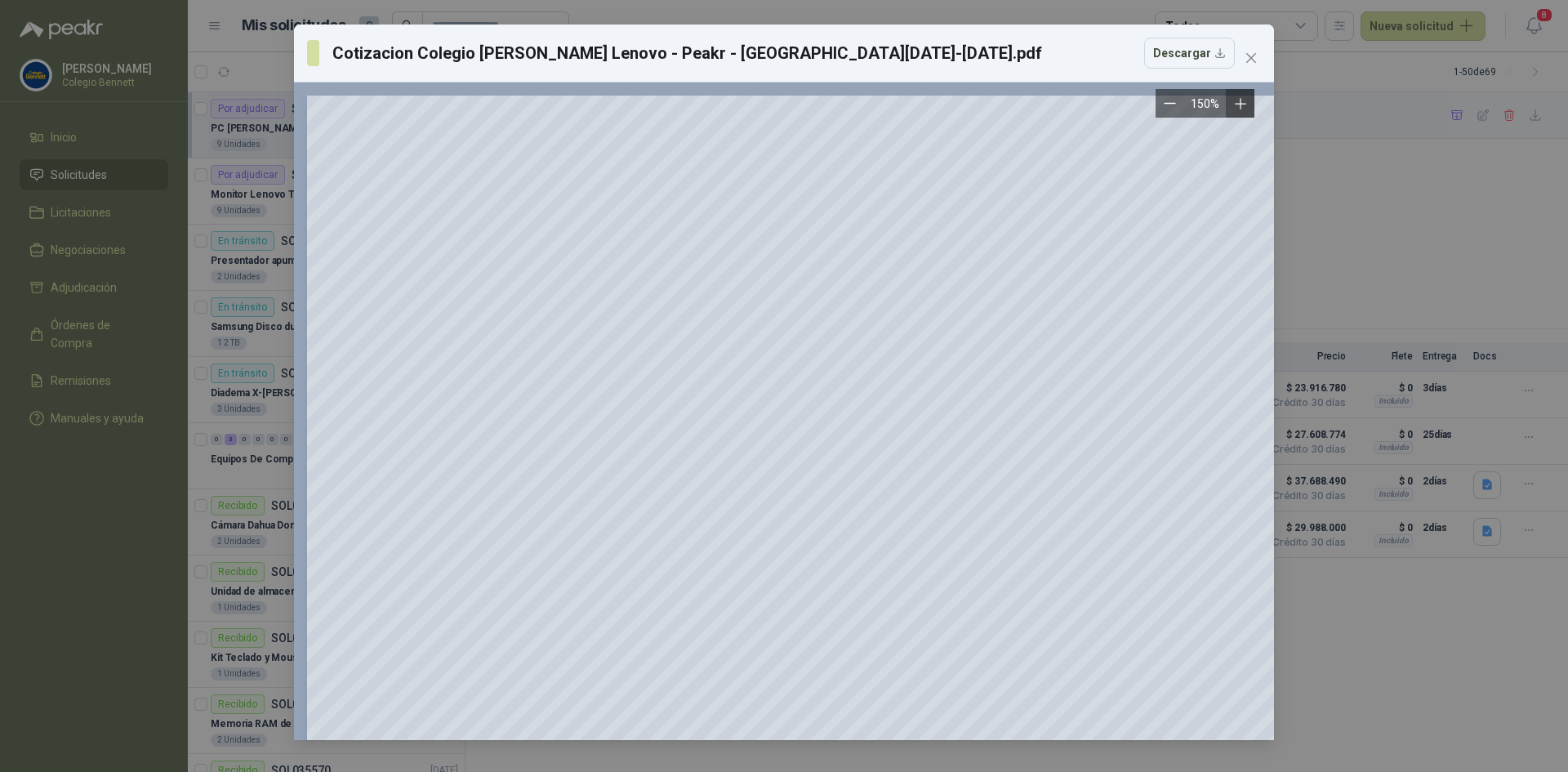
click at [1238, 108] on icon "Zoom in" at bounding box center [1240, 103] width 16 height 16
click at [1247, 105] on icon "Zoom in" at bounding box center [1240, 103] width 16 height 16
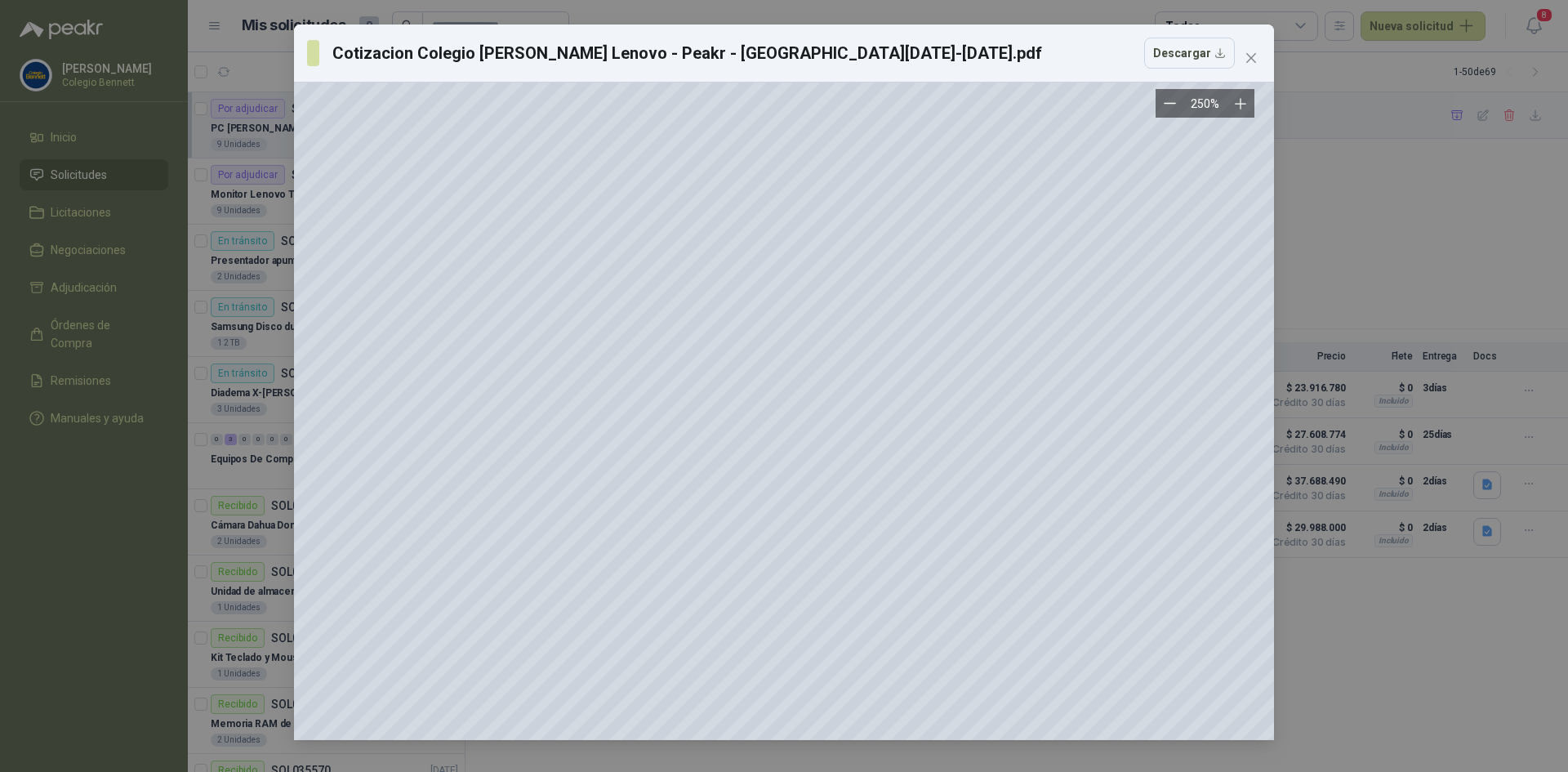
scroll to position [245, 24]
click at [1247, 60] on icon "close" at bounding box center [1251, 58] width 13 height 13
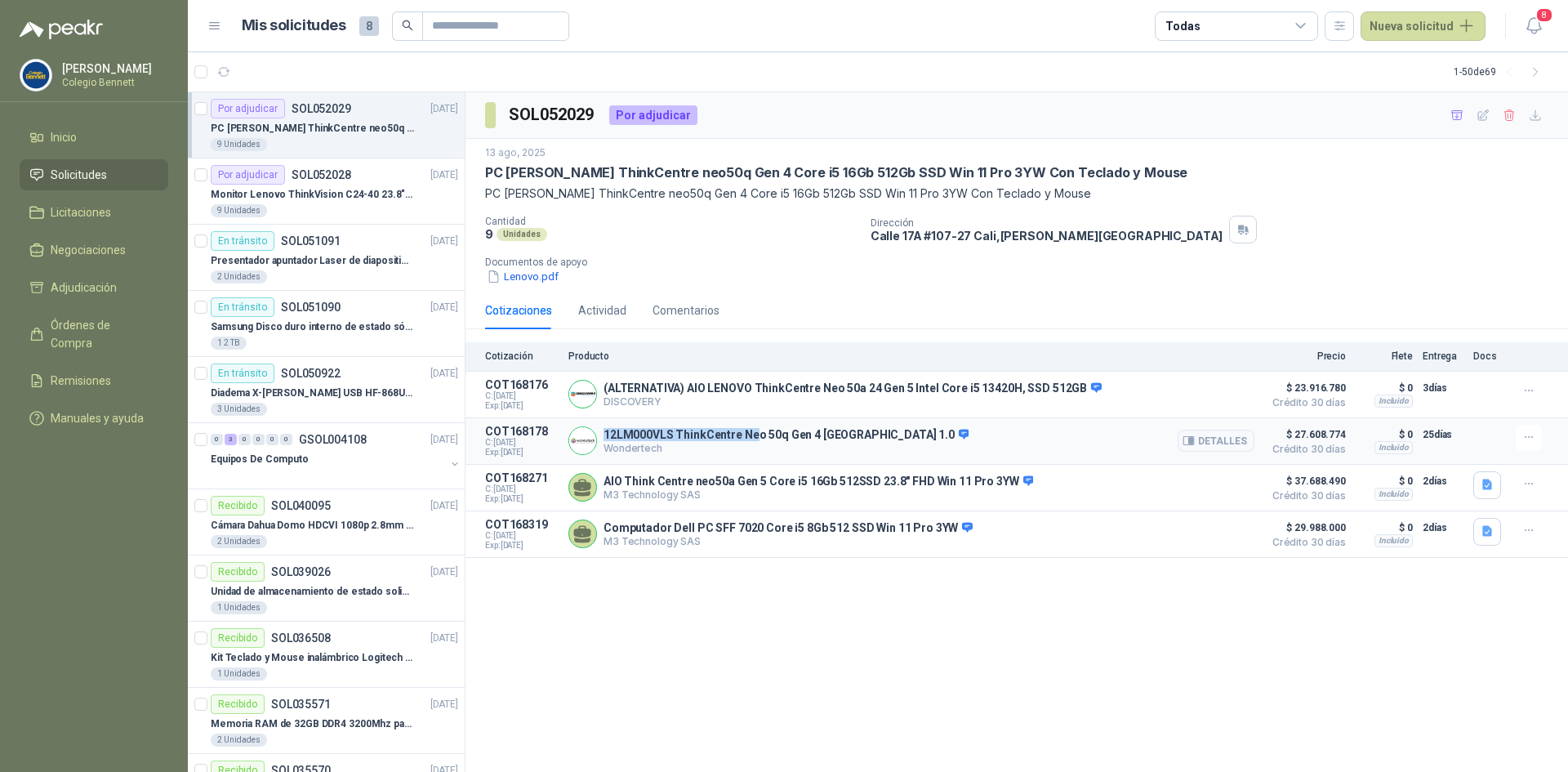
drag, startPoint x: 606, startPoint y: 435, endPoint x: 756, endPoint y: 434, distance: 150.0
click at [756, 434] on p "12LM000VLS ThinkCentre Neo 50q Gen 4 [GEOGRAPHIC_DATA] 1.0" at bounding box center [786, 436] width 366 height 15
click at [776, 478] on p "AIO Think Centre neo50a Gen 5 Core i5 16Gb 512SSD 23.8" FHD Win 11 Pro 3YW" at bounding box center [819, 482] width 430 height 15
click at [587, 307] on div "Actividad" at bounding box center [603, 309] width 49 height 18
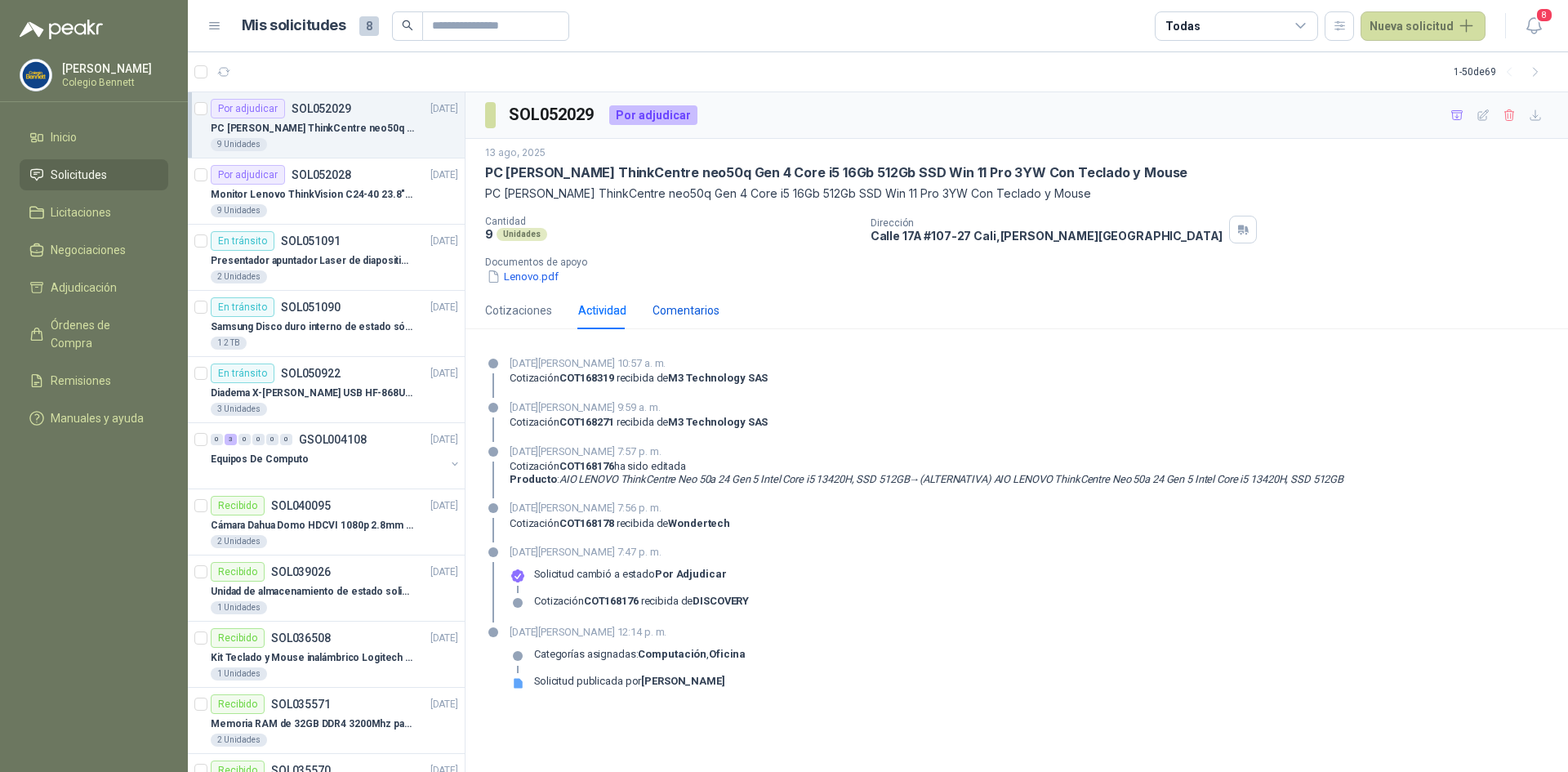
click at [688, 304] on div "Comentarios" at bounding box center [686, 309] width 67 height 18
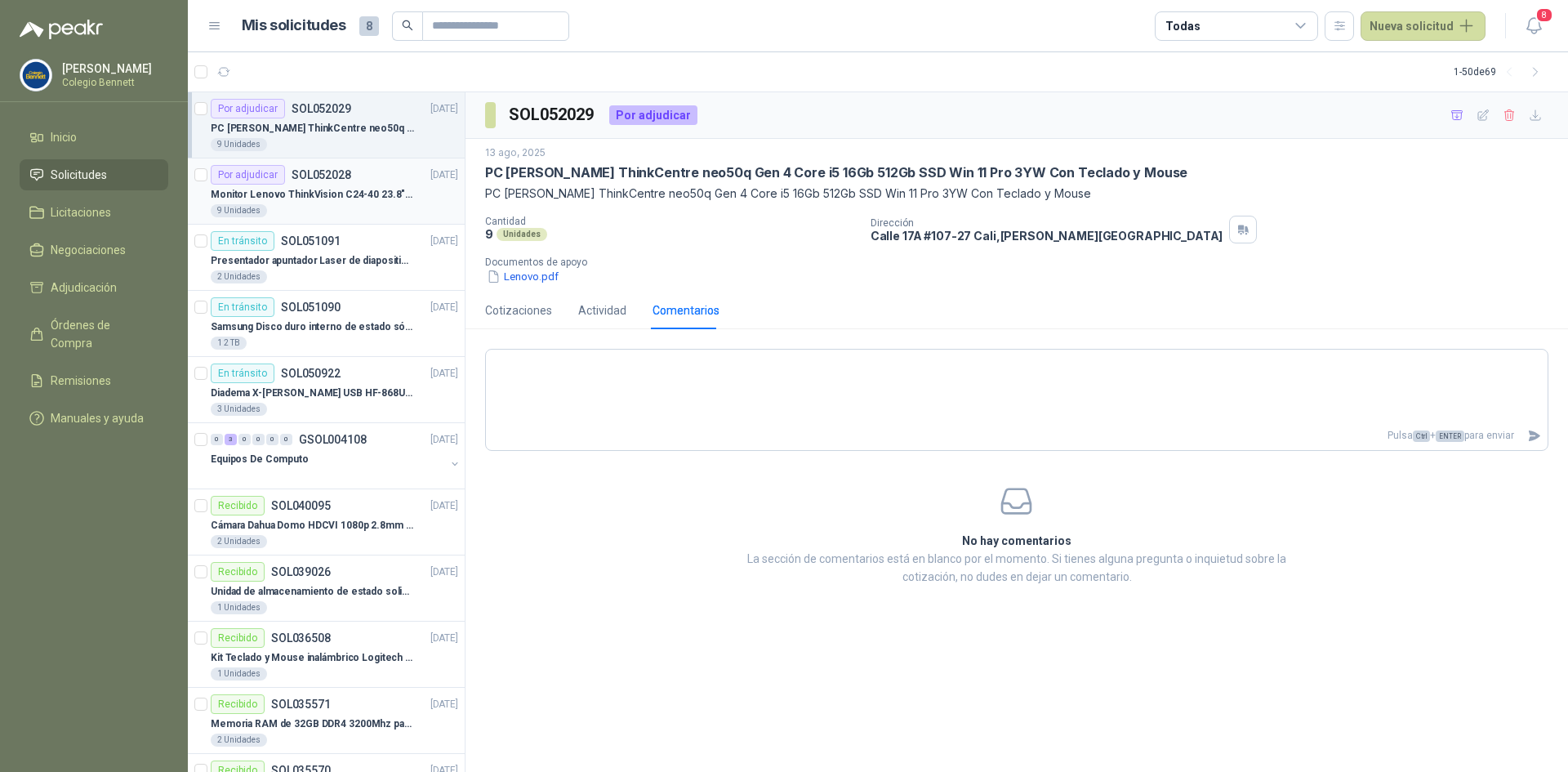
click at [333, 189] on p "Monitor Lenovo ThinkVision C24-40 23.8" 3YW" at bounding box center [312, 194] width 204 height 16
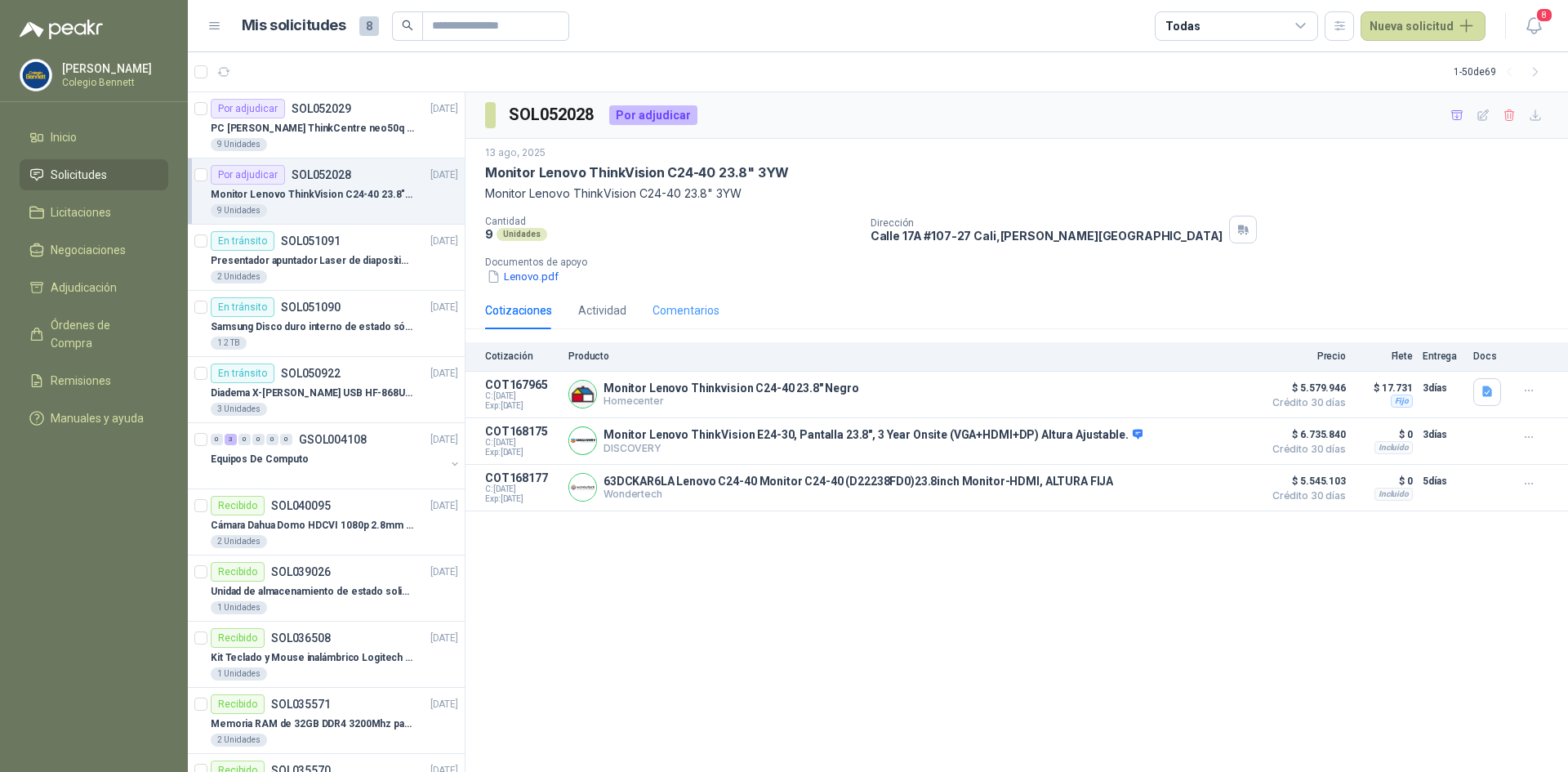
click at [707, 300] on div "Comentarios" at bounding box center [686, 310] width 67 height 37
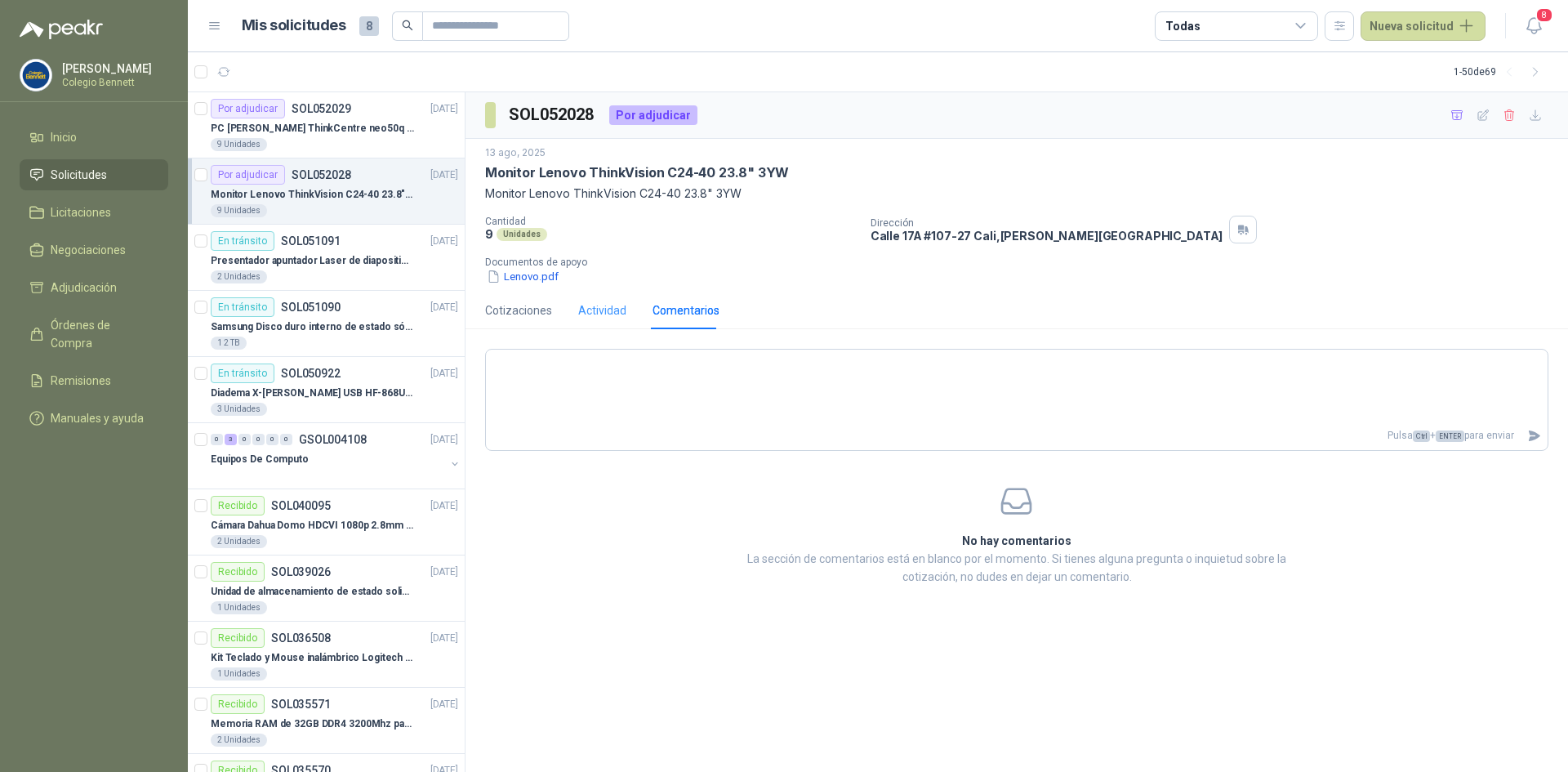
click at [602, 320] on div "Actividad" at bounding box center [603, 310] width 49 height 37
